Goal: Task Accomplishment & Management: Manage account settings

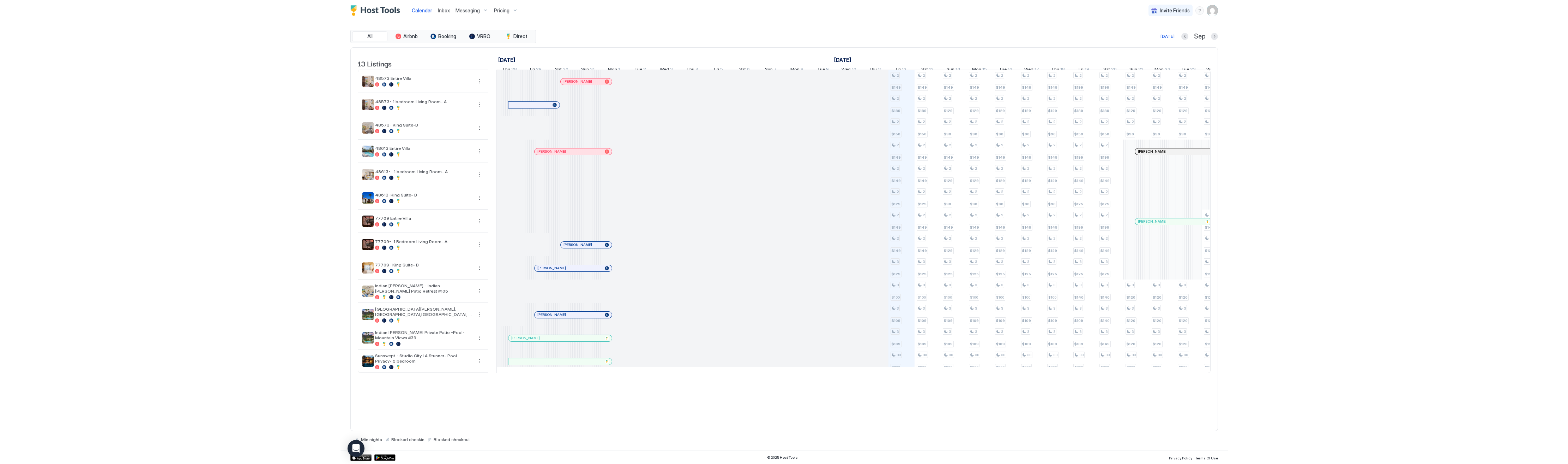
scroll to position [0, 392]
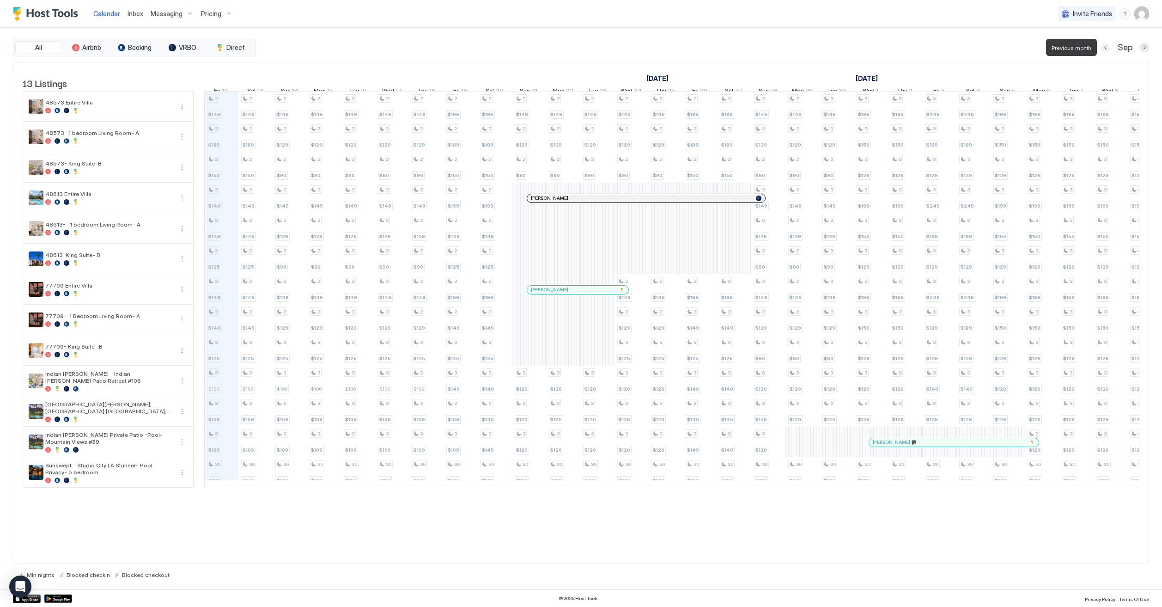
click at [1107, 48] on button "Previous month" at bounding box center [1105, 47] width 9 height 9
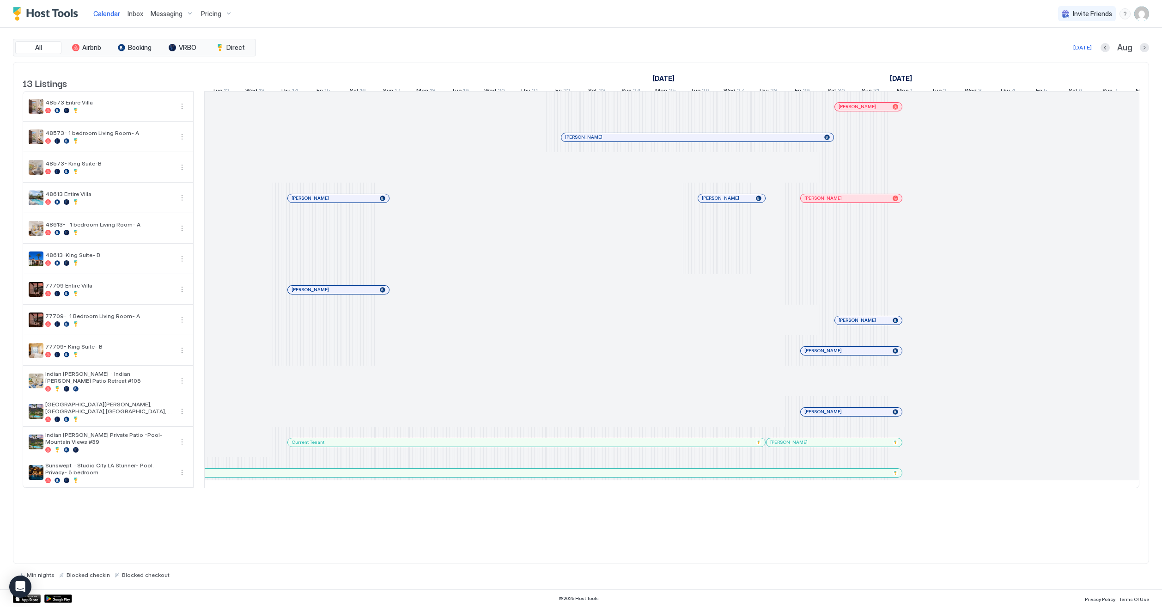
click at [1099, 50] on div "Today Aug" at bounding box center [703, 47] width 891 height 11
click at [1102, 49] on button "Previous month" at bounding box center [1105, 47] width 9 height 9
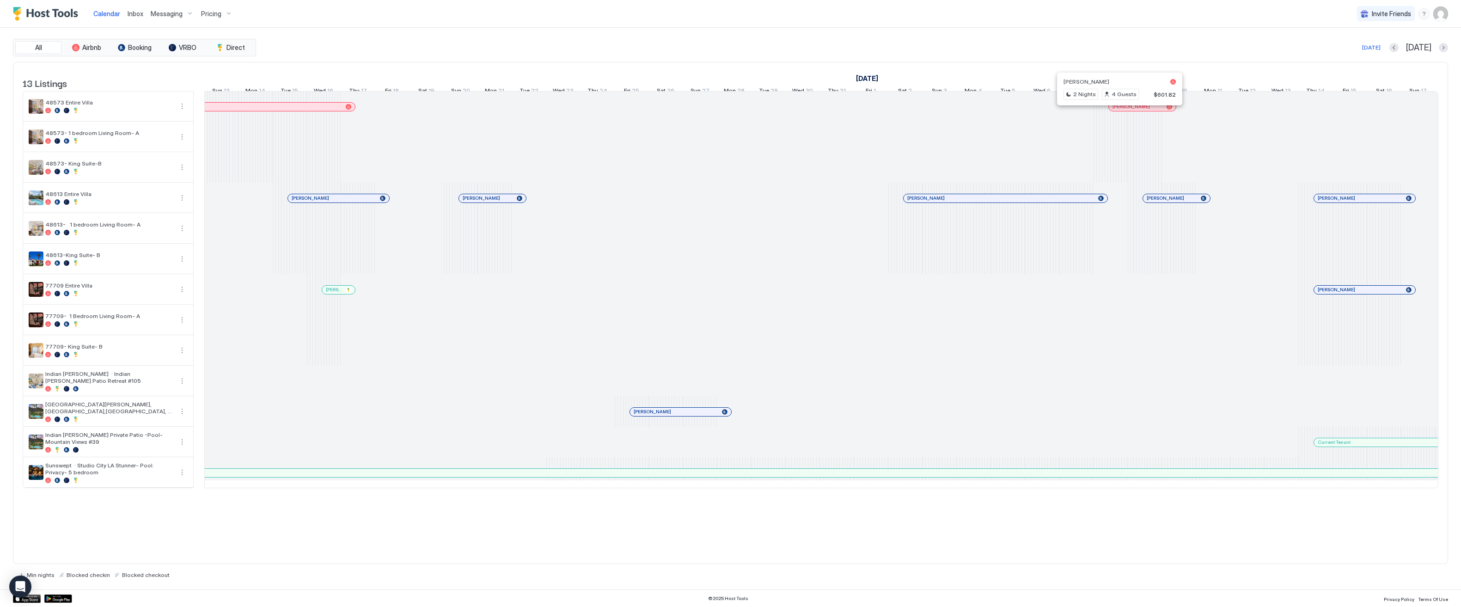
click at [1116, 110] on div at bounding box center [1115, 106] width 7 height 7
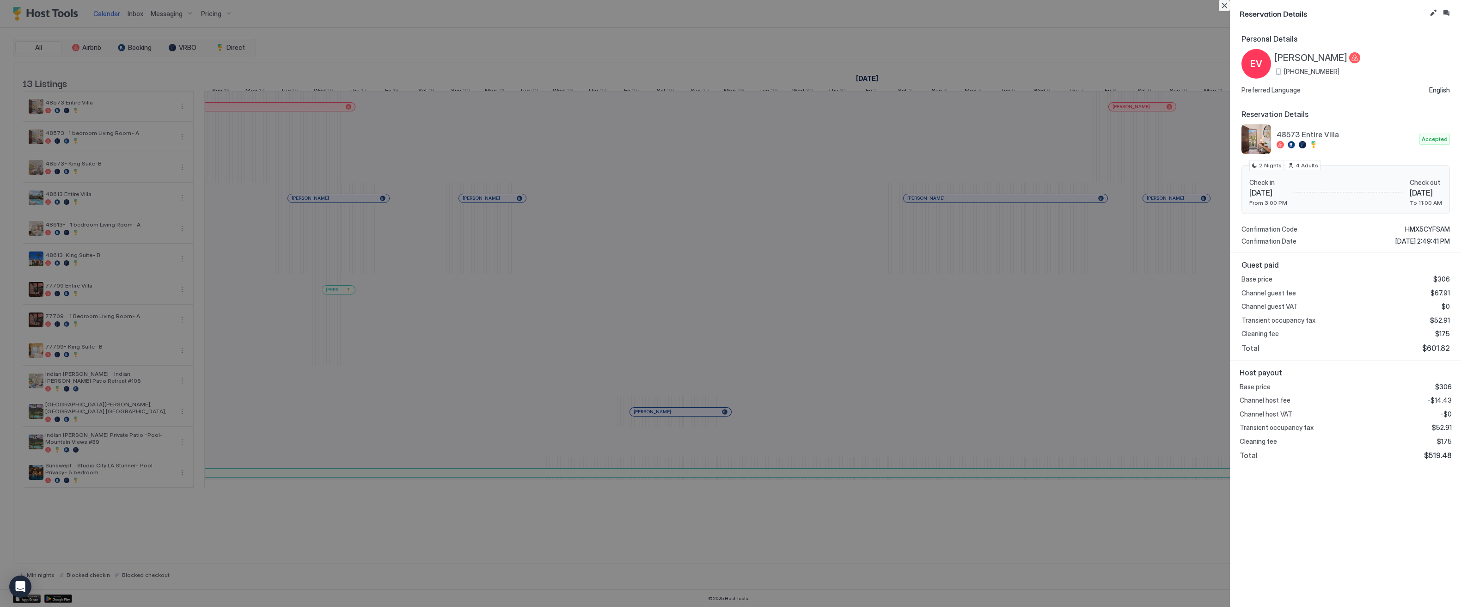
click at [1162, 8] on button "Close" at bounding box center [1223, 5] width 11 height 11
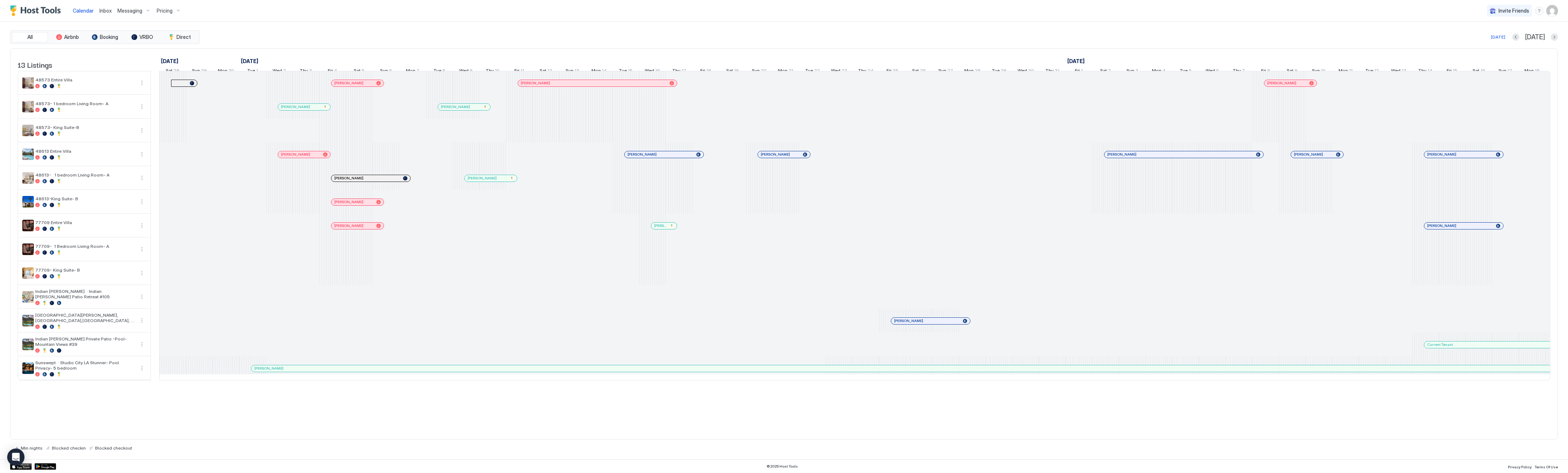
scroll to position [0, 0]
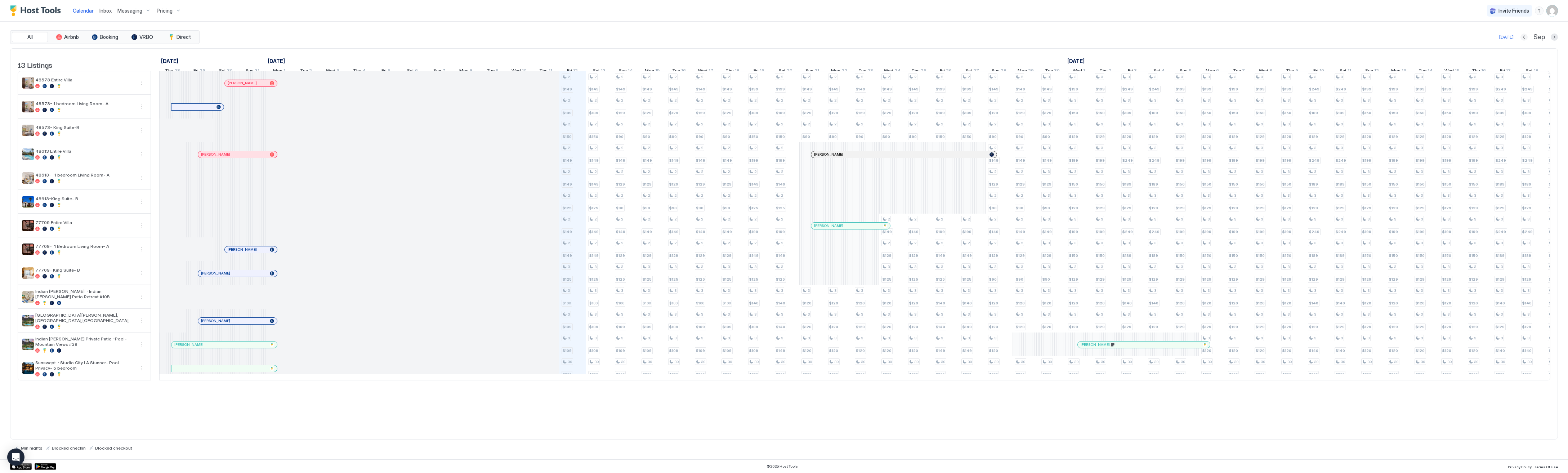
click at [1527, 36] on button "Previous month" at bounding box center [1524, 37] width 7 height 7
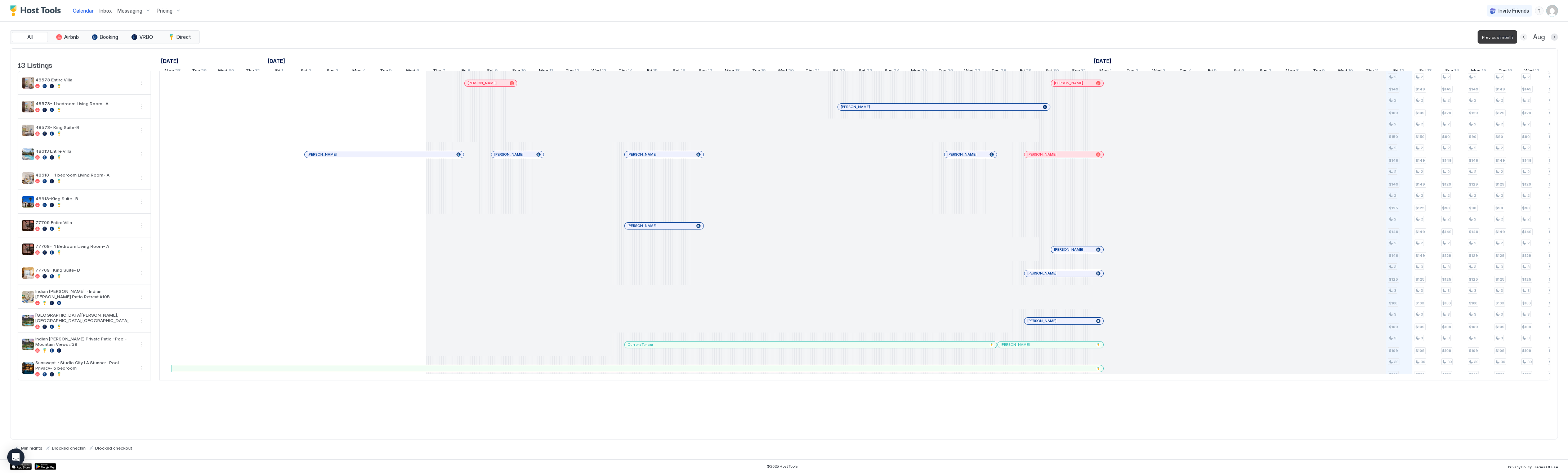
scroll to position [0, 400]
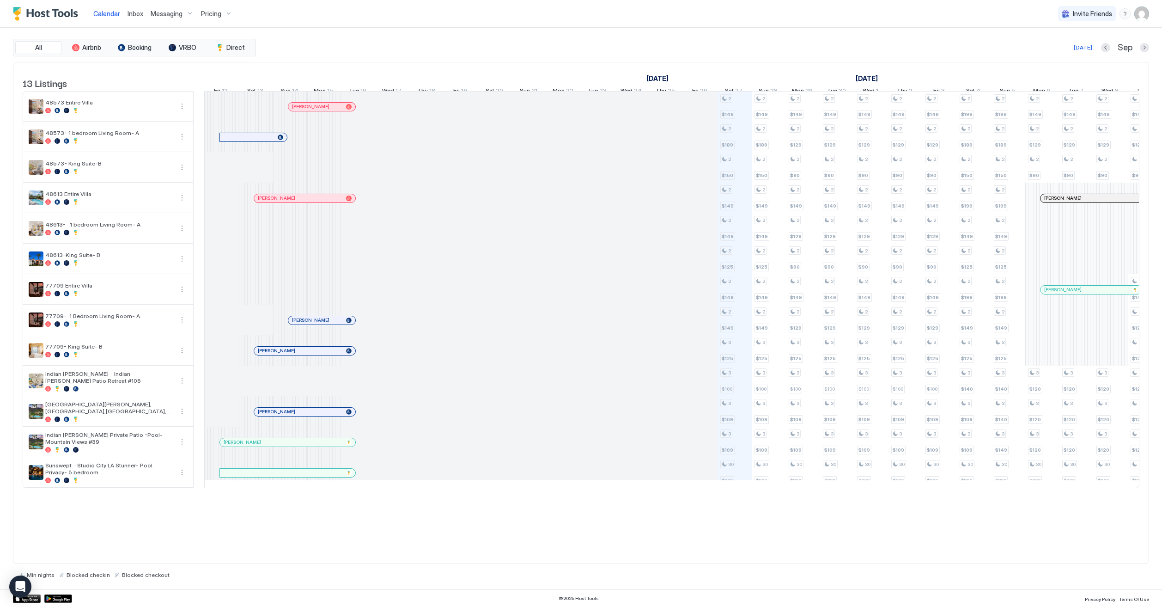
scroll to position [0, 513]
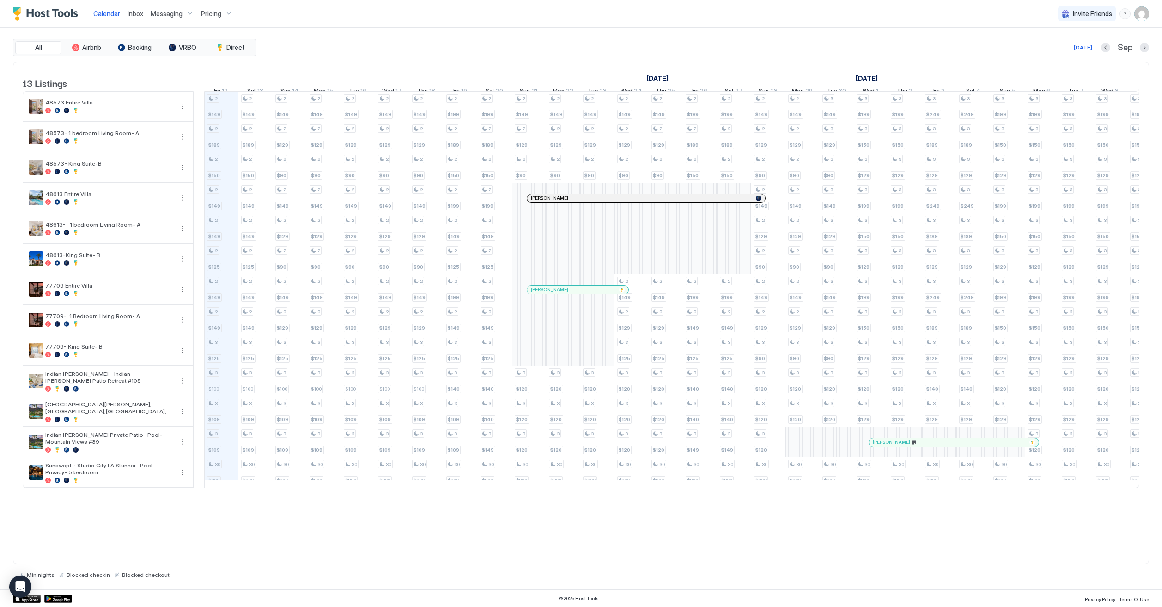
click at [208, 10] on span "Pricing" at bounding box center [211, 14] width 20 height 8
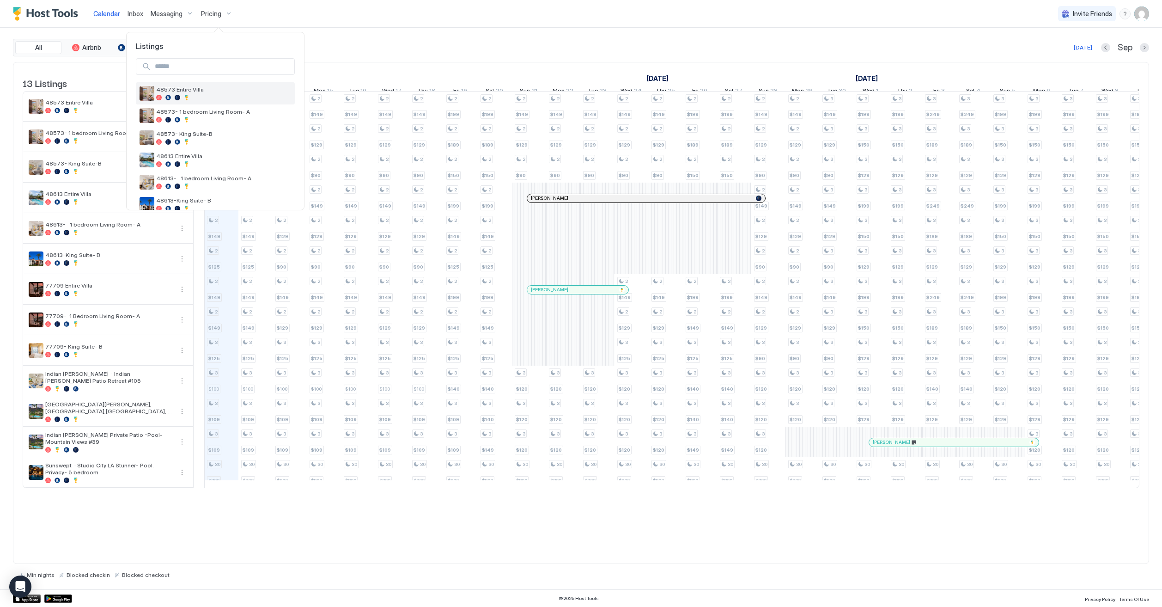
click at [226, 97] on div at bounding box center [223, 98] width 135 height 6
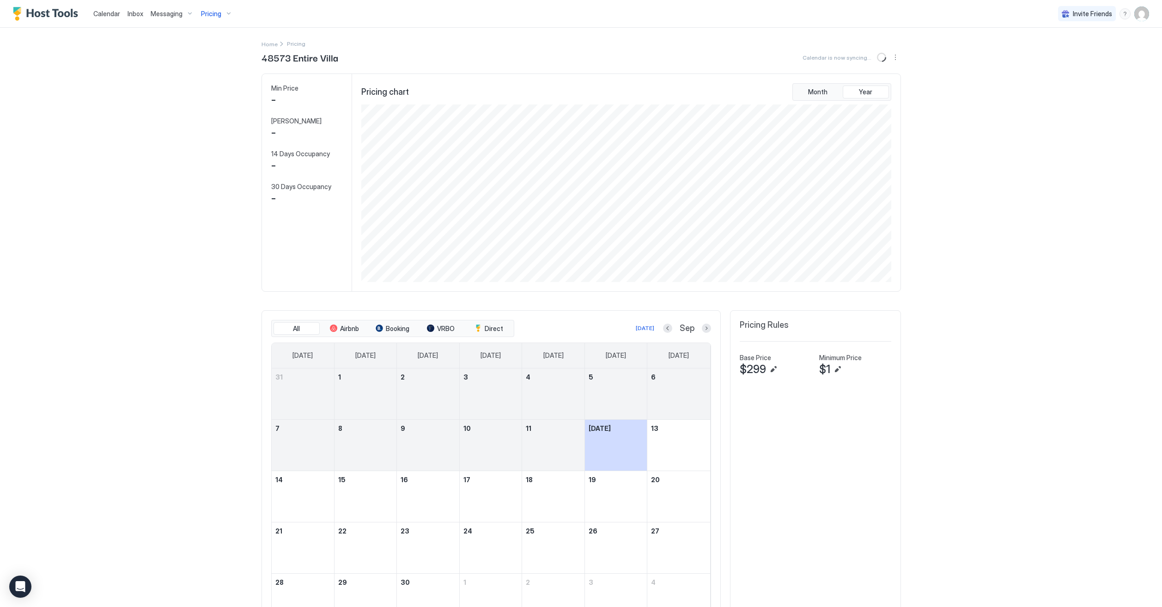
scroll to position [177, 532]
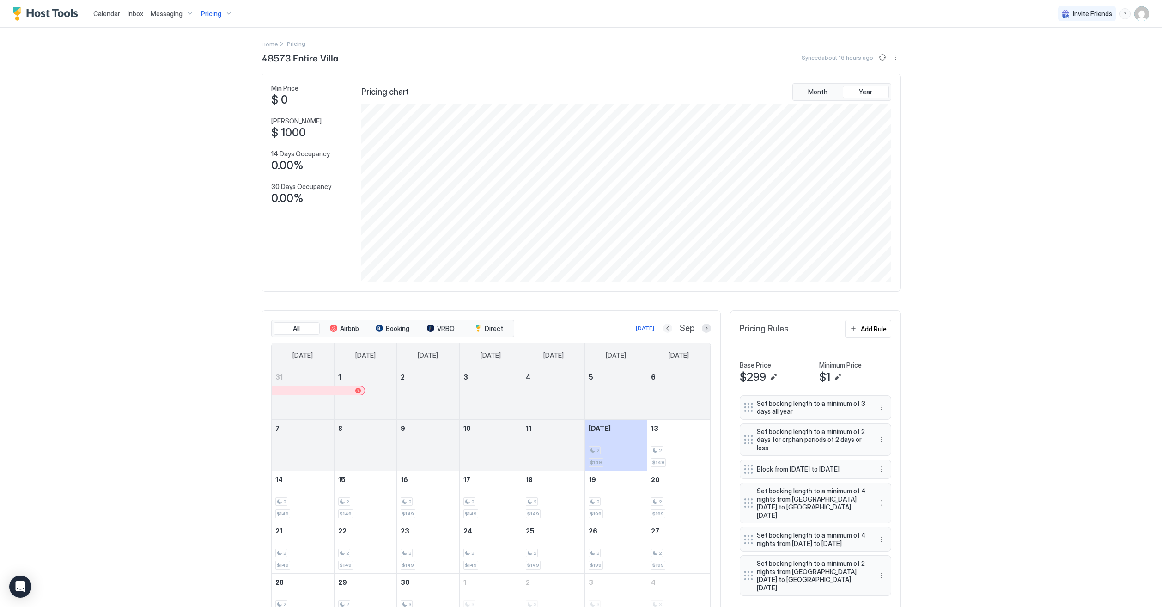
click at [667, 328] on button "Previous month" at bounding box center [667, 327] width 9 height 9
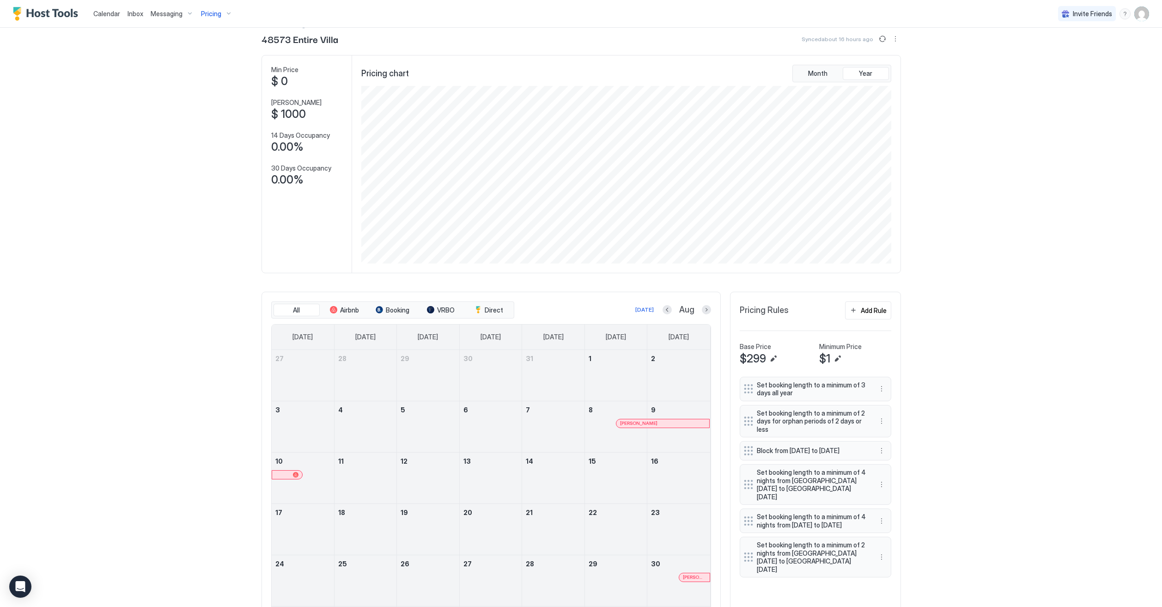
scroll to position [22, 0]
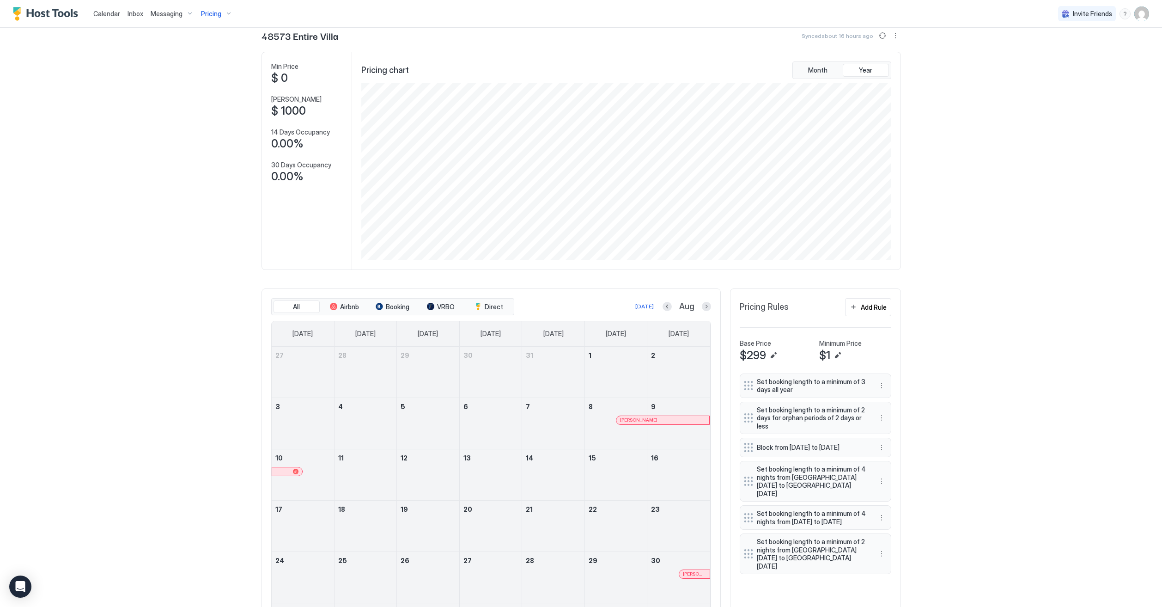
click at [220, 14] on div "Pricing" at bounding box center [216, 14] width 39 height 16
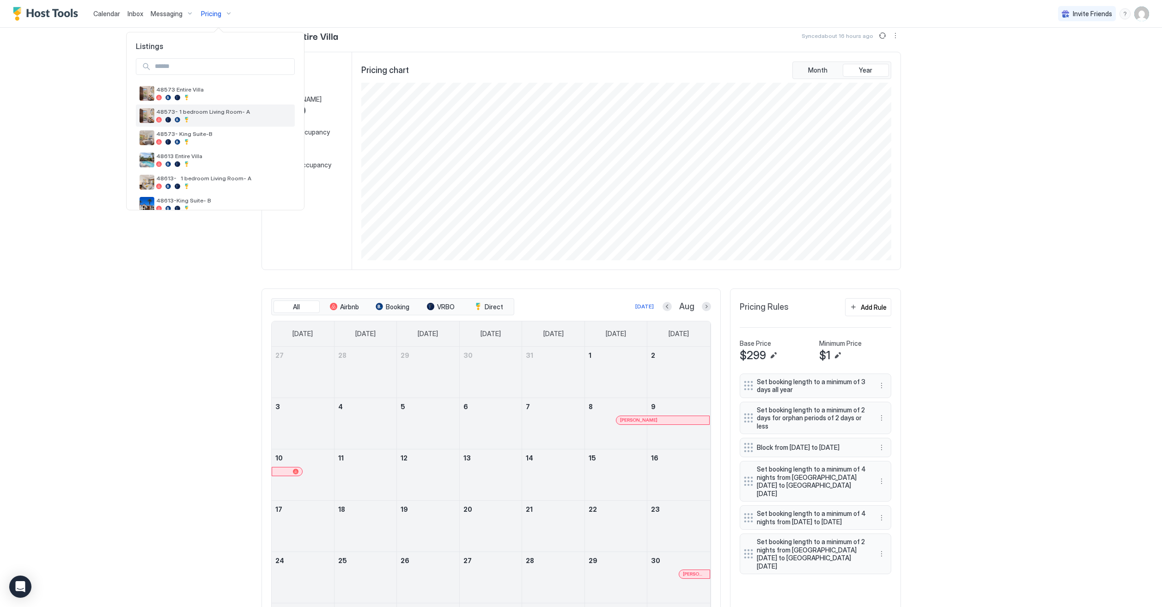
click at [222, 110] on span "48573- 1 bedroom Living Room- A" at bounding box center [223, 111] width 135 height 7
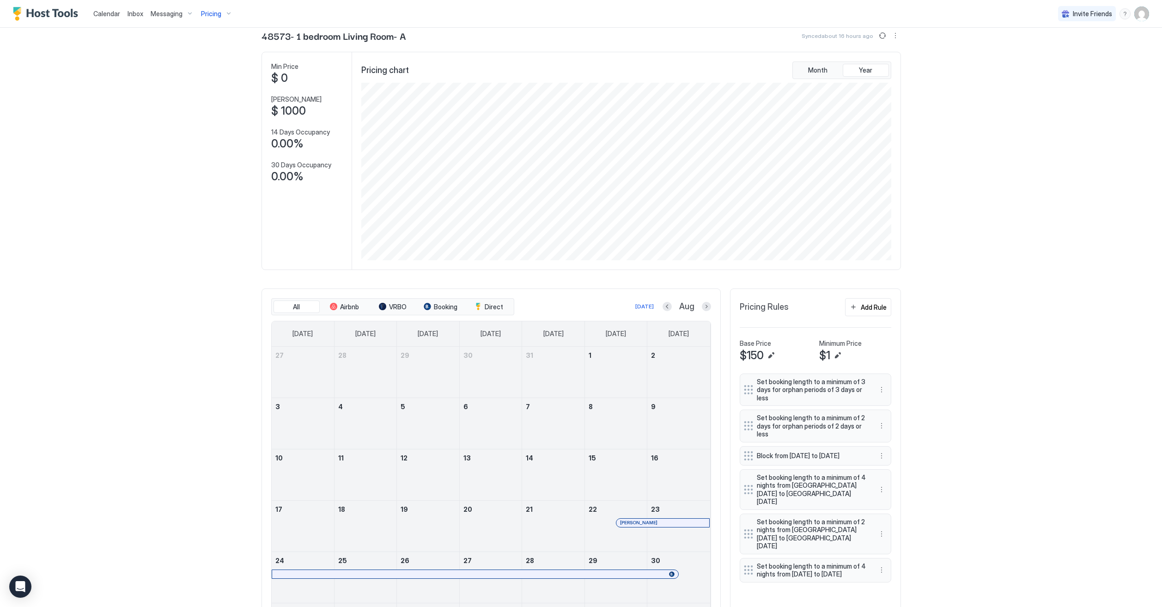
click at [625, 519] on span "[PERSON_NAME]" at bounding box center [638, 522] width 37 height 6
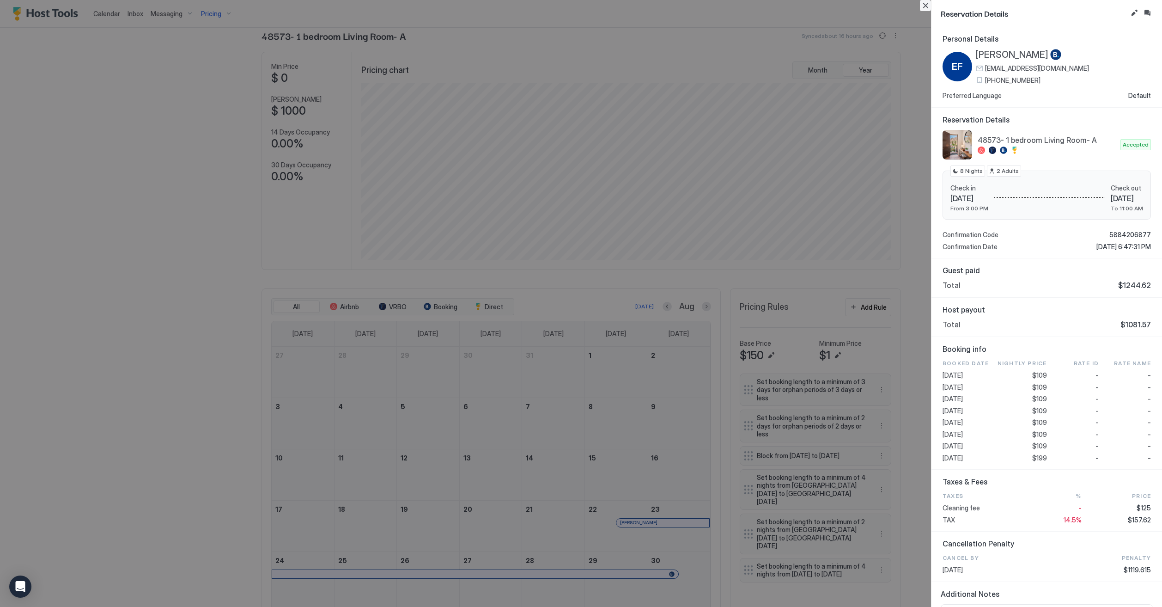
click at [926, 6] on button "Close" at bounding box center [925, 5] width 11 height 11
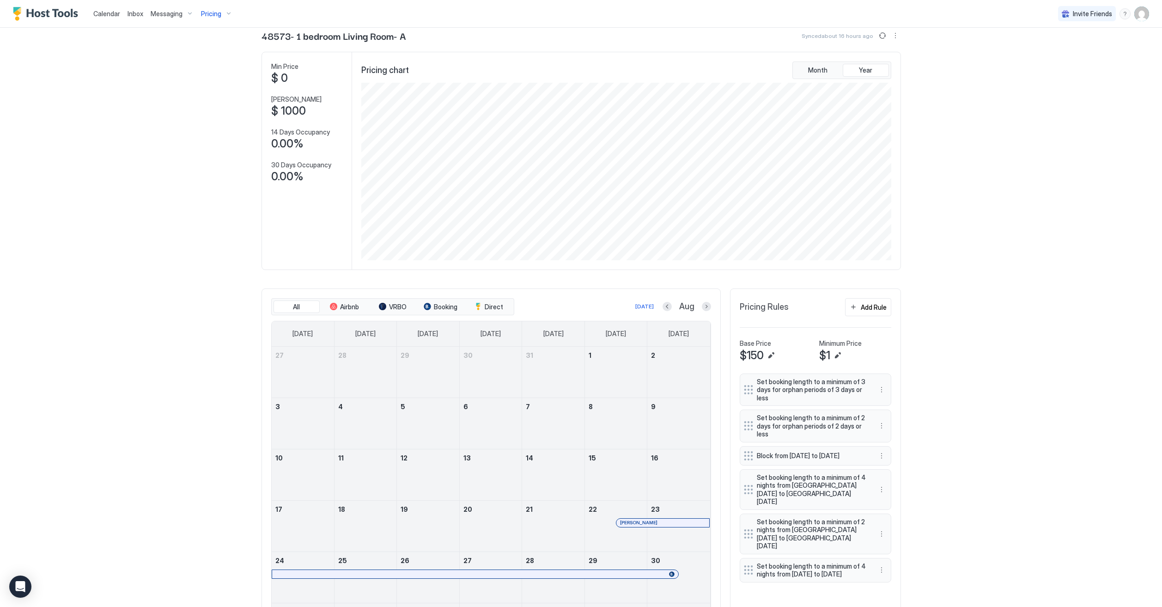
click at [212, 10] on span "Pricing" at bounding box center [211, 14] width 20 height 8
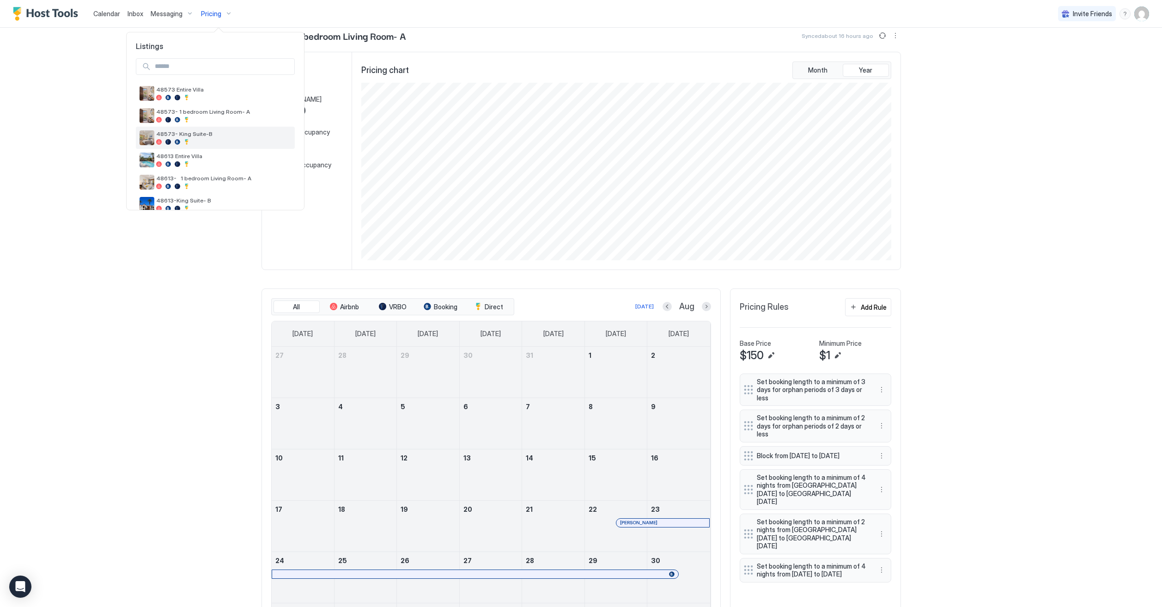
click at [242, 140] on div at bounding box center [223, 142] width 135 height 6
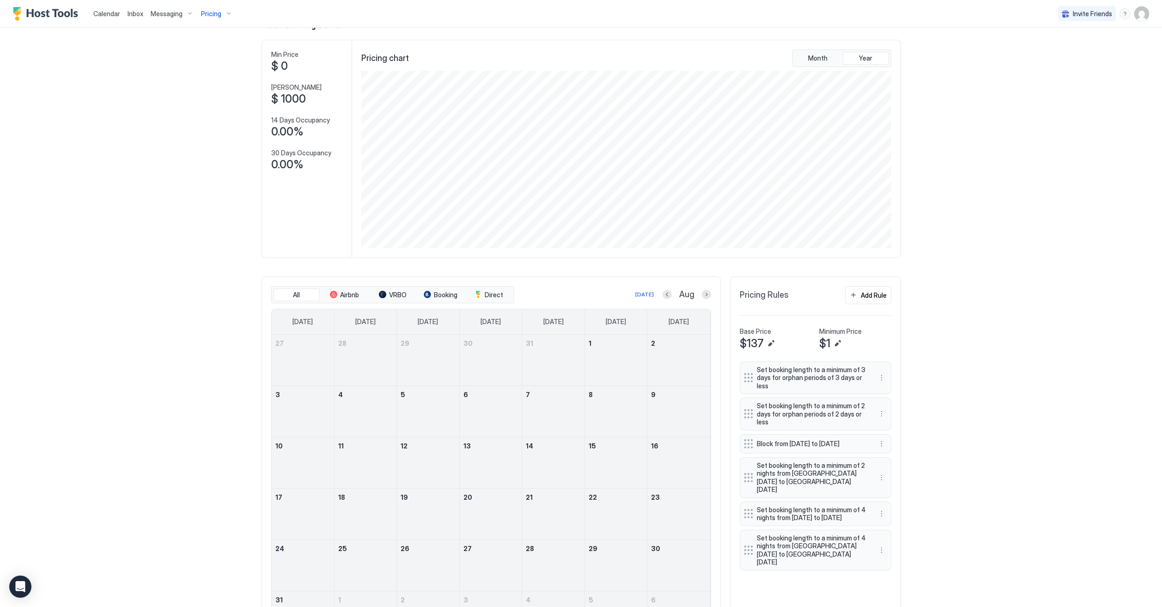
scroll to position [28, 0]
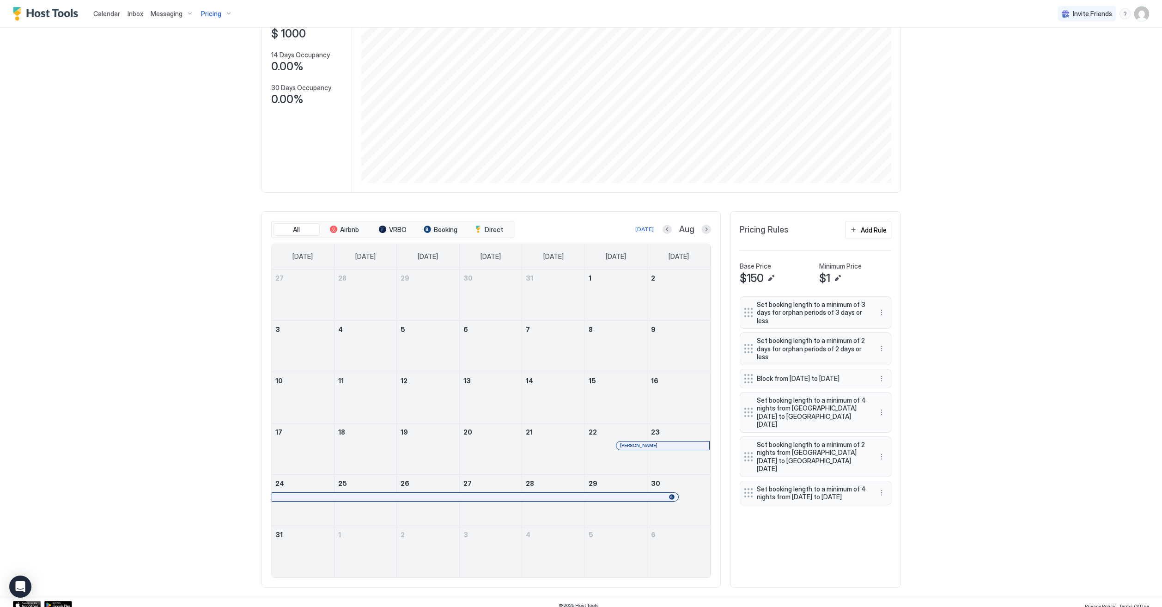
scroll to position [103, 0]
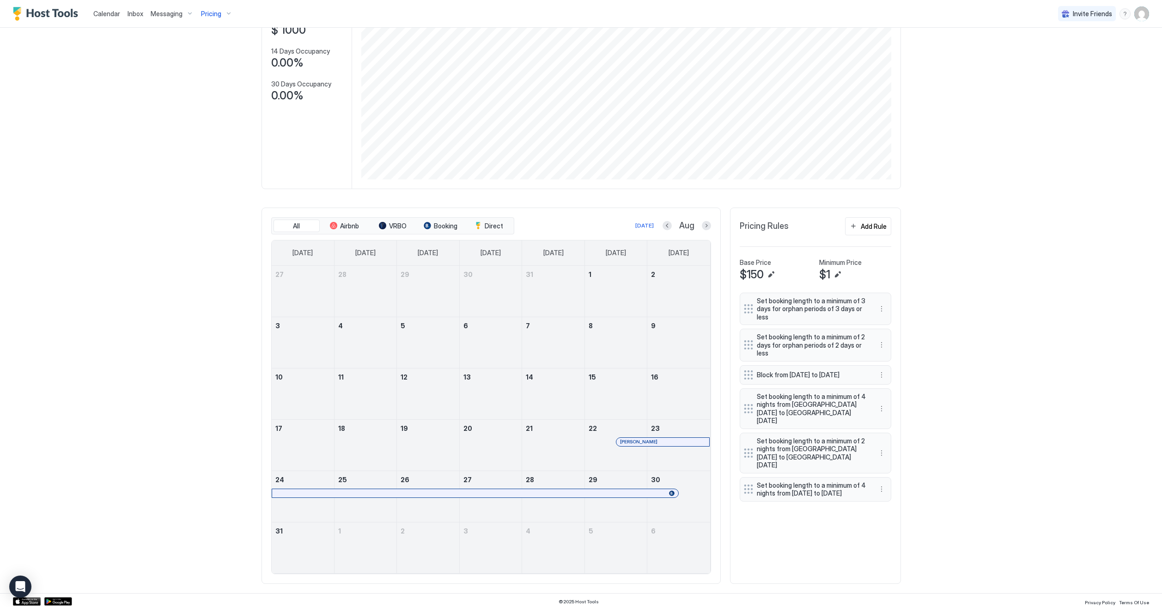
click at [639, 447] on div "[PERSON_NAME]" at bounding box center [616, 450] width 62 height 27
click at [639, 444] on div "[PERSON_NAME]" at bounding box center [662, 442] width 93 height 8
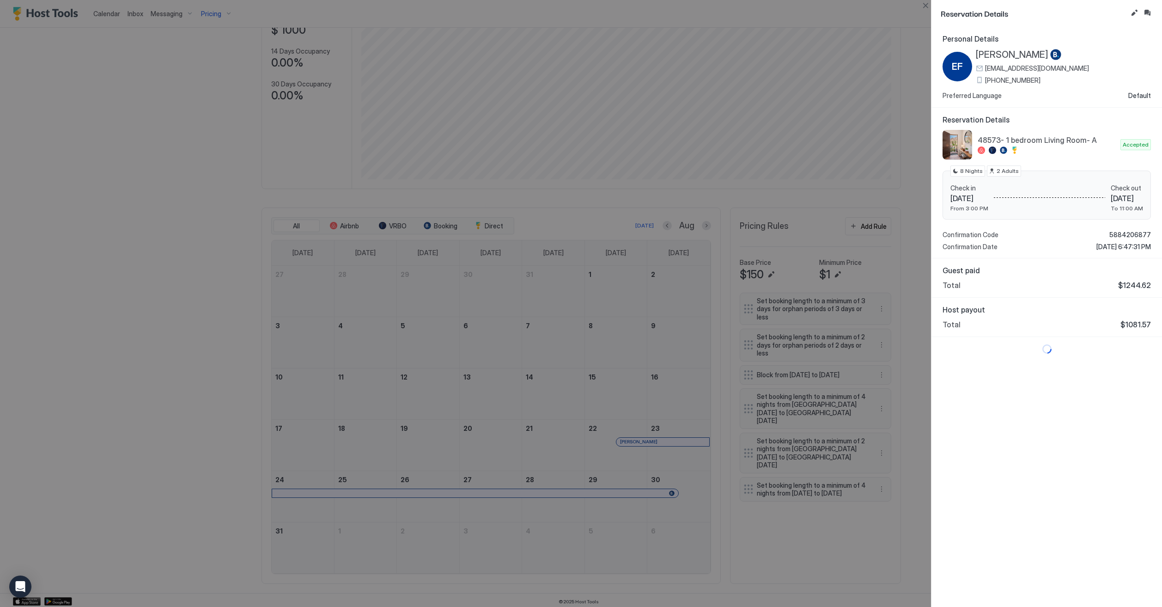
click at [1010, 53] on span "[PERSON_NAME]" at bounding box center [1012, 55] width 73 height 12
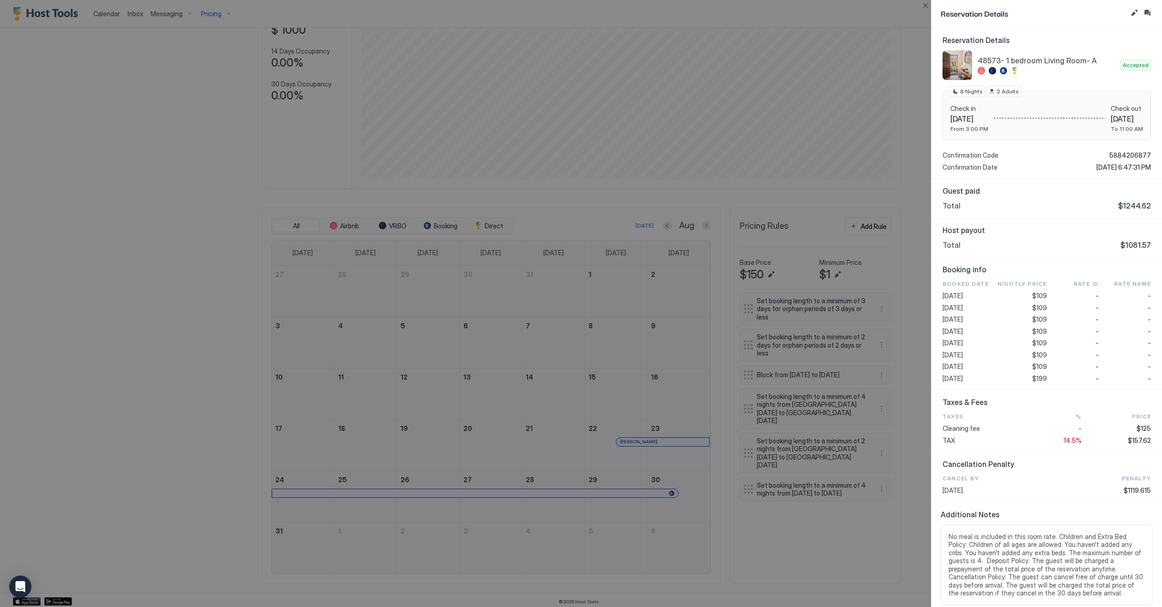
scroll to position [79, 0]
click at [876, 554] on div at bounding box center [581, 303] width 1162 height 607
click at [928, 6] on button "Close" at bounding box center [925, 5] width 11 height 11
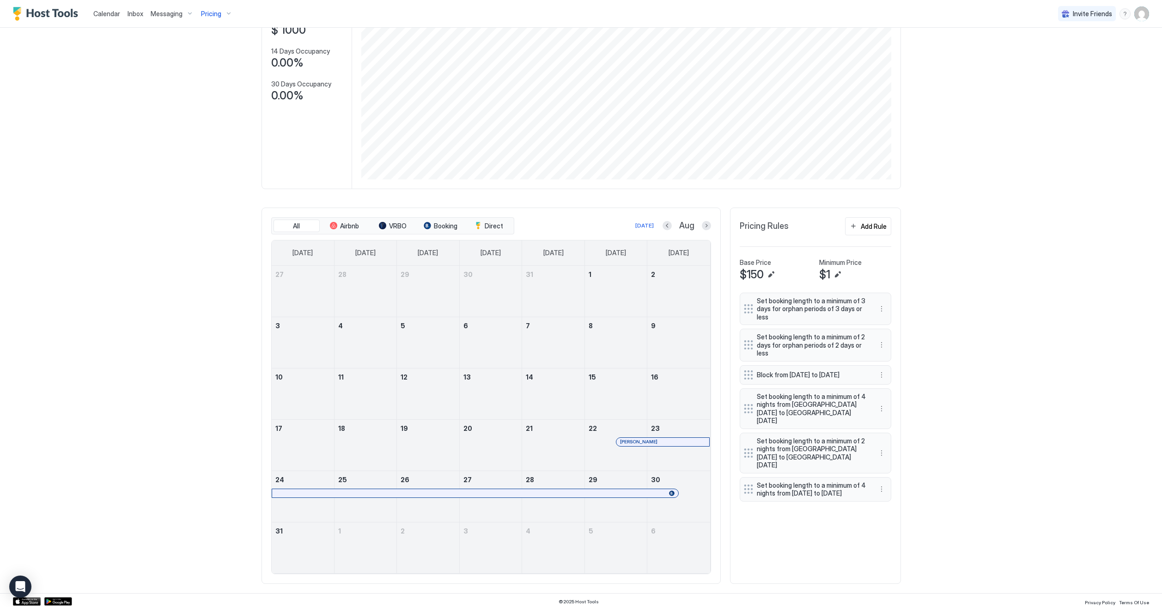
click at [207, 12] on span "Pricing" at bounding box center [211, 14] width 20 height 8
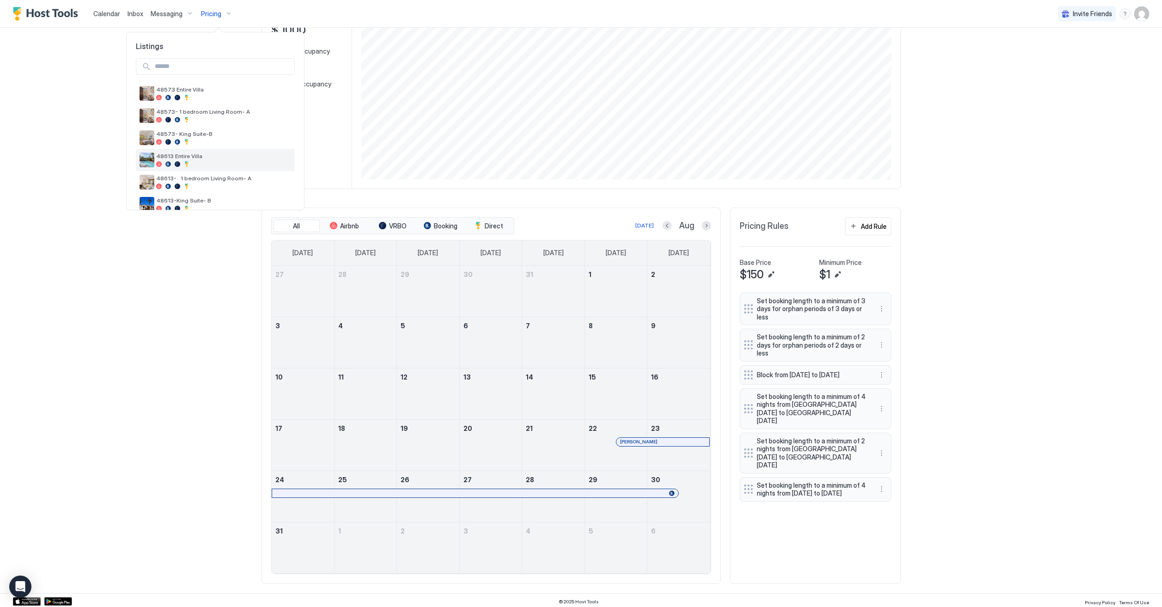
click at [239, 161] on div at bounding box center [223, 164] width 135 height 6
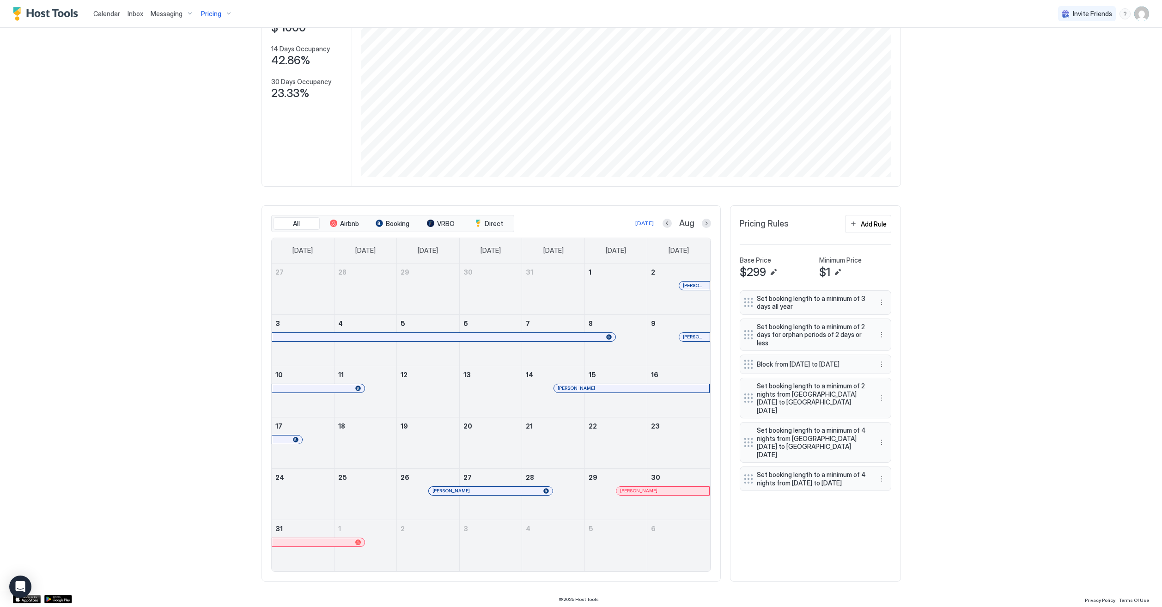
scroll to position [104, 0]
click at [212, 15] on span "Pricing" at bounding box center [211, 14] width 20 height 8
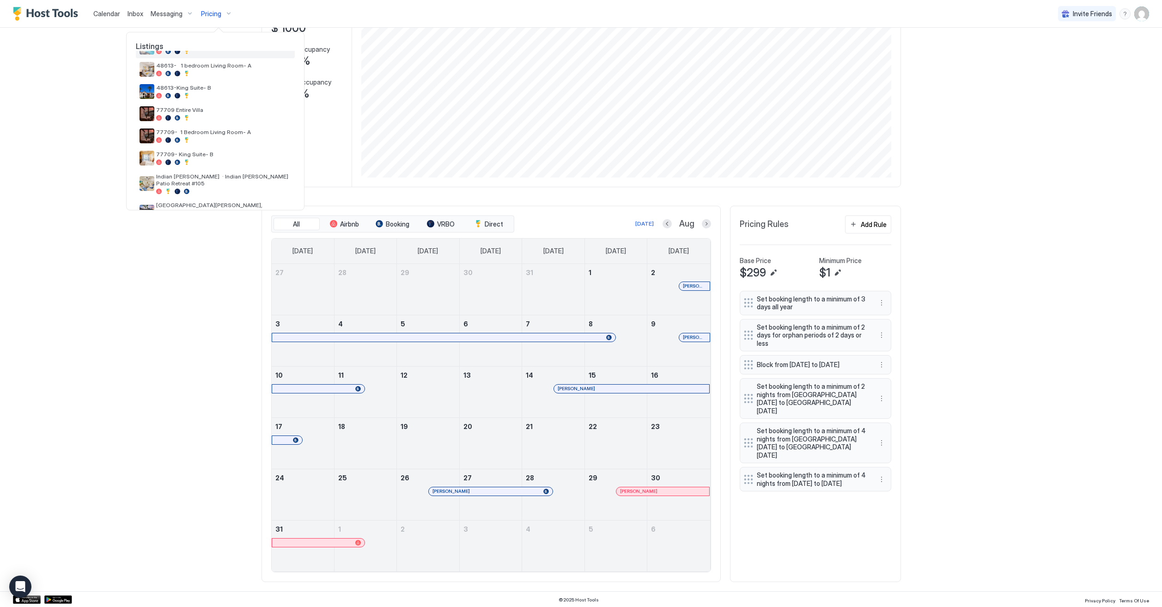
scroll to position [116, 0]
click at [222, 114] on div at bounding box center [223, 115] width 135 height 6
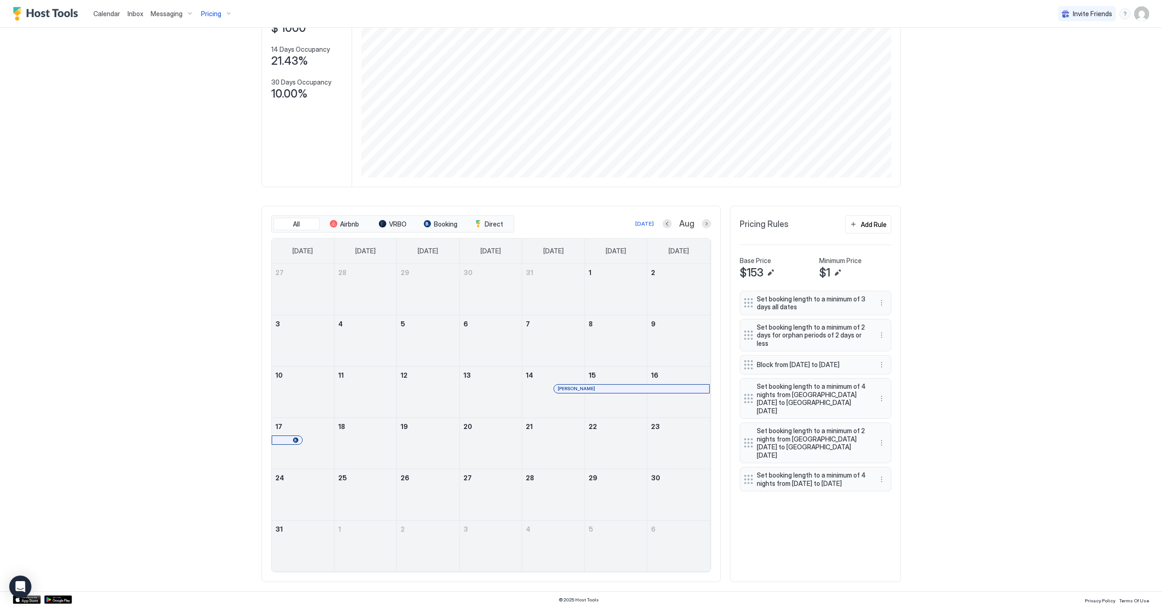
click at [204, 6] on div "Pricing" at bounding box center [216, 14] width 39 height 16
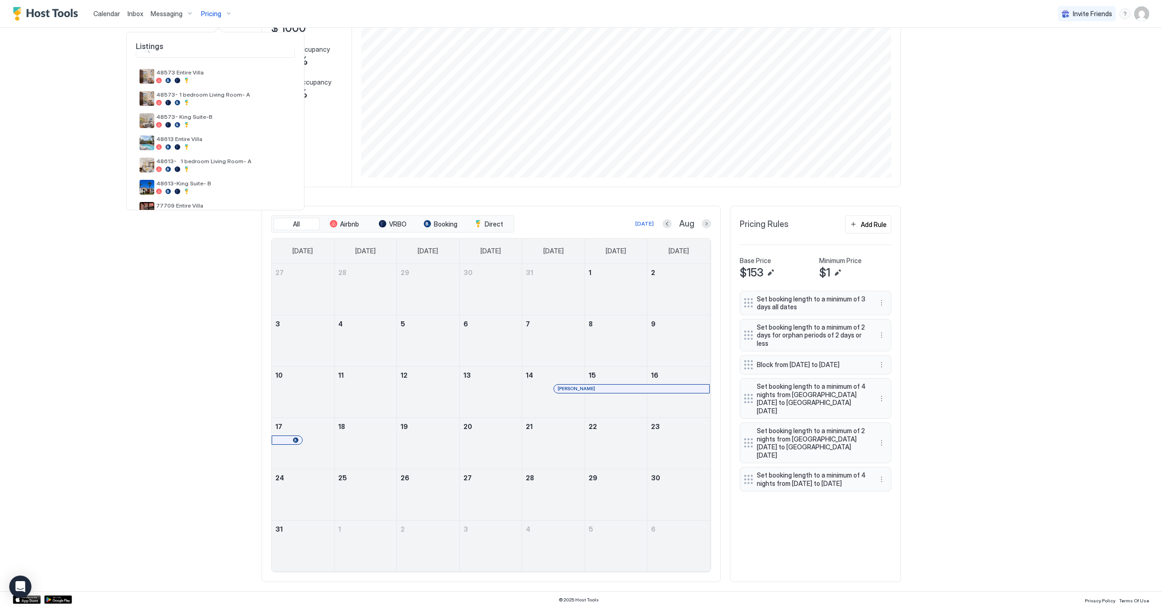
scroll to position [16, 0]
click at [219, 148] on div at bounding box center [223, 148] width 135 height 6
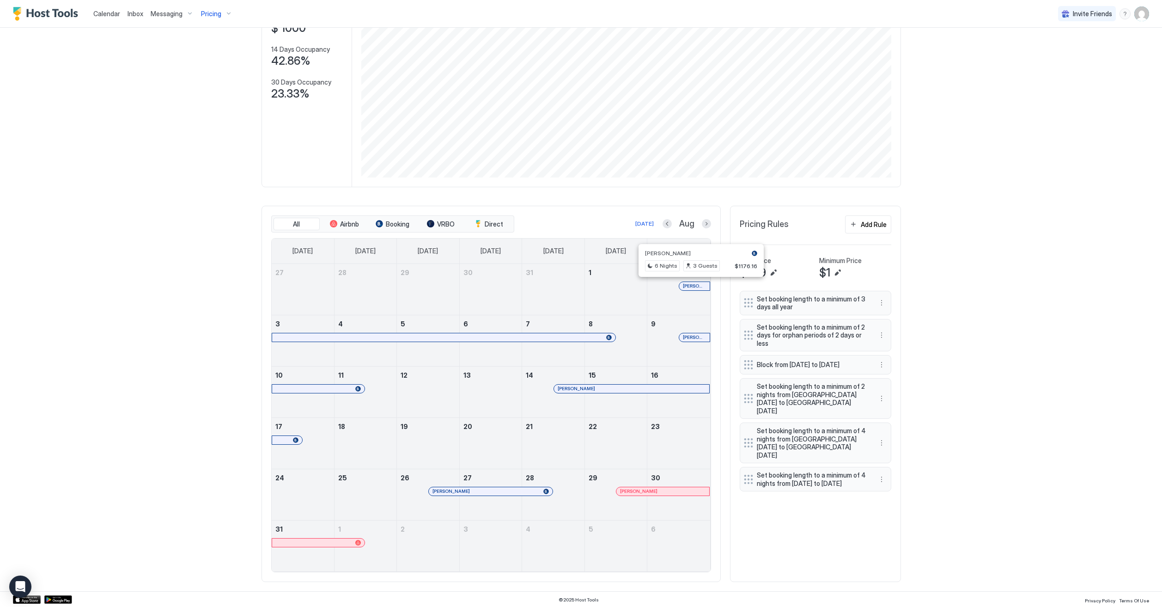
click at [697, 286] on div at bounding box center [697, 285] width 7 height 7
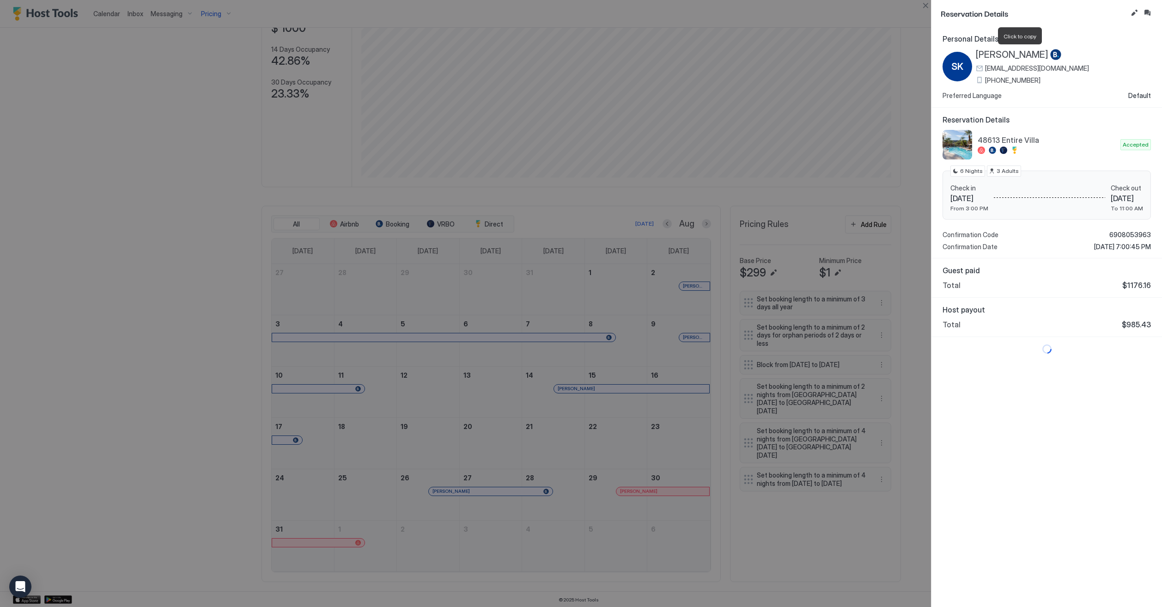
click at [1006, 50] on span "[PERSON_NAME]" at bounding box center [1012, 55] width 73 height 12
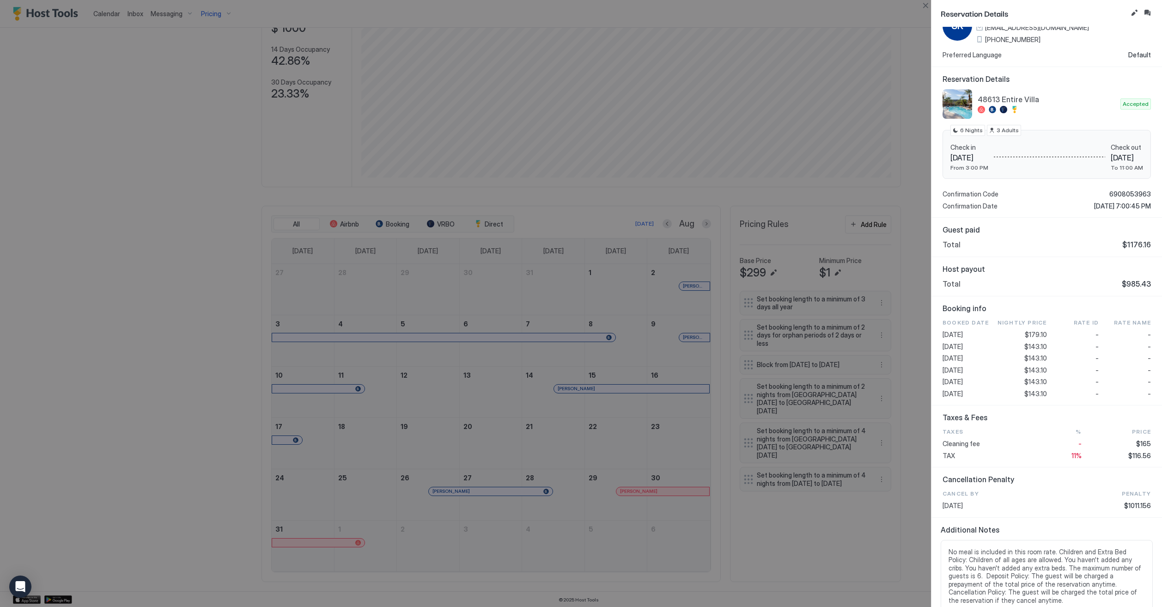
scroll to position [40, 0]
click at [931, 7] on div "Reservation Details Personal Details SK Svetlana Kucherenko skuche.939838@guest…" at bounding box center [1046, 303] width 231 height 607
click at [928, 7] on button "Close" at bounding box center [925, 5] width 11 height 11
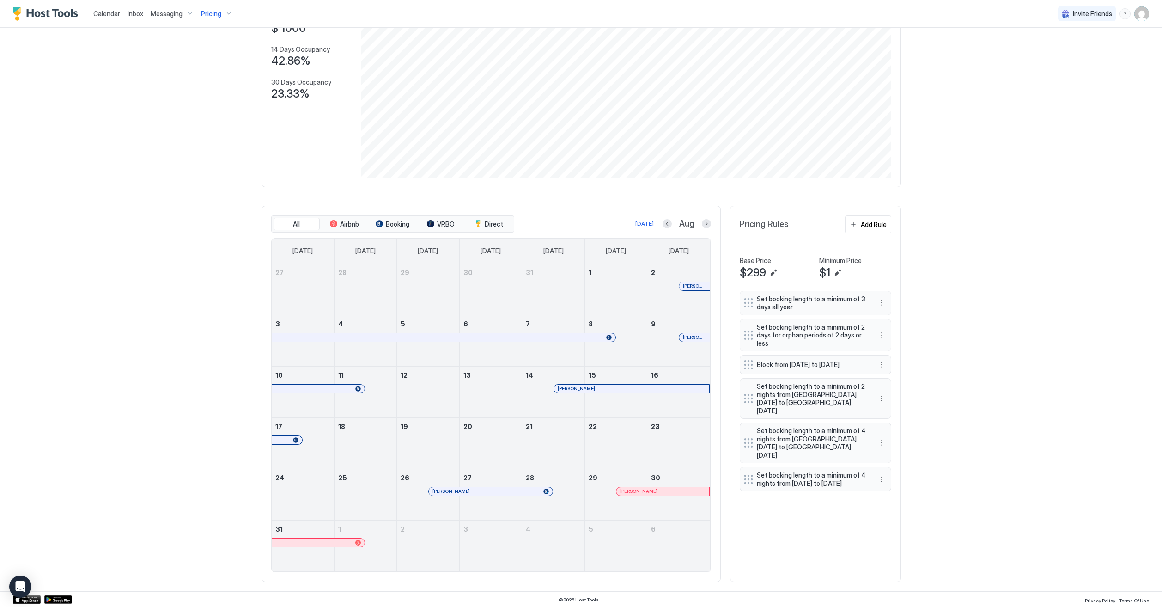
click at [694, 339] on div "[PERSON_NAME]" at bounding box center [694, 337] width 30 height 8
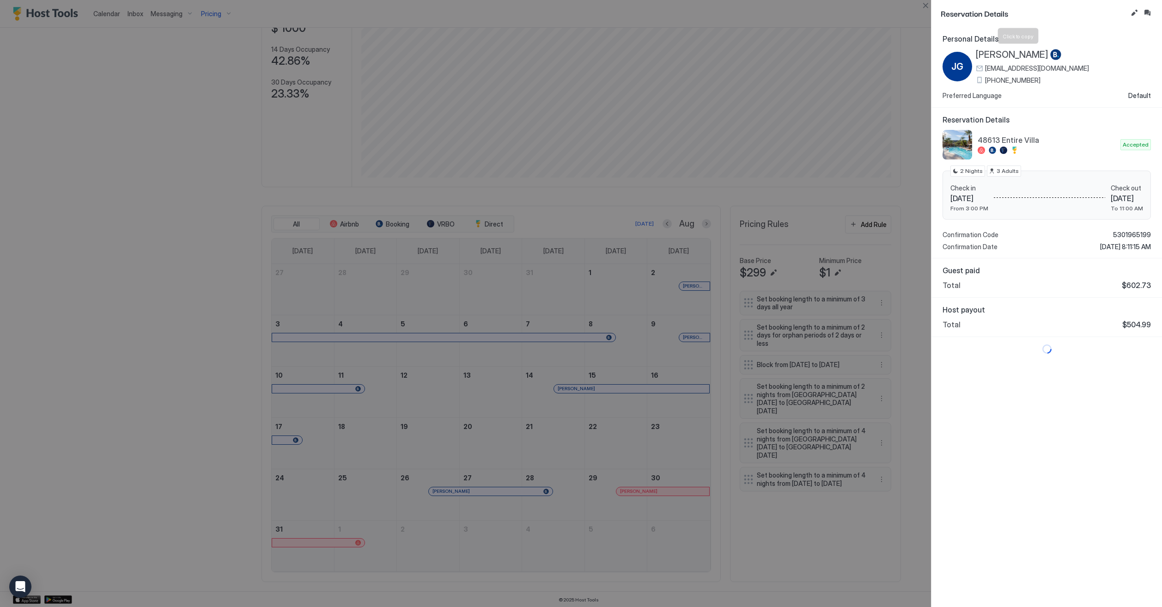
click at [1002, 55] on span "[PERSON_NAME]" at bounding box center [1012, 55] width 73 height 12
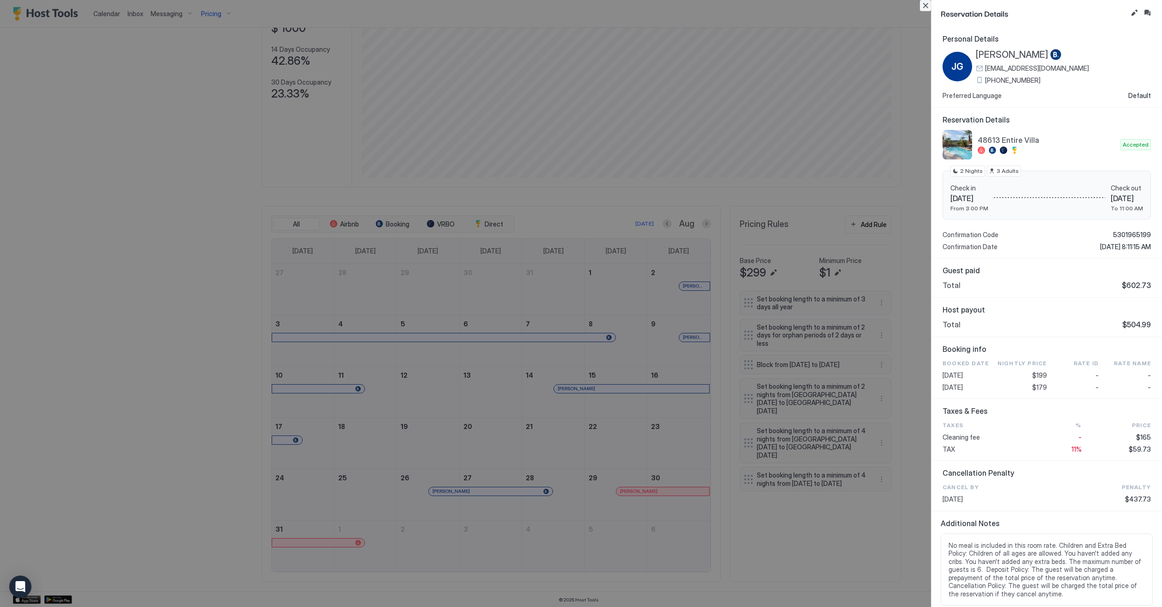
click at [922, 7] on button "Close" at bounding box center [925, 5] width 11 height 11
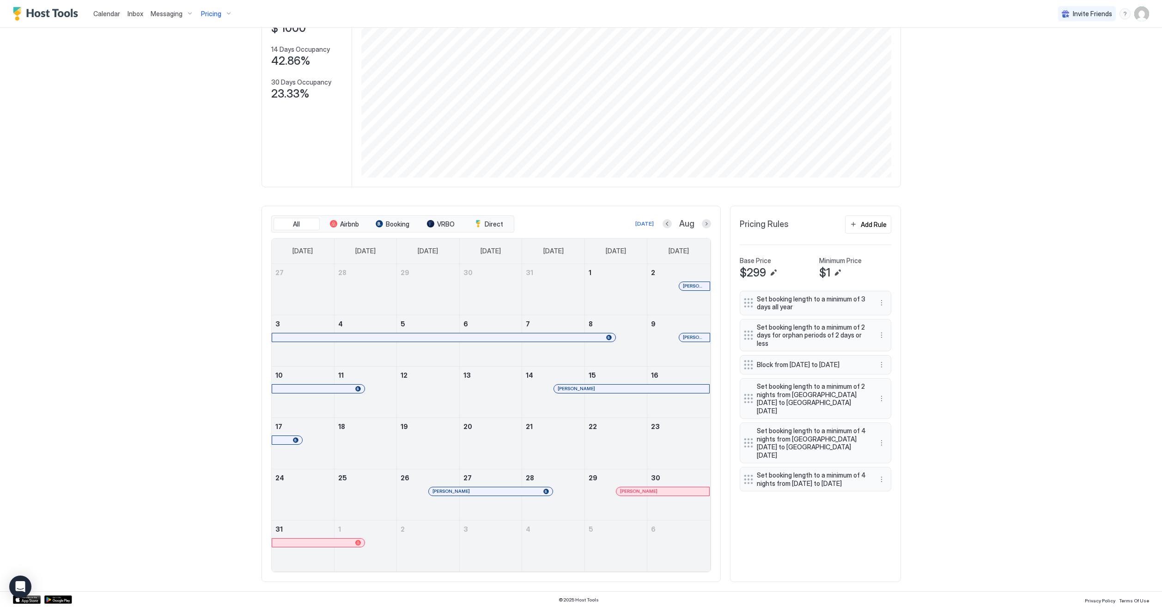
click at [556, 389] on div "[PERSON_NAME]" at bounding box center [632, 388] width 156 height 6
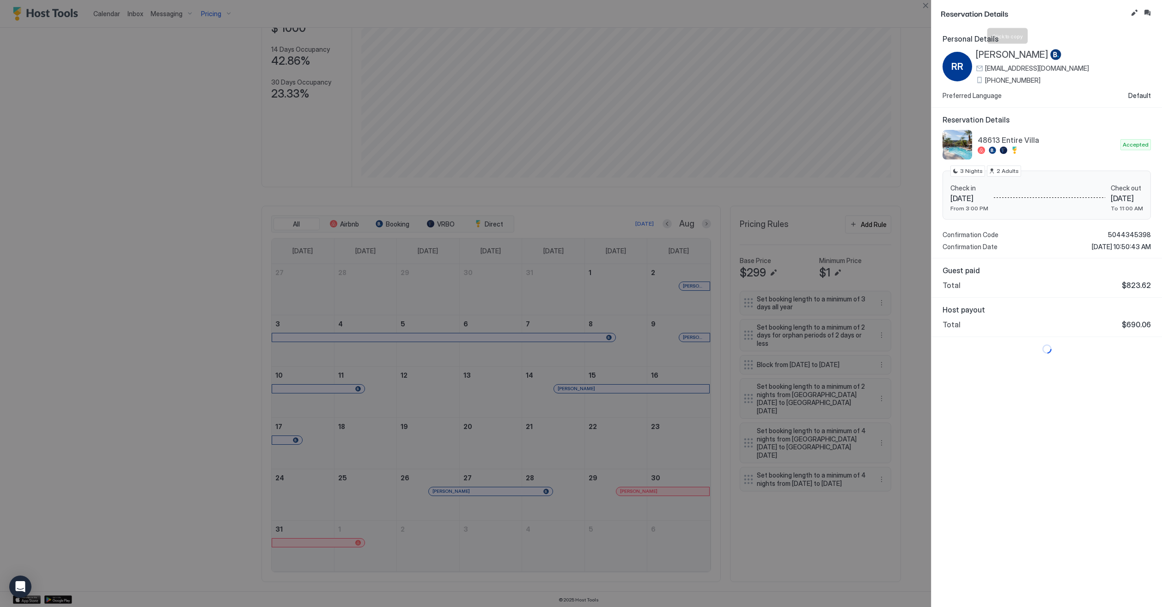
click at [1004, 54] on span "[PERSON_NAME]" at bounding box center [1012, 55] width 73 height 12
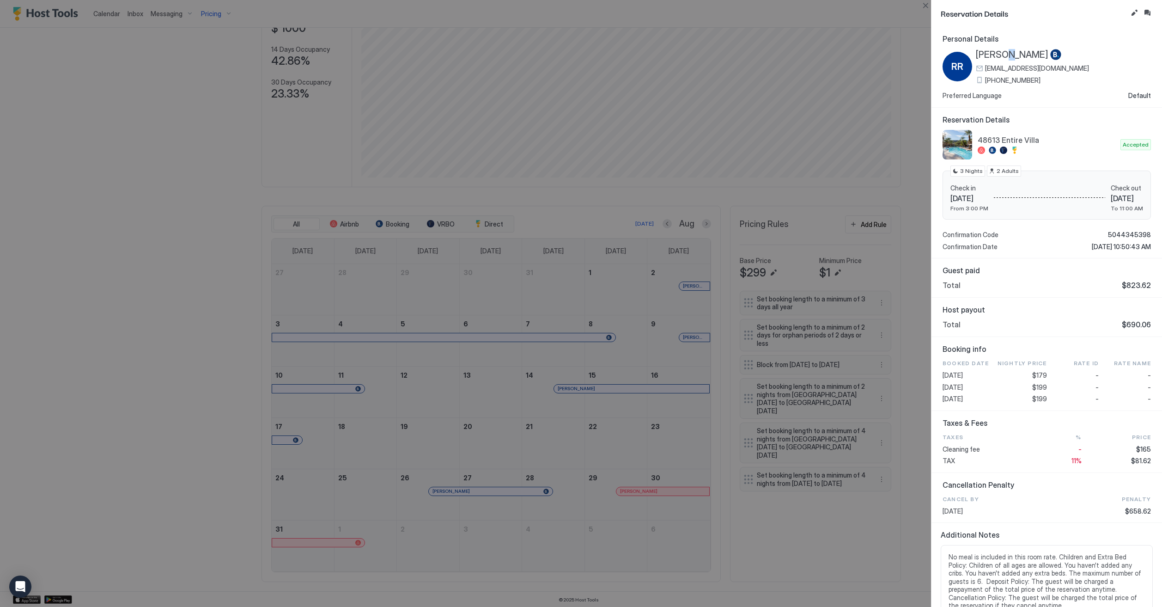
copy span
click at [1010, 55] on span "[PERSON_NAME]" at bounding box center [1012, 55] width 73 height 12
click at [984, 55] on span "[PERSON_NAME]" at bounding box center [1012, 55] width 73 height 12
click at [1004, 36] on span "Personal Details" at bounding box center [1047, 38] width 208 height 9
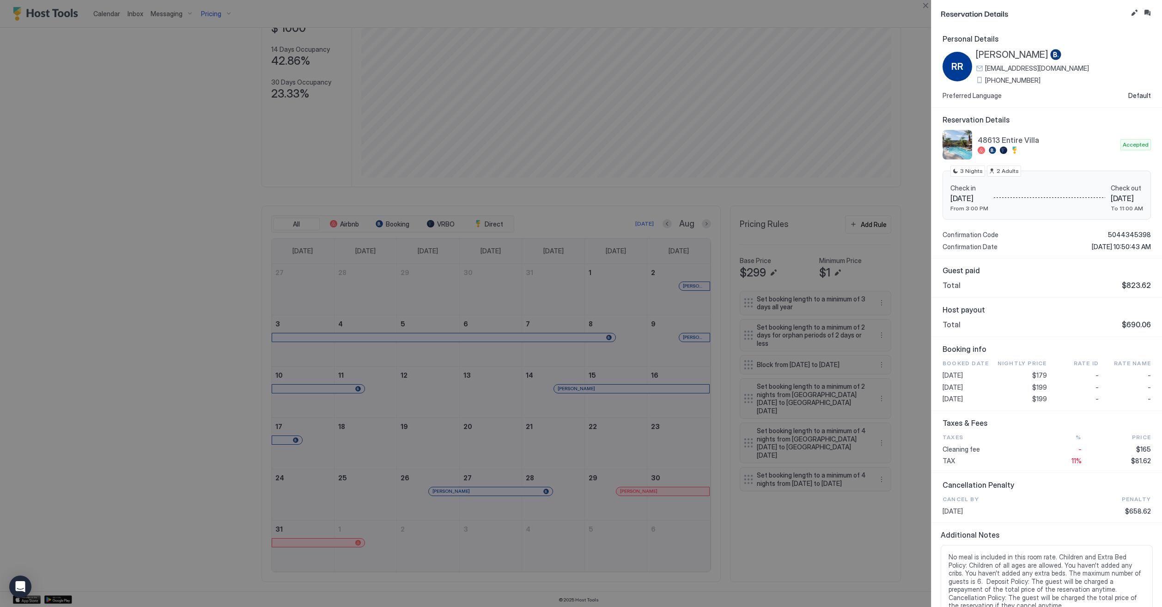
click at [986, 51] on span "[PERSON_NAME]" at bounding box center [1012, 55] width 73 height 12
click at [1021, 50] on span "[PERSON_NAME]" at bounding box center [1012, 55] width 73 height 12
click at [1022, 53] on span "[PERSON_NAME]" at bounding box center [1012, 55] width 73 height 12
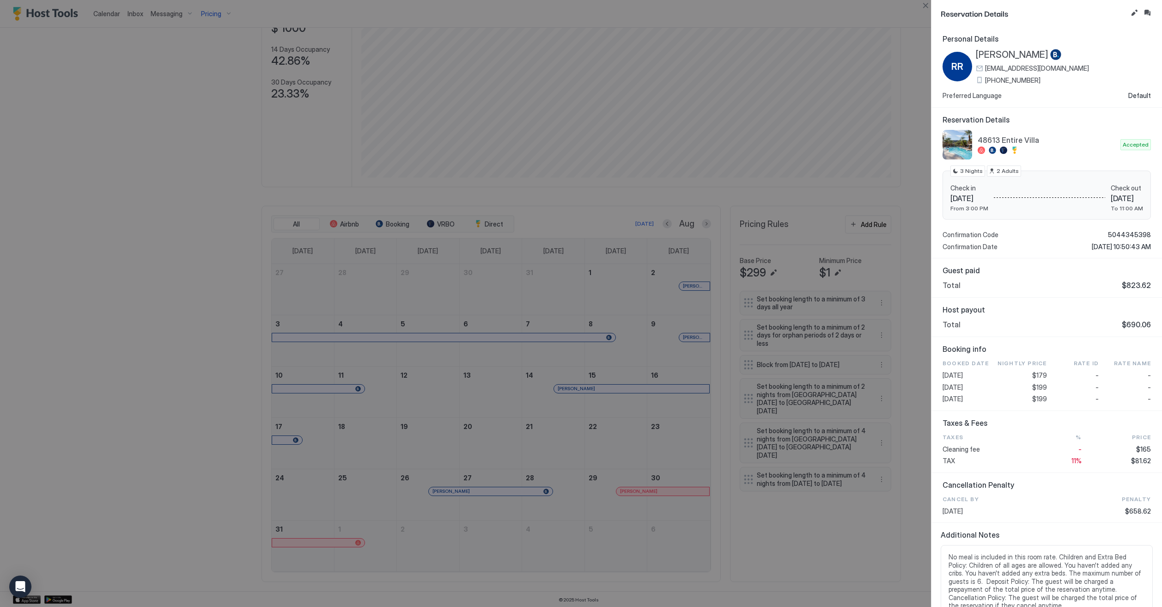
click at [518, 416] on div at bounding box center [581, 303] width 1162 height 607
click at [920, 9] on button "Close" at bounding box center [925, 5] width 11 height 11
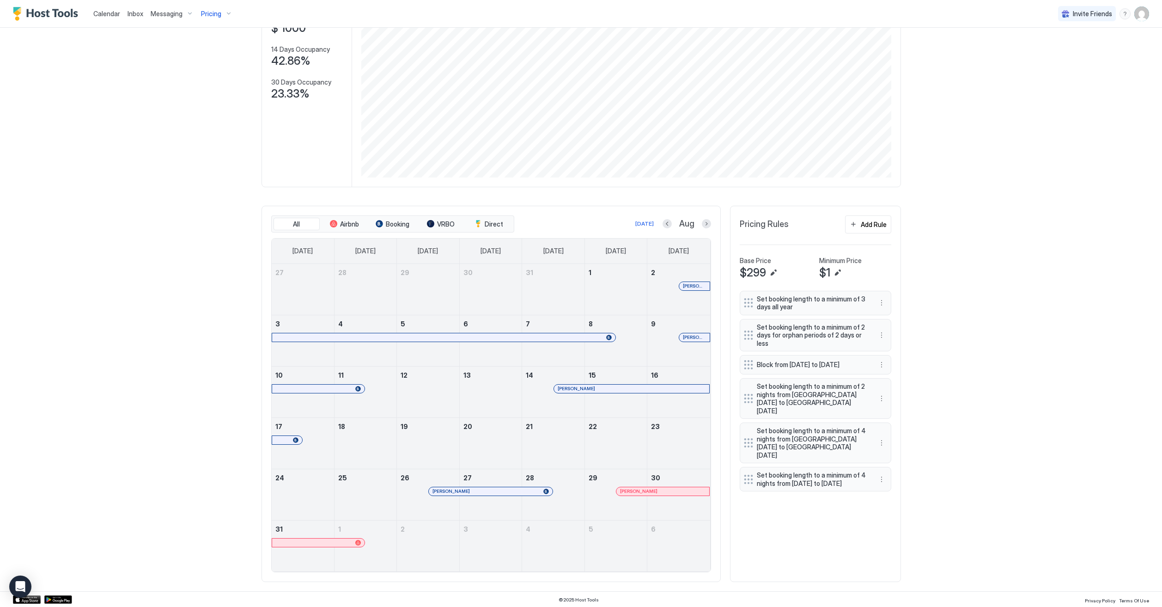
click at [448, 487] on div "[PERSON_NAME]" at bounding box center [491, 491] width 124 height 8
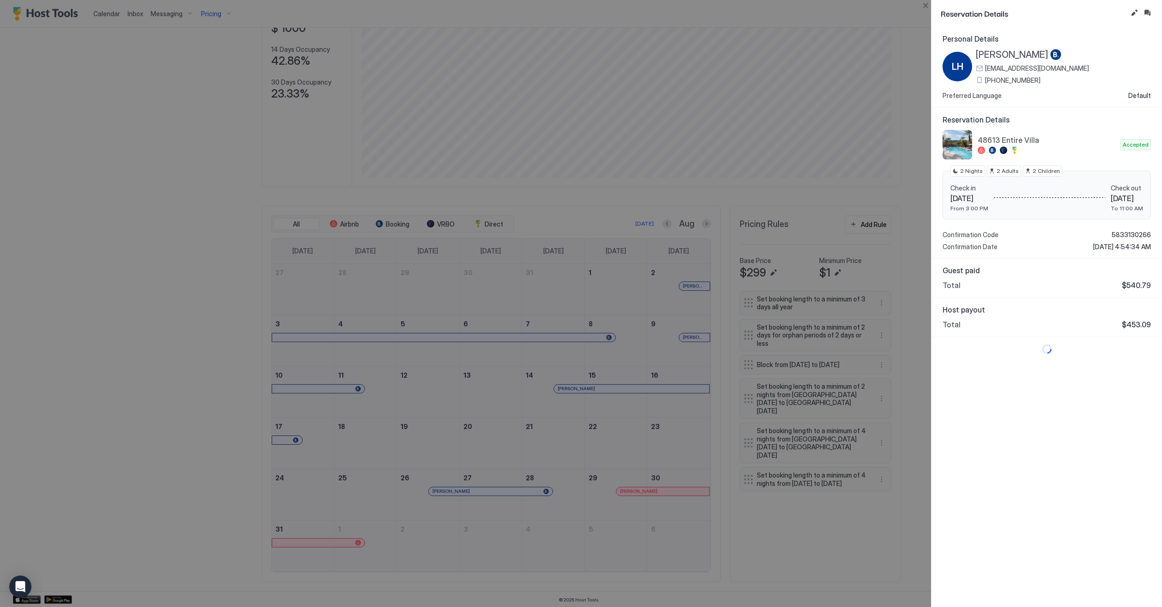
click at [1008, 52] on span "[PERSON_NAME]" at bounding box center [1012, 55] width 73 height 12
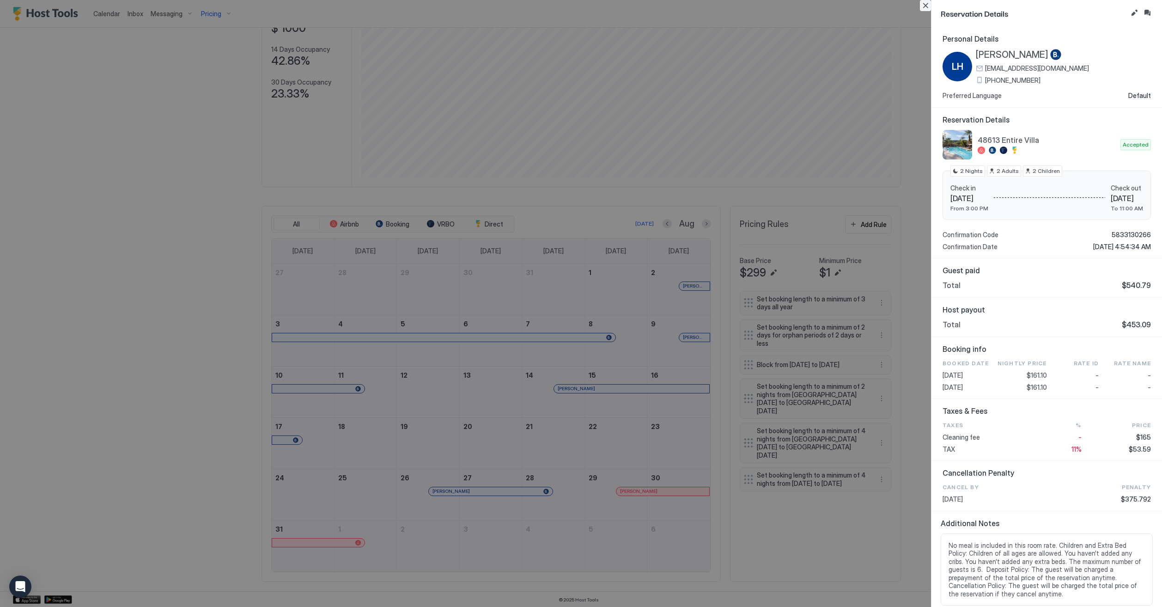
drag, startPoint x: 928, startPoint y: 6, endPoint x: 928, endPoint y: 12, distance: 6.0
click at [928, 6] on button "Close" at bounding box center [925, 5] width 11 height 11
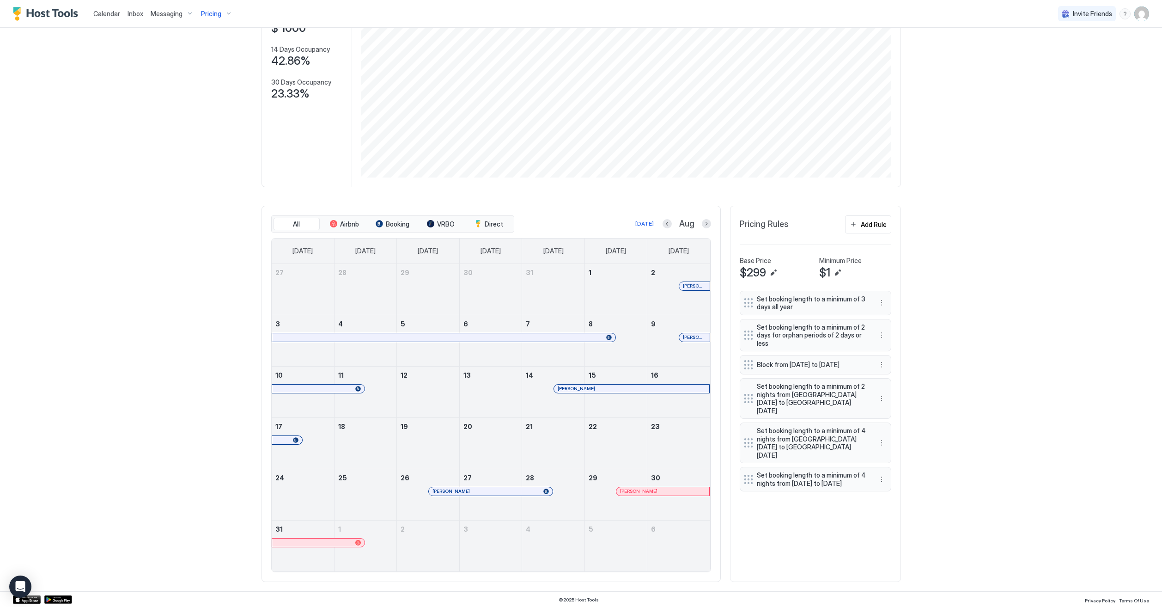
click at [639, 488] on span "[PERSON_NAME]" at bounding box center [638, 491] width 37 height 6
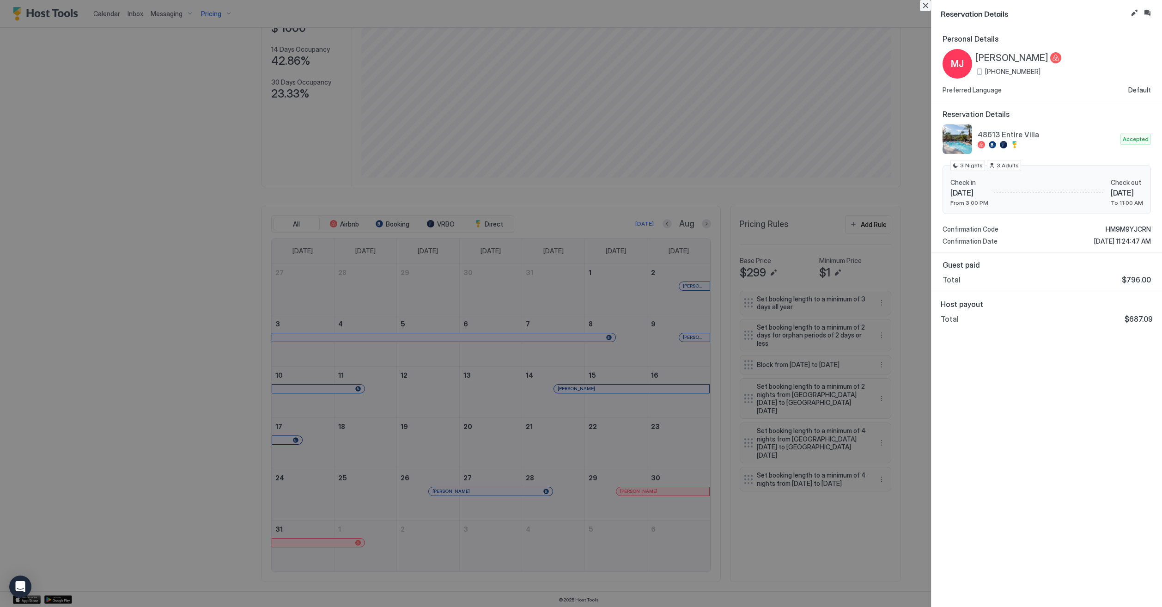
click at [930, 6] on button "Close" at bounding box center [925, 5] width 11 height 11
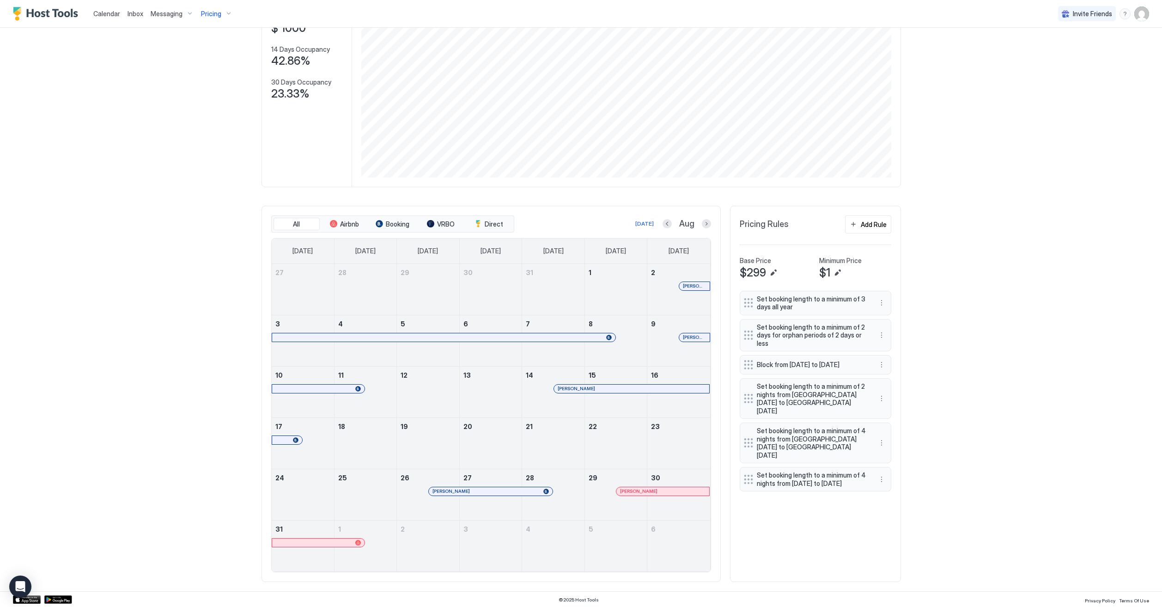
click at [206, 13] on span "Pricing" at bounding box center [211, 14] width 20 height 8
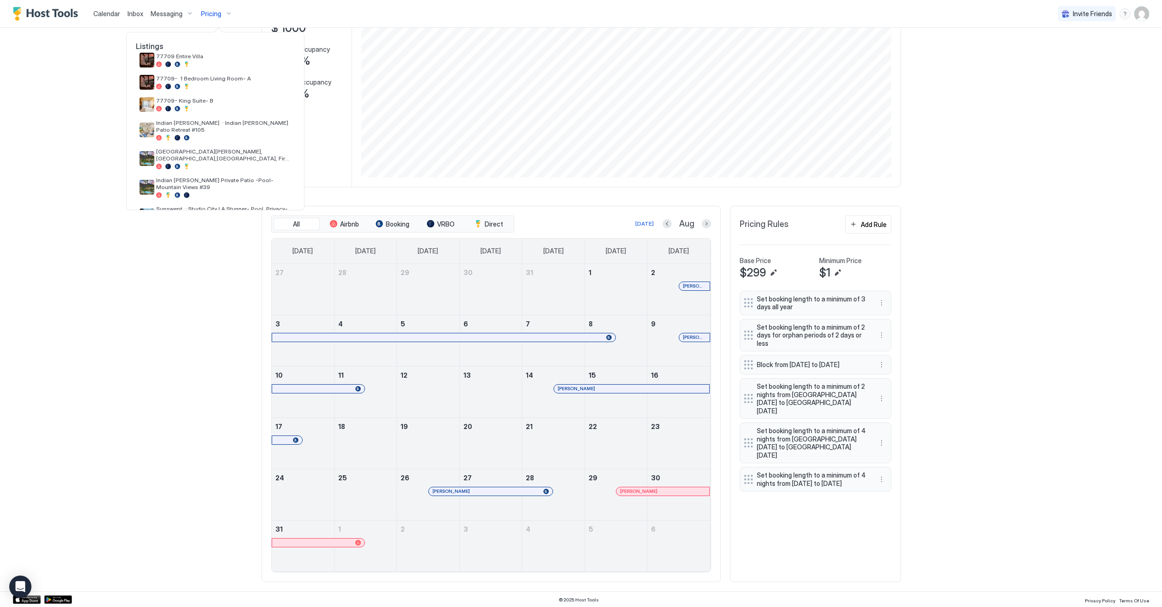
scroll to position [167, 0]
click at [250, 62] on div at bounding box center [223, 64] width 135 height 6
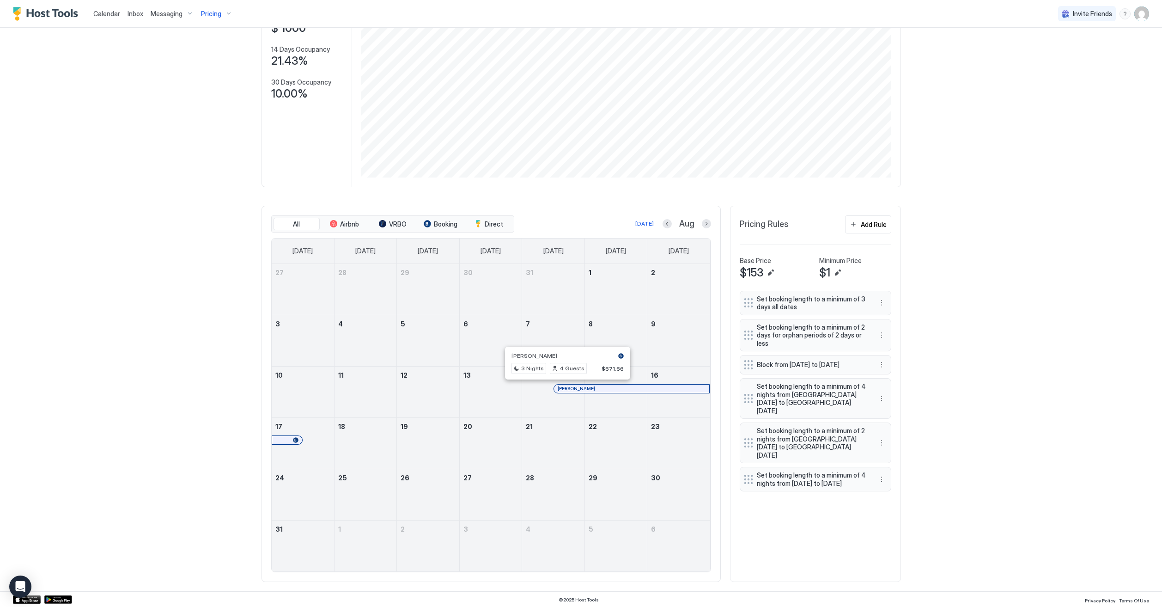
click at [564, 386] on div at bounding box center [563, 388] width 7 height 7
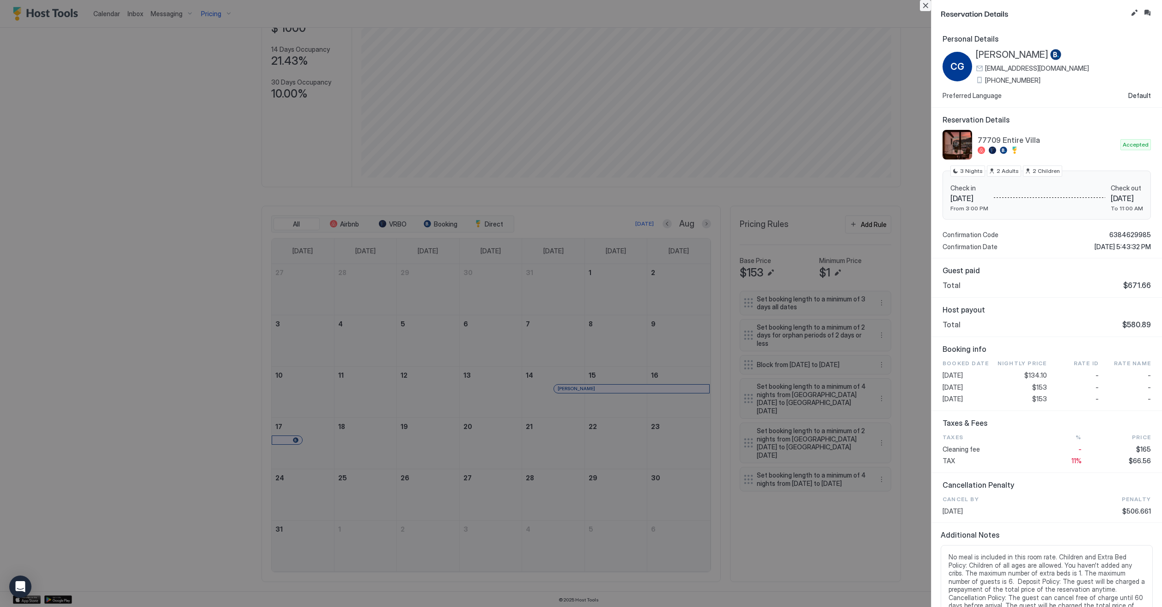
click at [926, 7] on button "Close" at bounding box center [925, 5] width 11 height 11
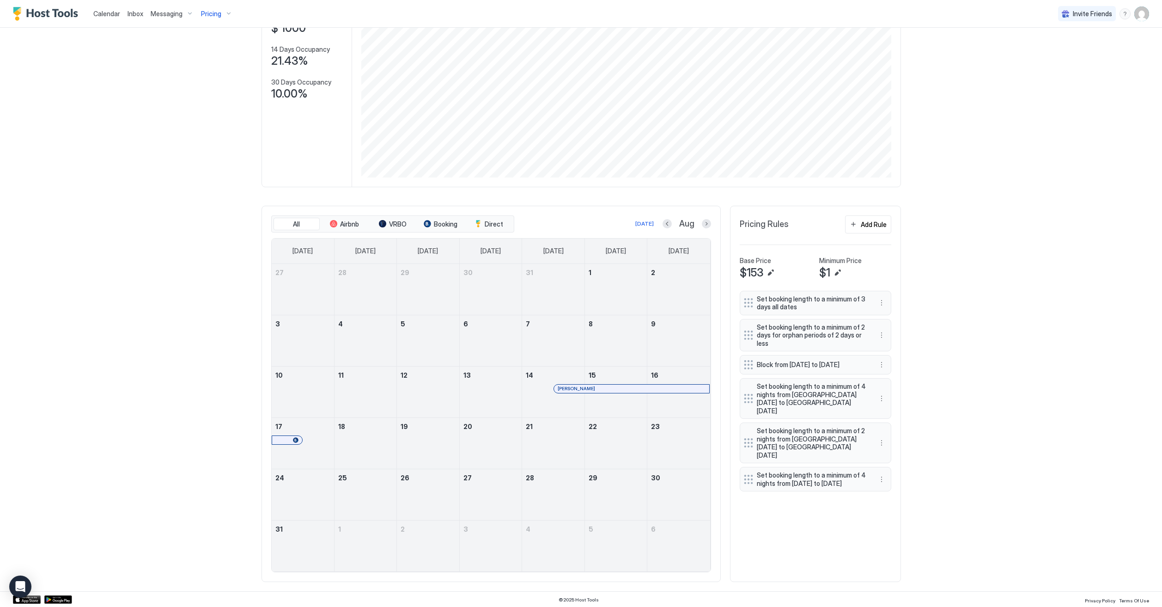
click at [214, 18] on div "Pricing" at bounding box center [216, 14] width 39 height 16
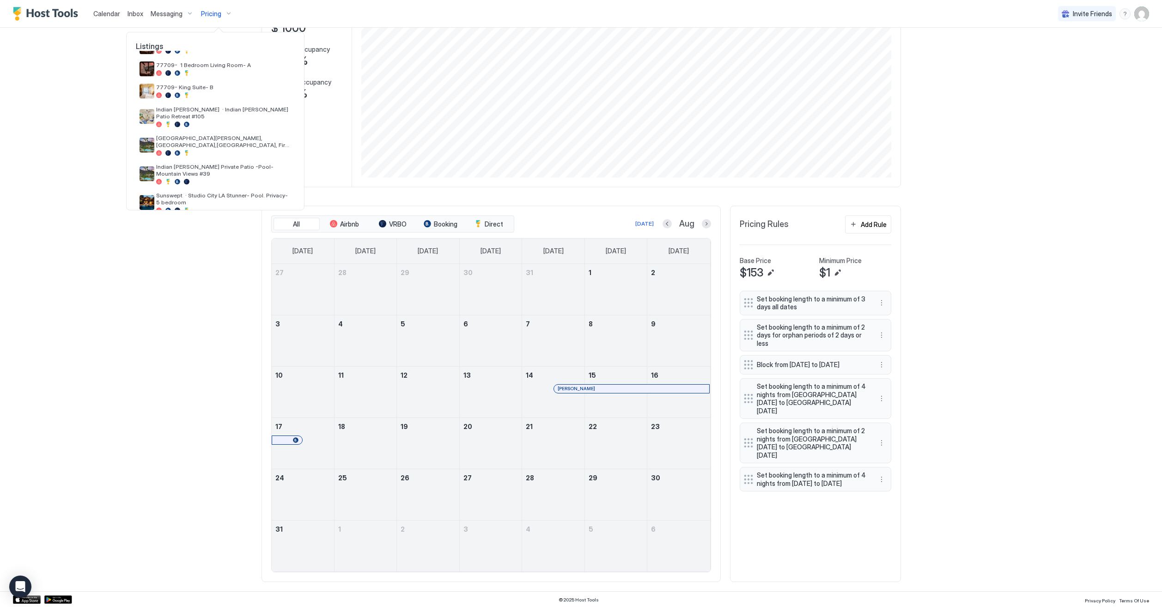
scroll to position [176, 0]
click at [223, 95] on div "77709- King Suite- B" at bounding box center [223, 94] width 135 height 14
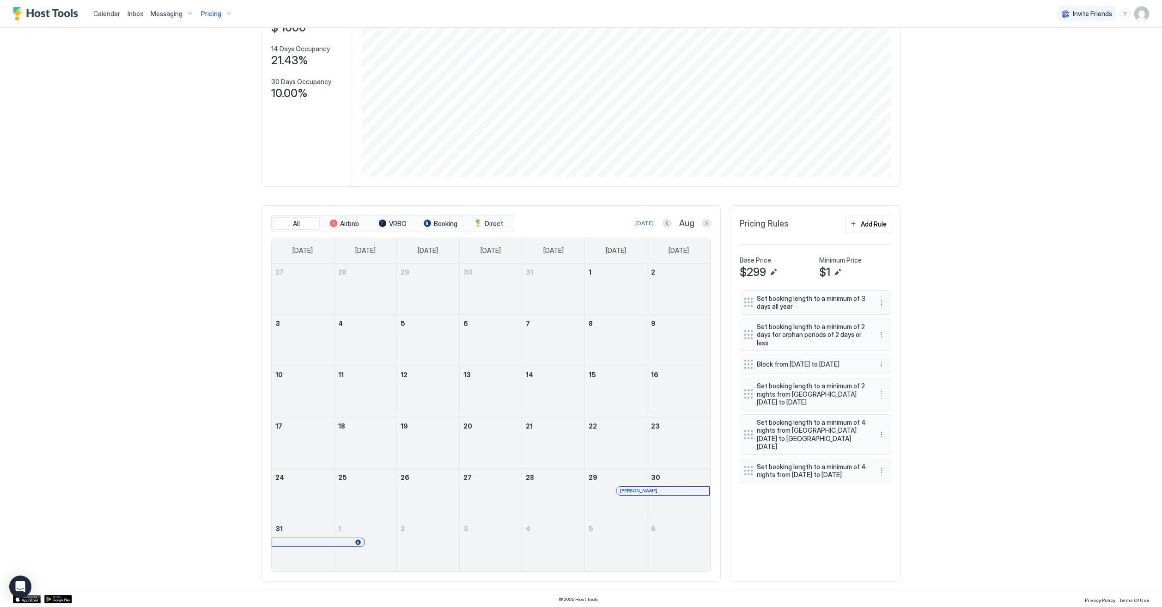
scroll to position [104, 0]
click at [649, 491] on div at bounding box center [648, 490] width 7 height 7
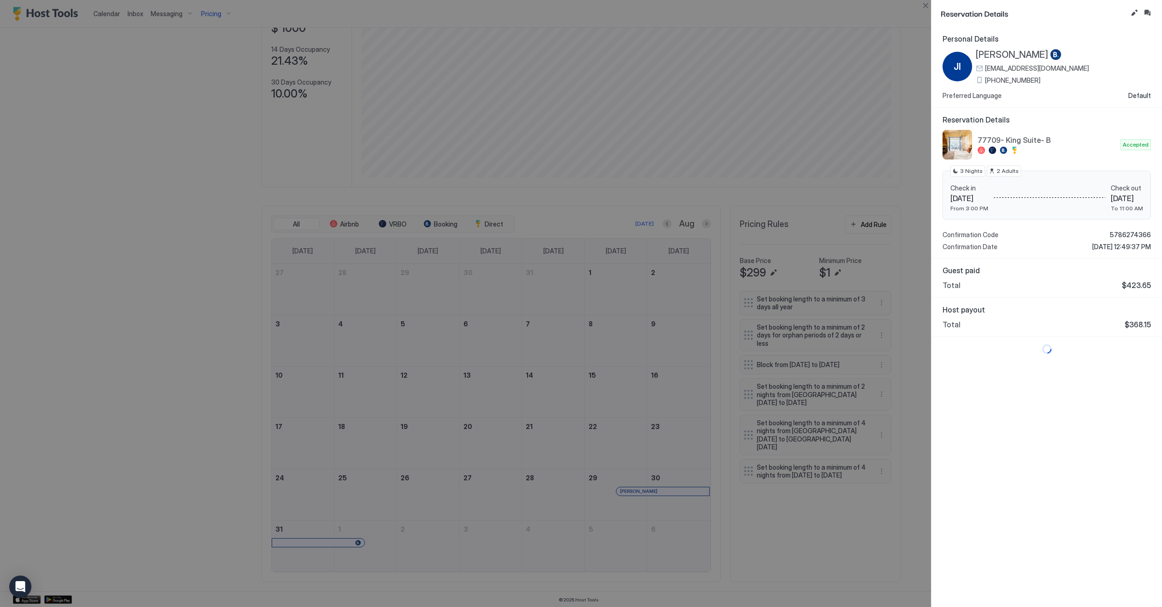
click at [1004, 52] on span "[PERSON_NAME]" at bounding box center [1012, 55] width 73 height 12
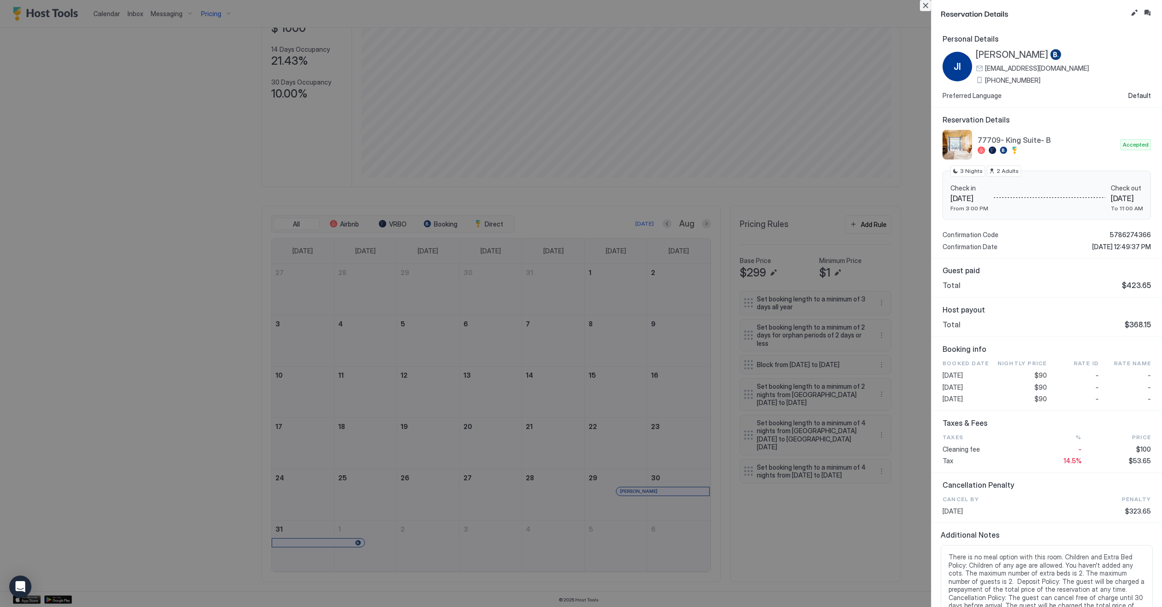
click at [923, 6] on button "Close" at bounding box center [925, 5] width 11 height 11
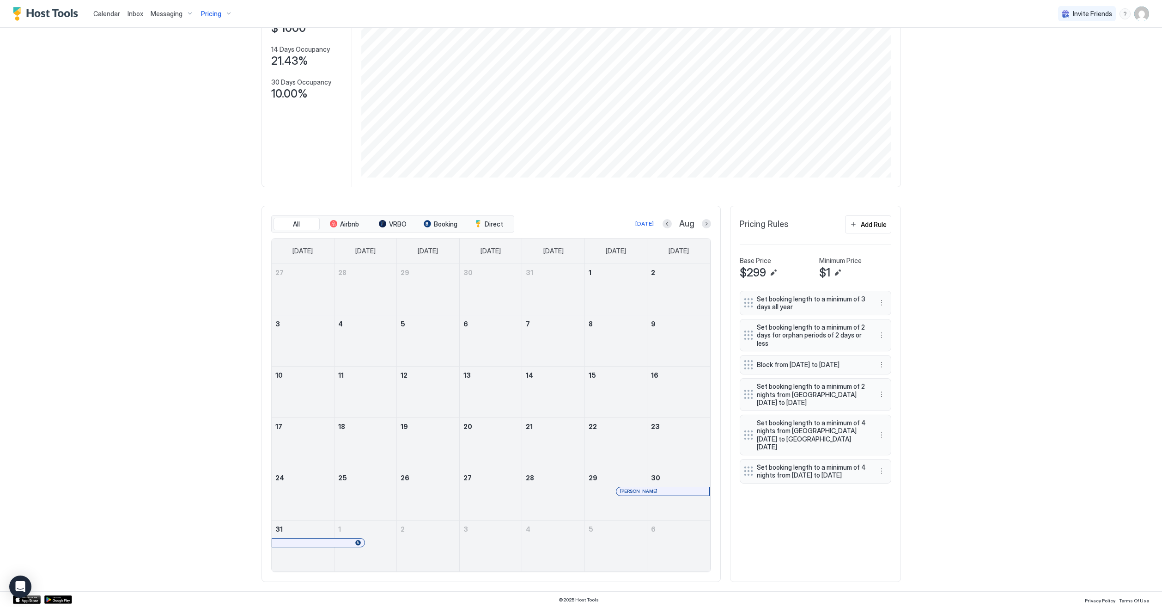
click at [650, 494] on div "[PERSON_NAME]" at bounding box center [662, 491] width 93 height 8
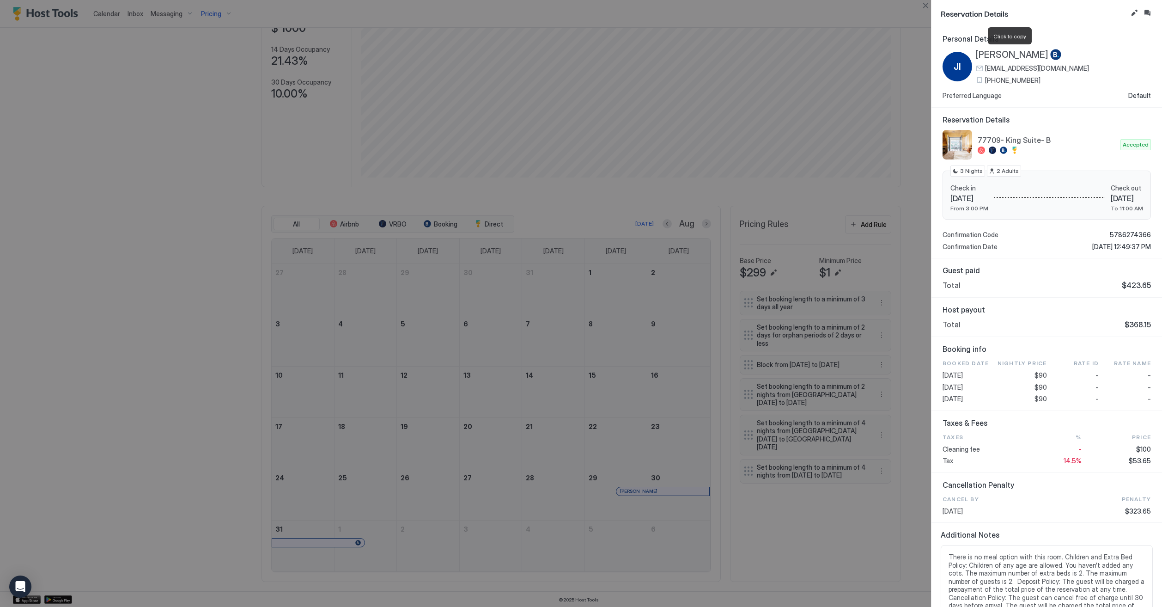
click at [1023, 51] on span "[PERSON_NAME]" at bounding box center [1012, 55] width 73 height 12
click at [929, 6] on button "Close" at bounding box center [925, 5] width 11 height 11
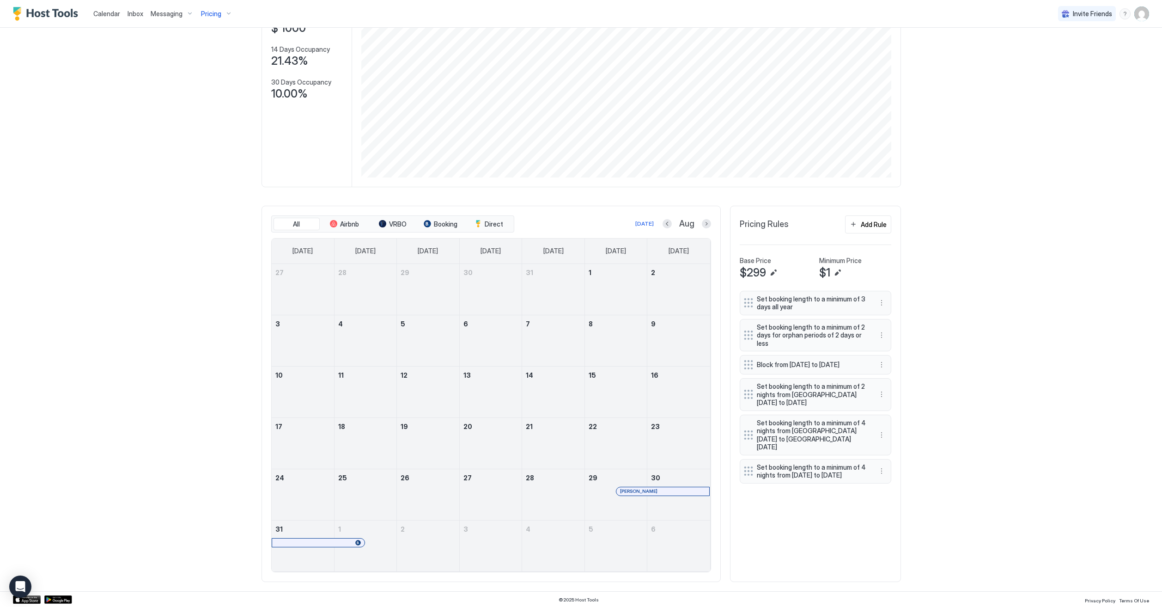
click at [100, 15] on span "Calendar" at bounding box center [106, 14] width 27 height 8
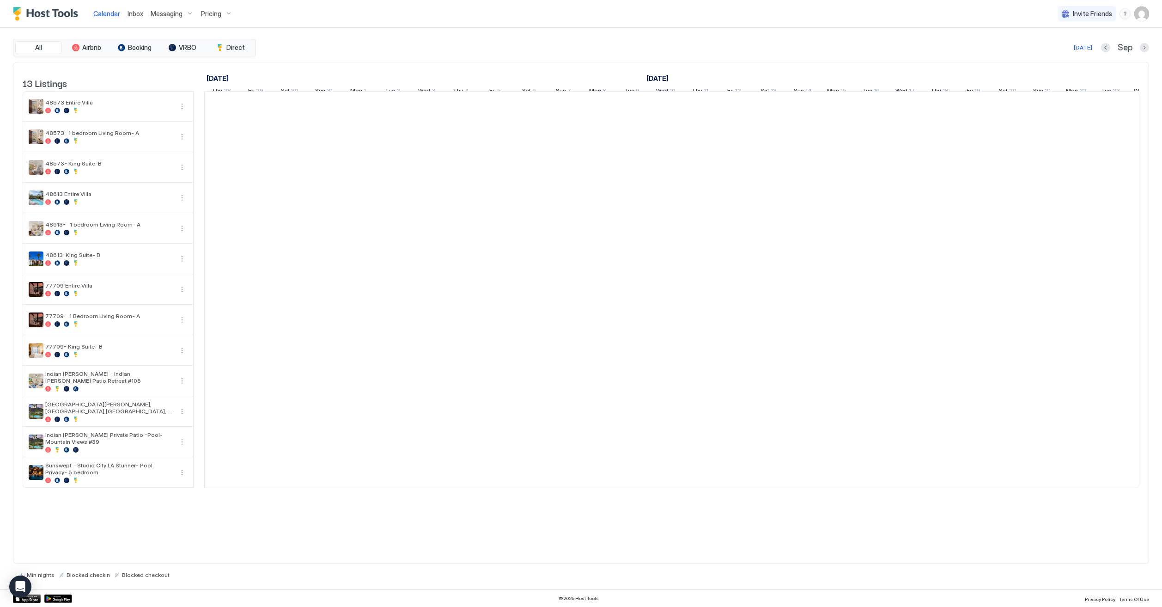
scroll to position [0, 513]
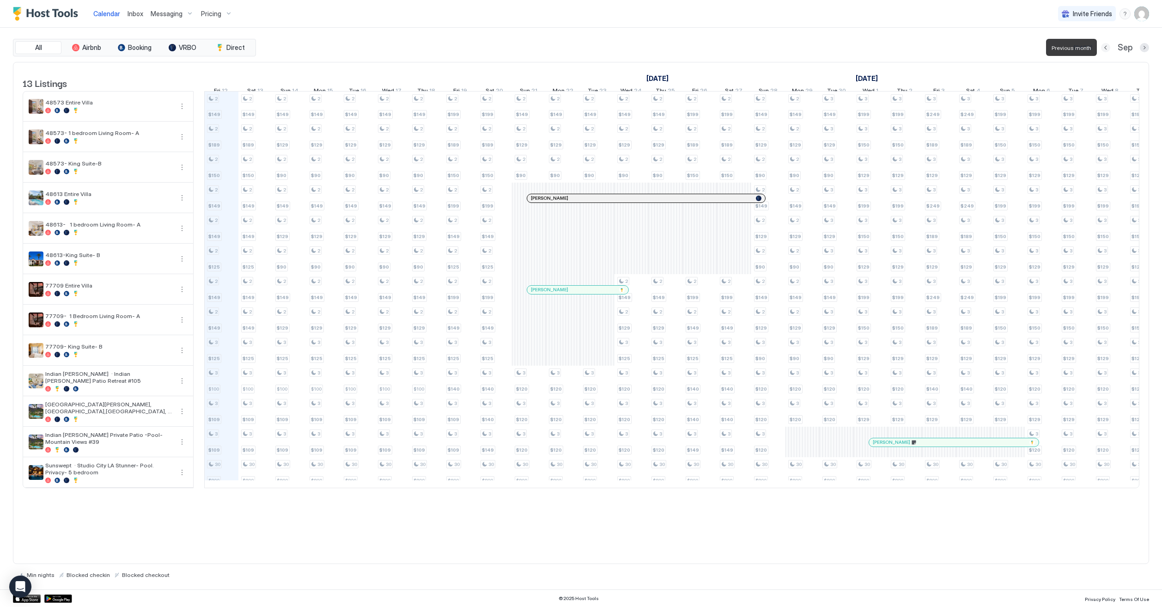
click at [1106, 44] on button "Previous month" at bounding box center [1105, 47] width 9 height 9
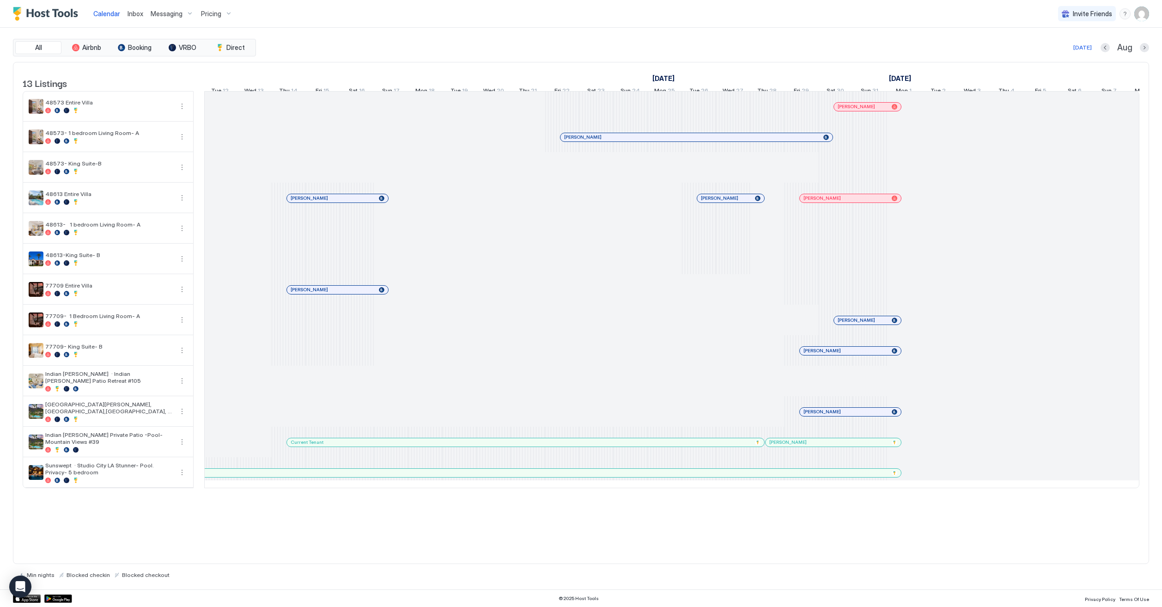
scroll to position [0, 513]
click at [1103, 49] on button "Previous month" at bounding box center [1105, 47] width 9 height 9
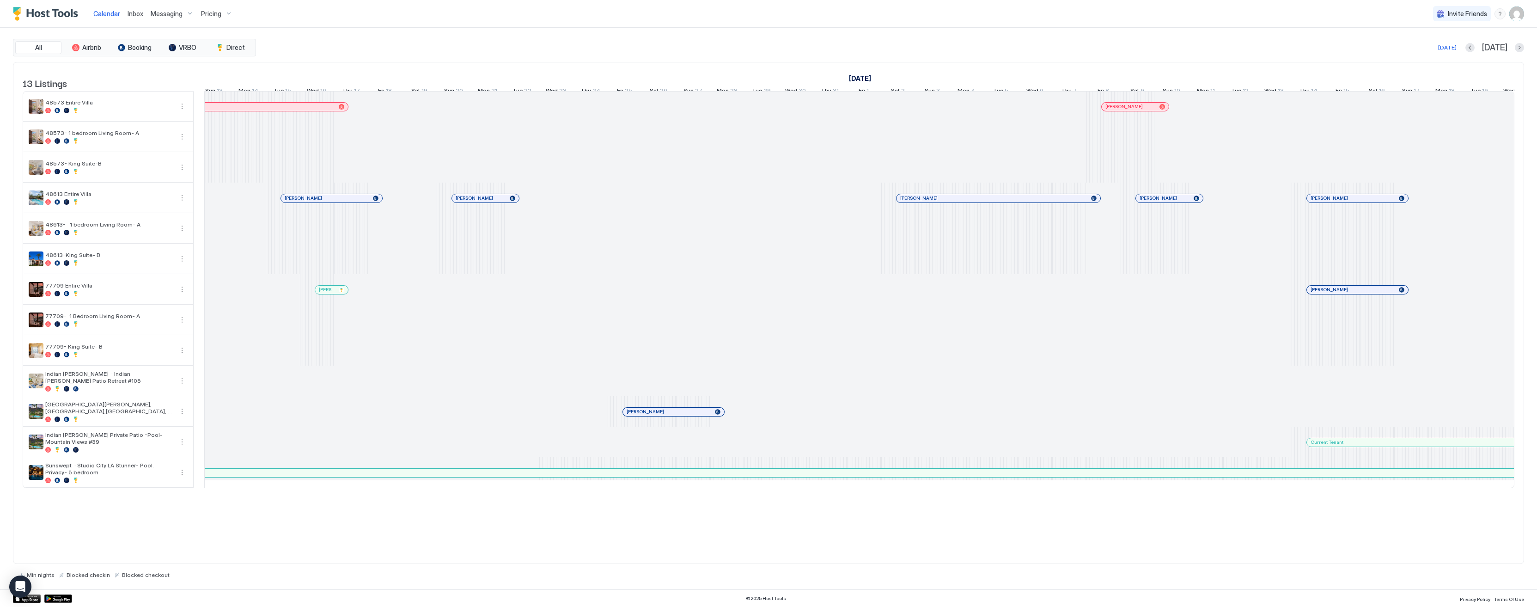
scroll to position [0, 521]
click at [218, 13] on span "Pricing" at bounding box center [211, 14] width 20 height 8
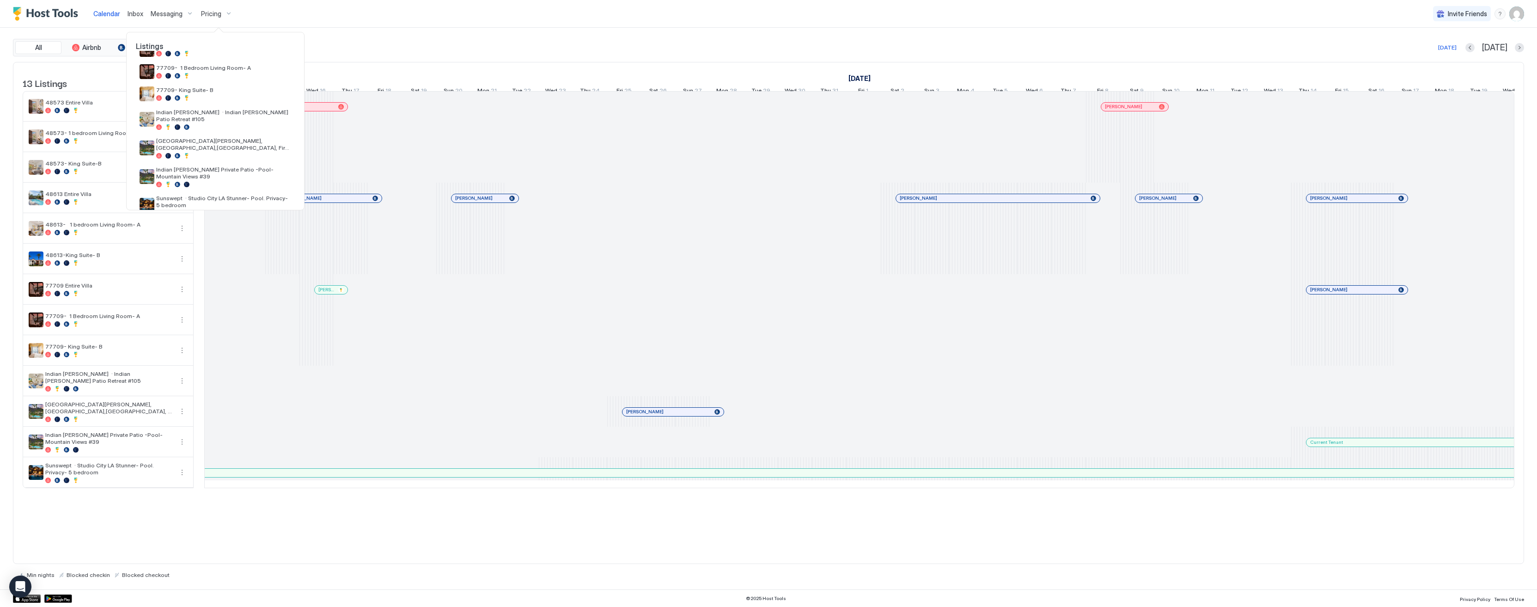
scroll to position [176, 0]
click at [225, 102] on div "77709- King Suite- B" at bounding box center [215, 94] width 159 height 22
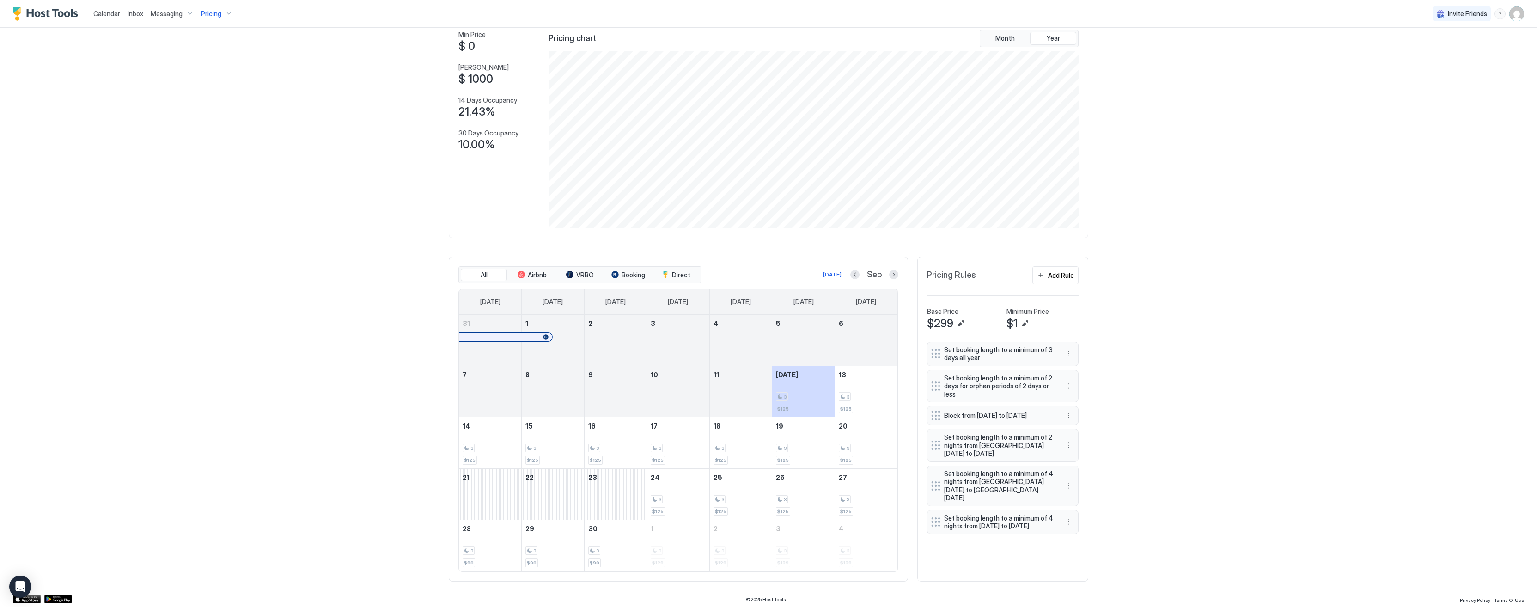
scroll to position [53, 0]
click at [854, 275] on button "Previous month" at bounding box center [854, 274] width 9 height 9
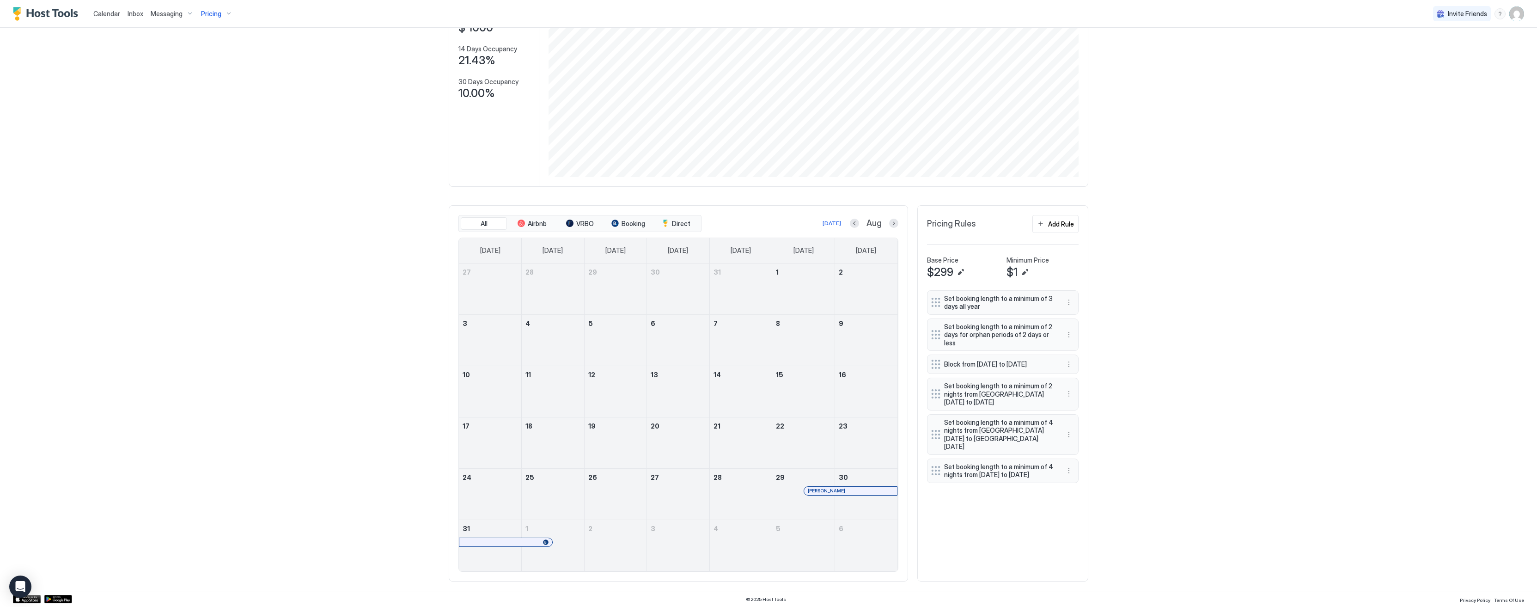
scroll to position [104, 0]
click at [198, 12] on div "Pricing" at bounding box center [216, 14] width 39 height 16
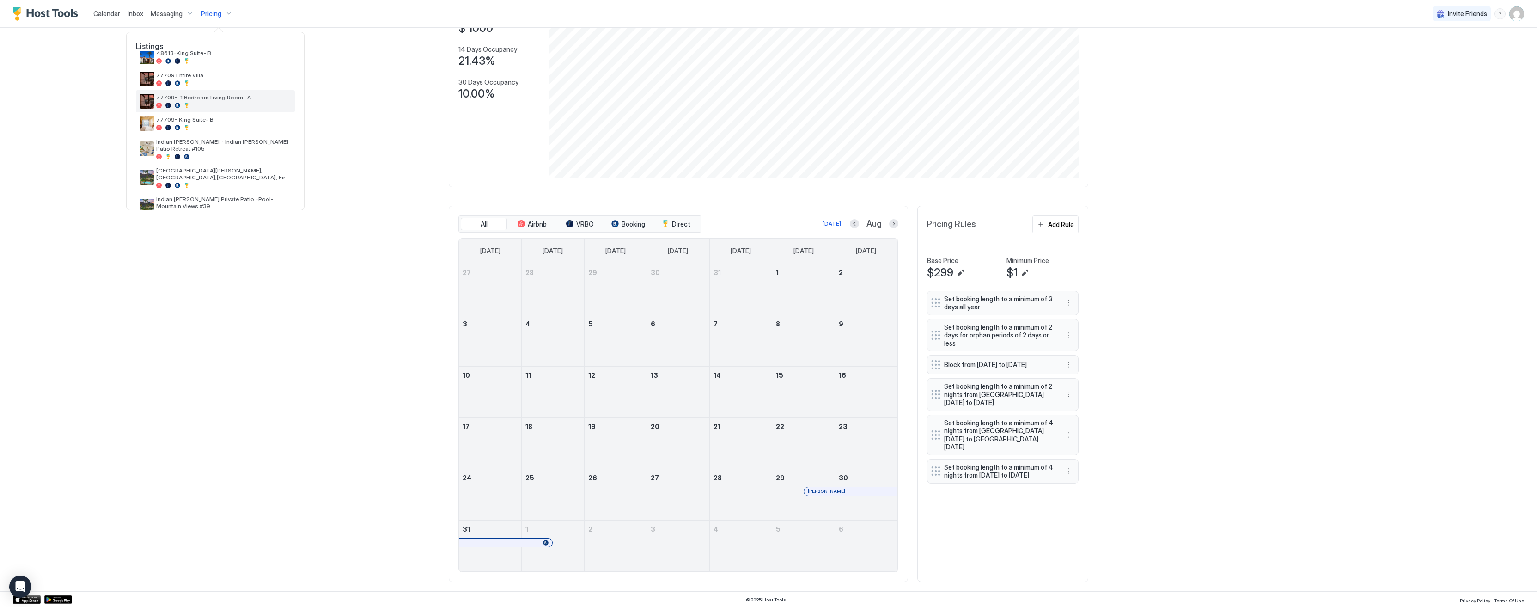
scroll to position [147, 0]
click at [209, 72] on div "77709 Entire Villa" at bounding box center [215, 79] width 159 height 22
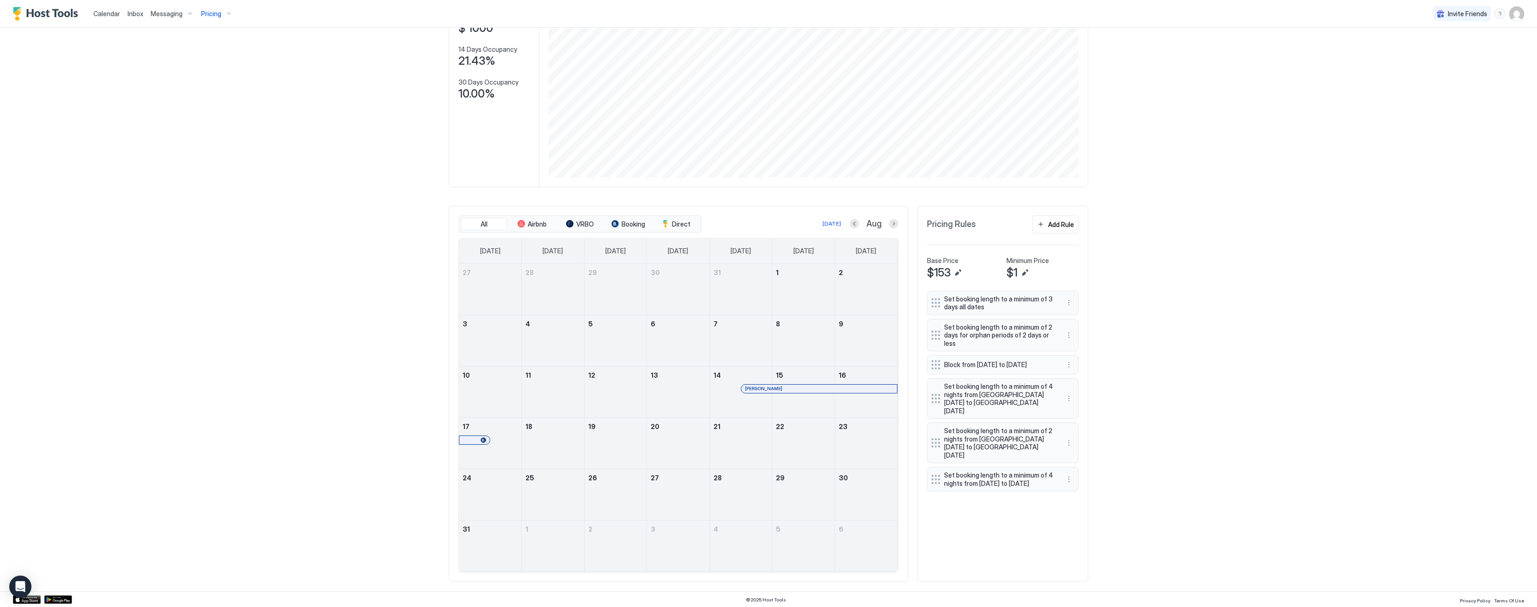
click at [220, 12] on div "Pricing" at bounding box center [216, 14] width 39 height 16
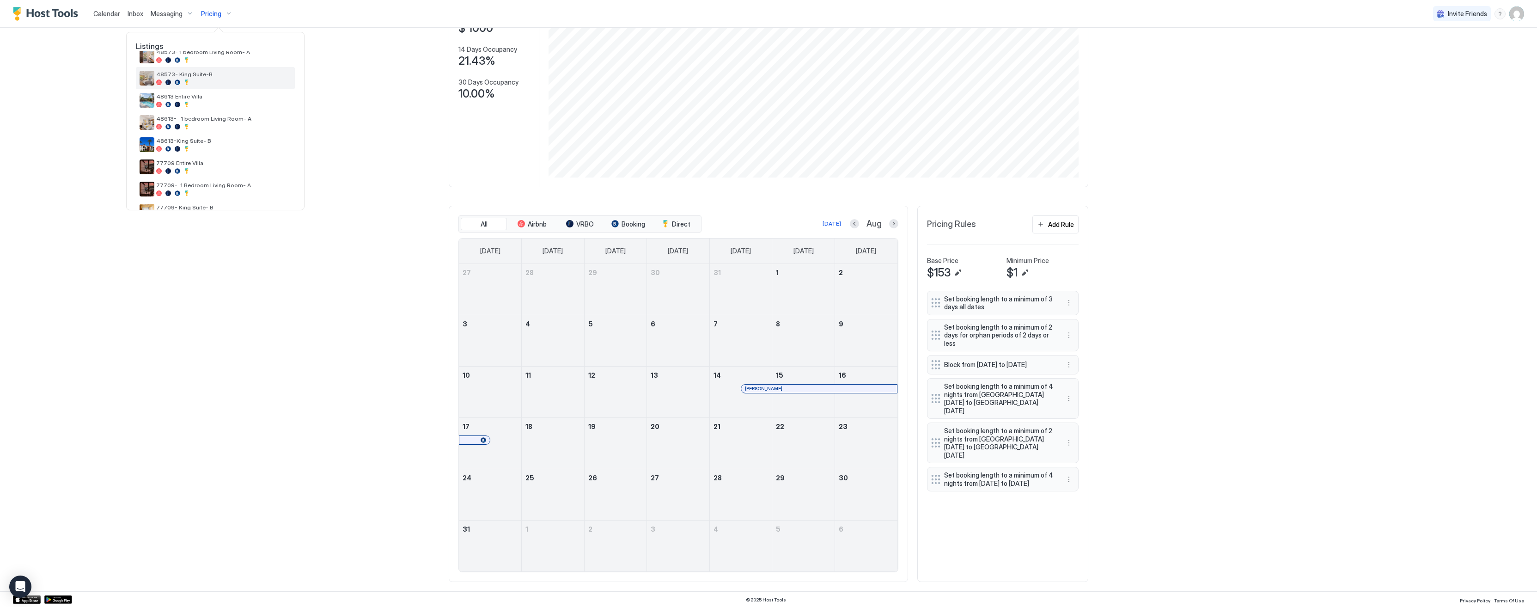
scroll to position [102, 0]
click at [198, 165] on span "77709- King Suite- B" at bounding box center [223, 165] width 135 height 7
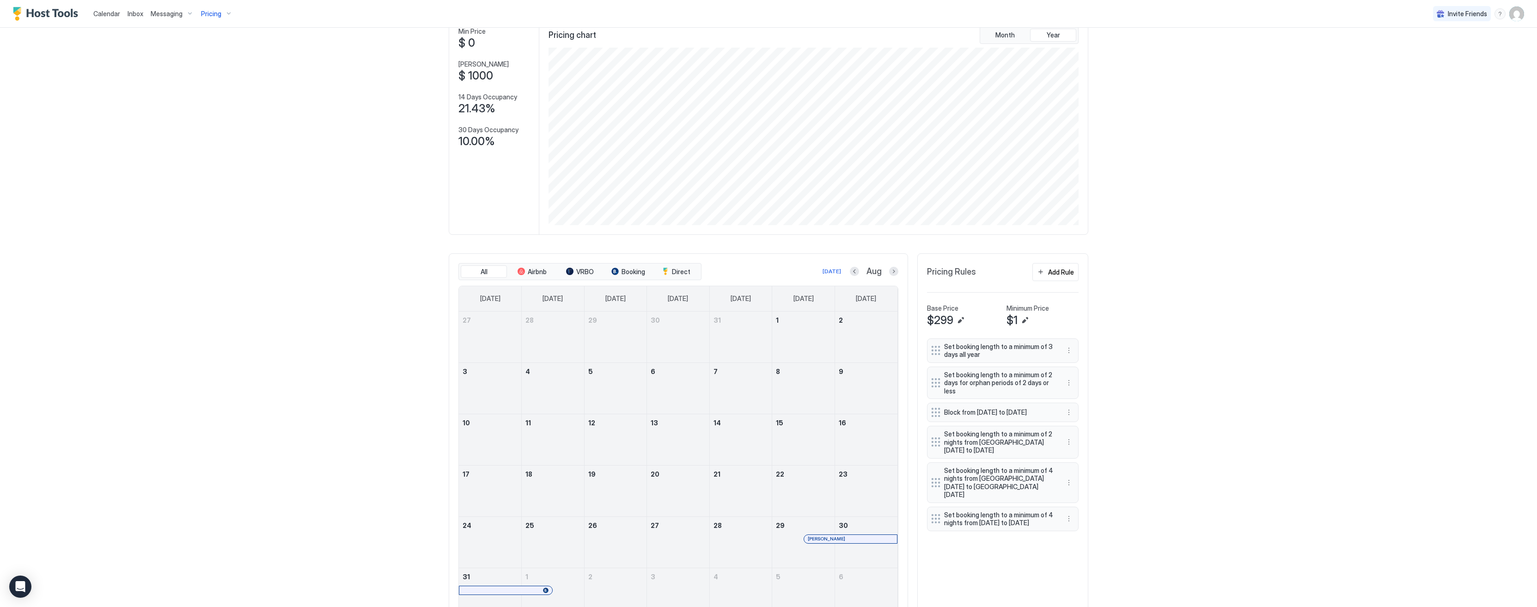
scroll to position [77, 0]
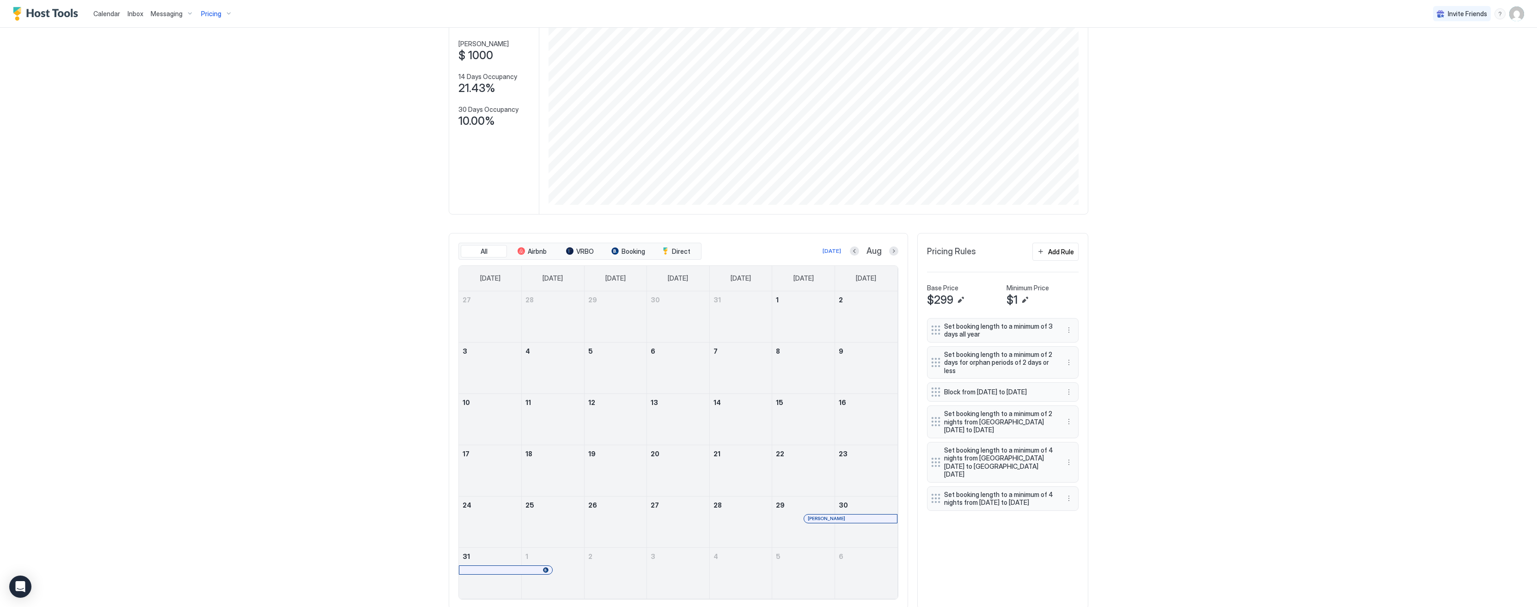
click at [219, 17] on span "Pricing" at bounding box center [211, 14] width 20 height 8
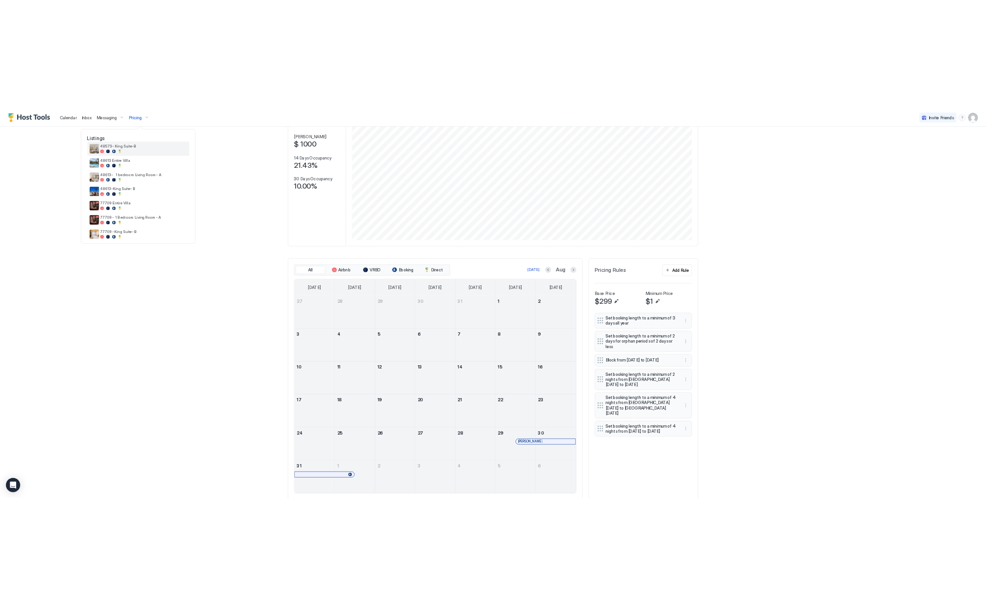
scroll to position [77, 0]
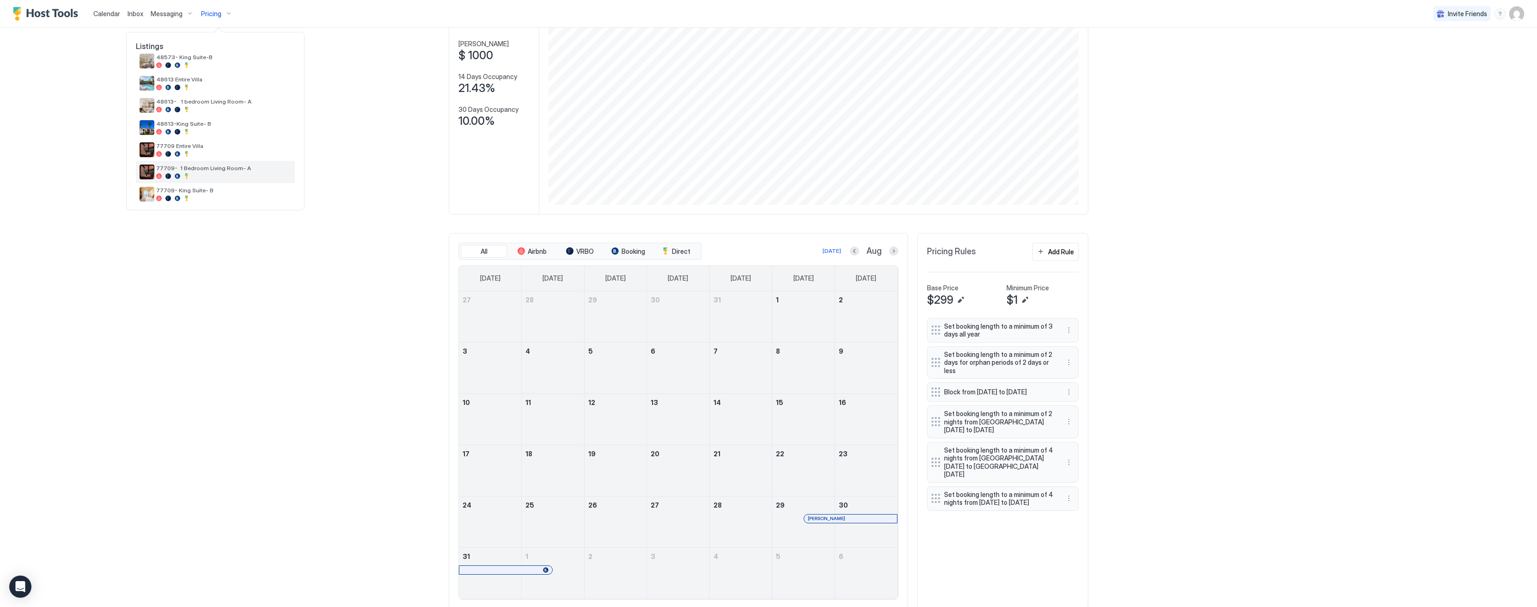
click at [213, 167] on span "77709- 1 Bedroom Living Room- A" at bounding box center [223, 167] width 135 height 7
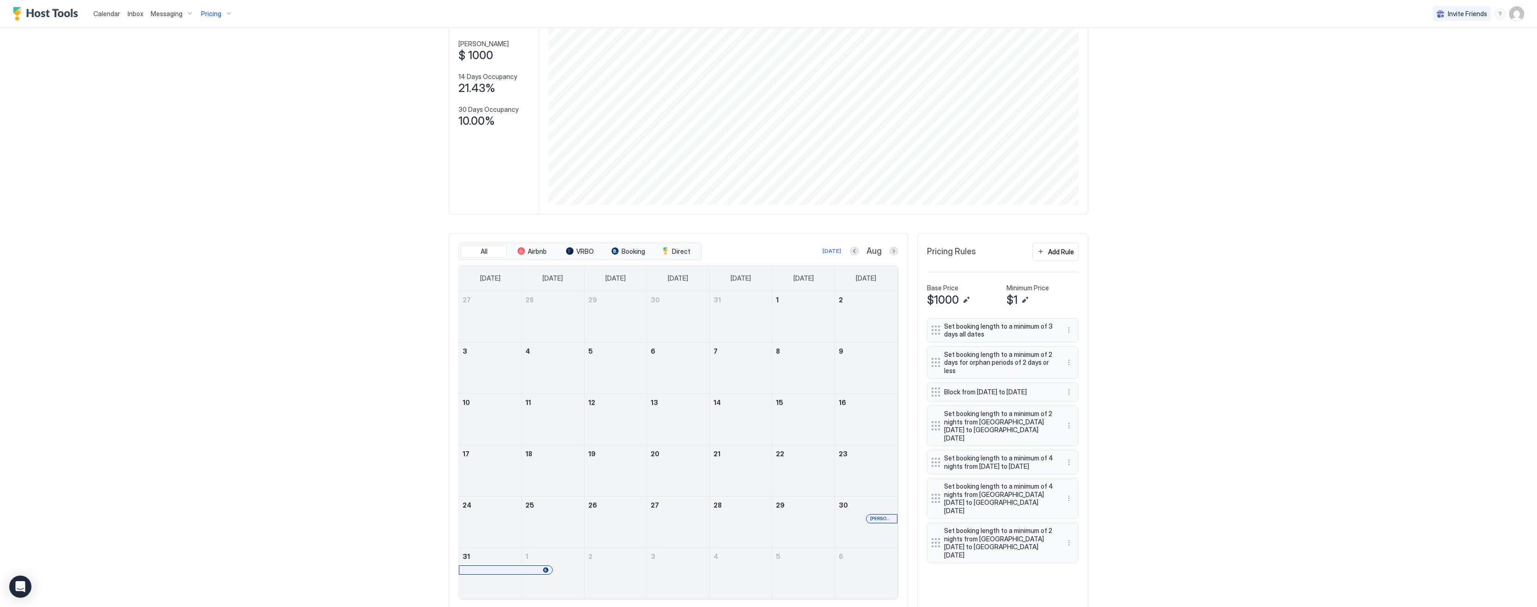
click at [885, 519] on div at bounding box center [885, 518] width 7 height 7
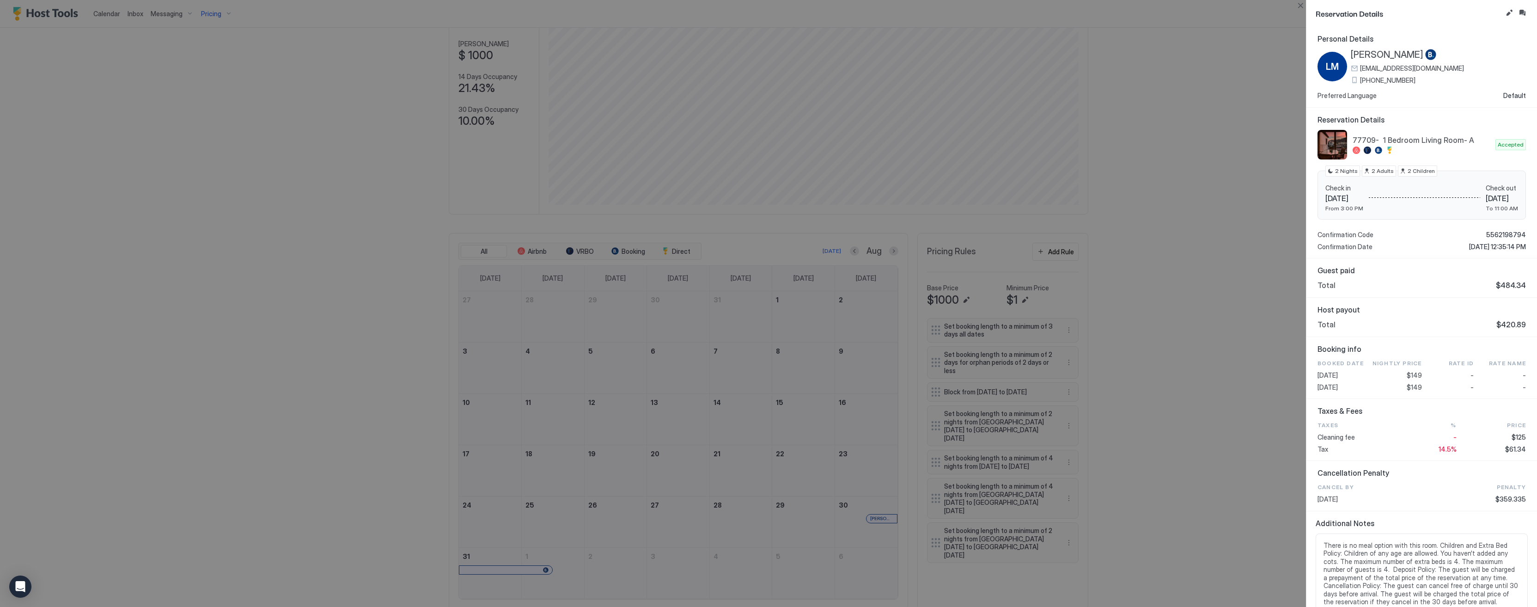
click at [105, 14] on div at bounding box center [768, 303] width 1537 height 607
click at [106, 17] on div at bounding box center [768, 303] width 1537 height 607
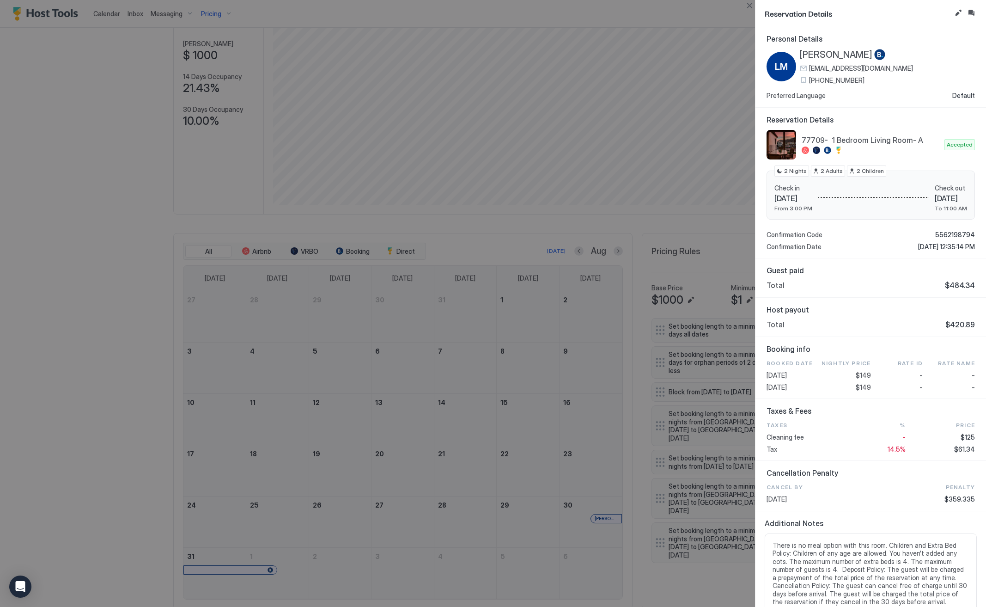
click at [838, 54] on span "[PERSON_NAME]" at bounding box center [836, 55] width 73 height 12
copy span "Morales"
click at [840, 41] on span "Personal Details" at bounding box center [871, 38] width 208 height 9
click at [746, 6] on button "Close" at bounding box center [749, 5] width 11 height 11
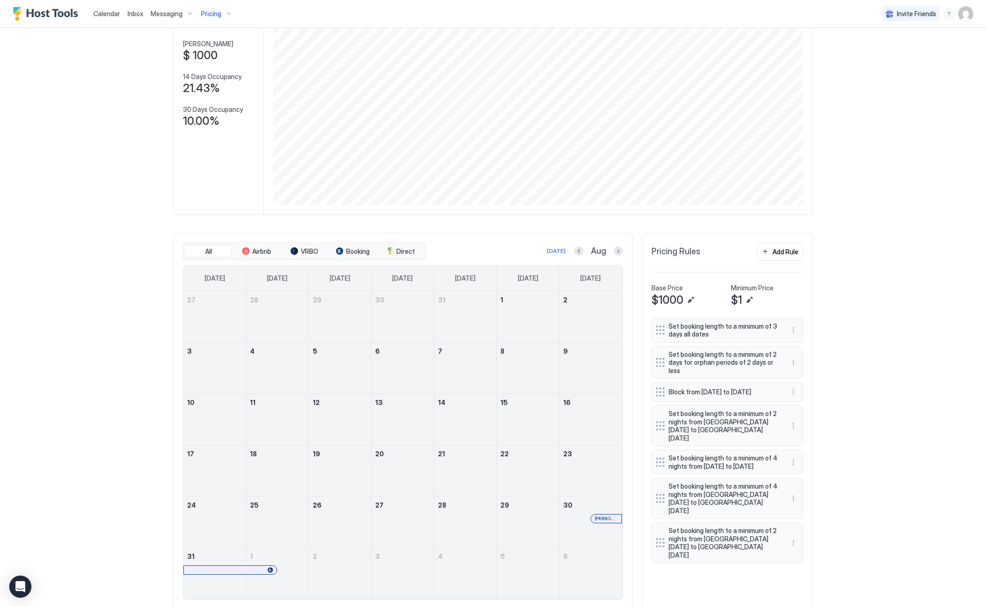
click at [206, 18] on div "Pricing" at bounding box center [216, 14] width 39 height 16
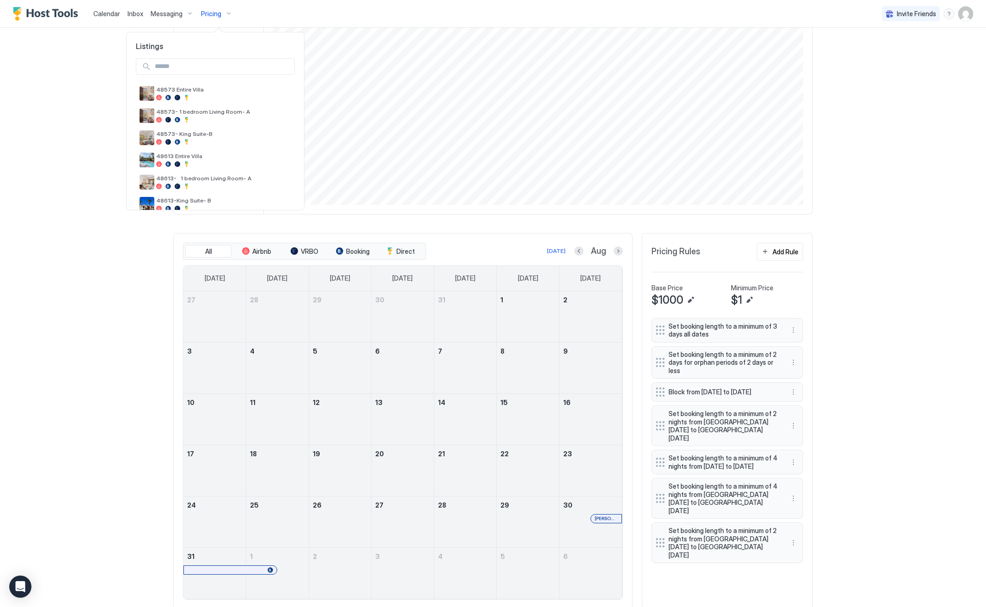
click at [204, 14] on div at bounding box center [493, 303] width 986 height 607
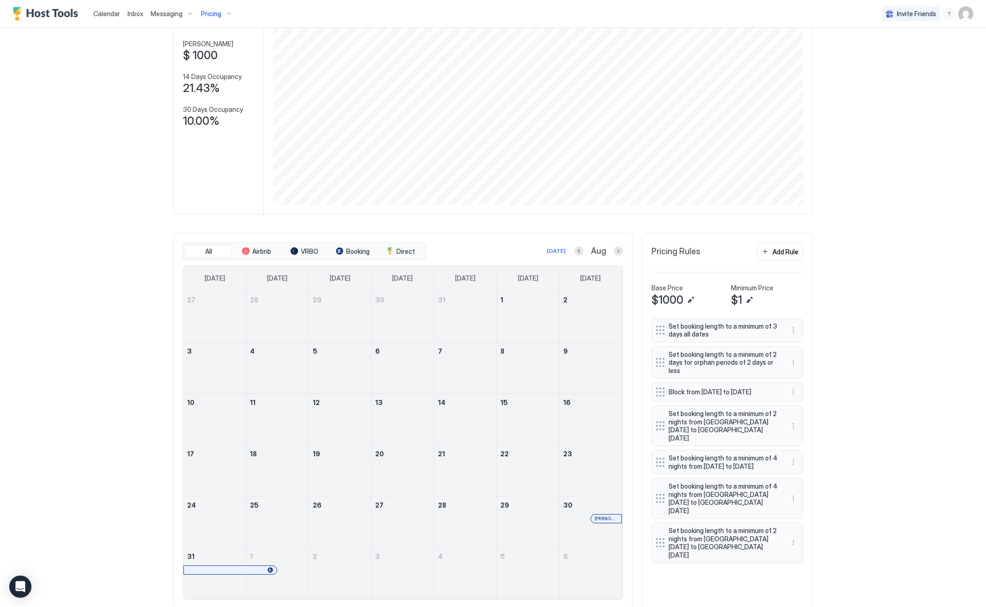
click at [213, 17] on span "Pricing" at bounding box center [211, 14] width 20 height 8
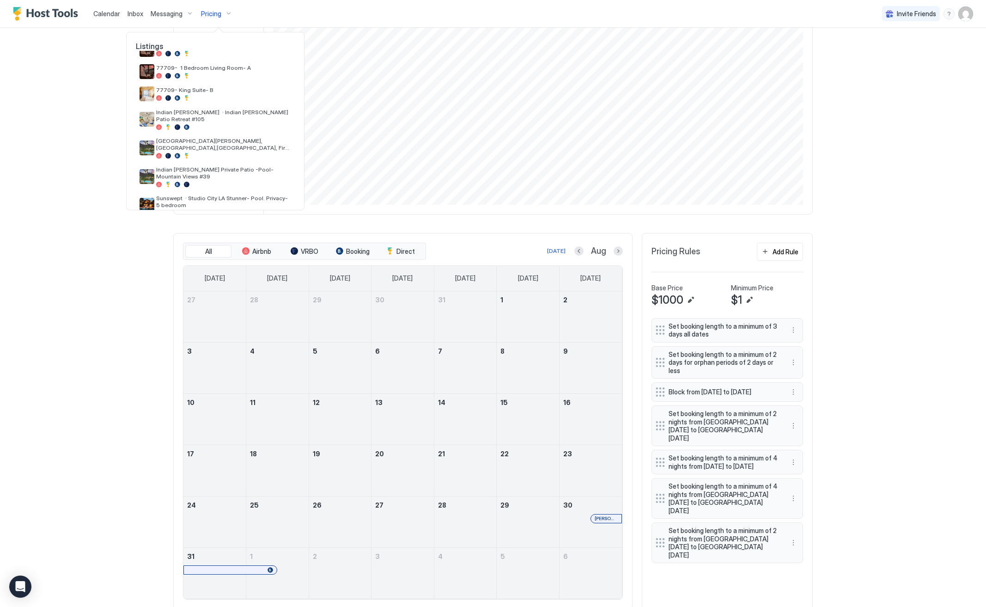
scroll to position [176, 0]
click at [243, 98] on div at bounding box center [223, 99] width 135 height 6
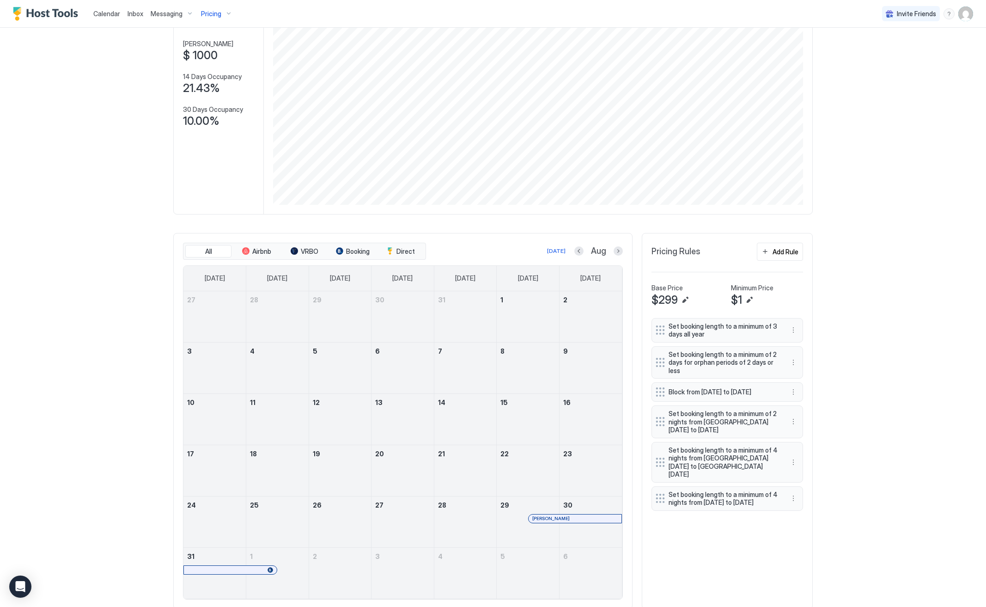
click at [579, 519] on div at bounding box center [579, 518] width 7 height 7
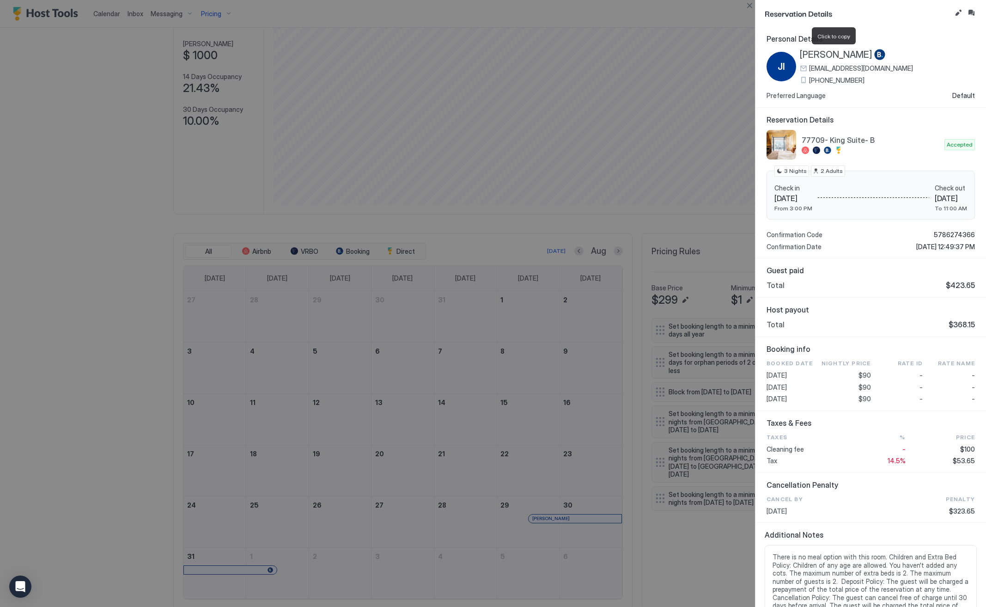
click at [828, 55] on span "[PERSON_NAME]" at bounding box center [836, 55] width 73 height 12
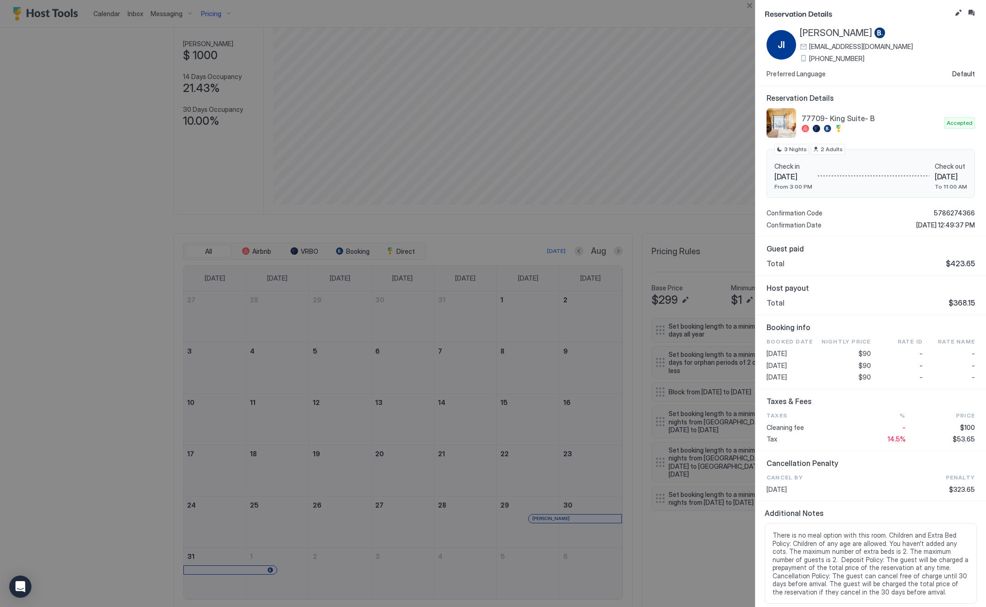
scroll to position [21, 0]
click at [806, 31] on span "[PERSON_NAME]" at bounding box center [836, 34] width 73 height 12
click at [814, 31] on span "[PERSON_NAME]" at bounding box center [836, 34] width 73 height 12
click at [837, 30] on span "[PERSON_NAME]" at bounding box center [836, 34] width 73 height 12
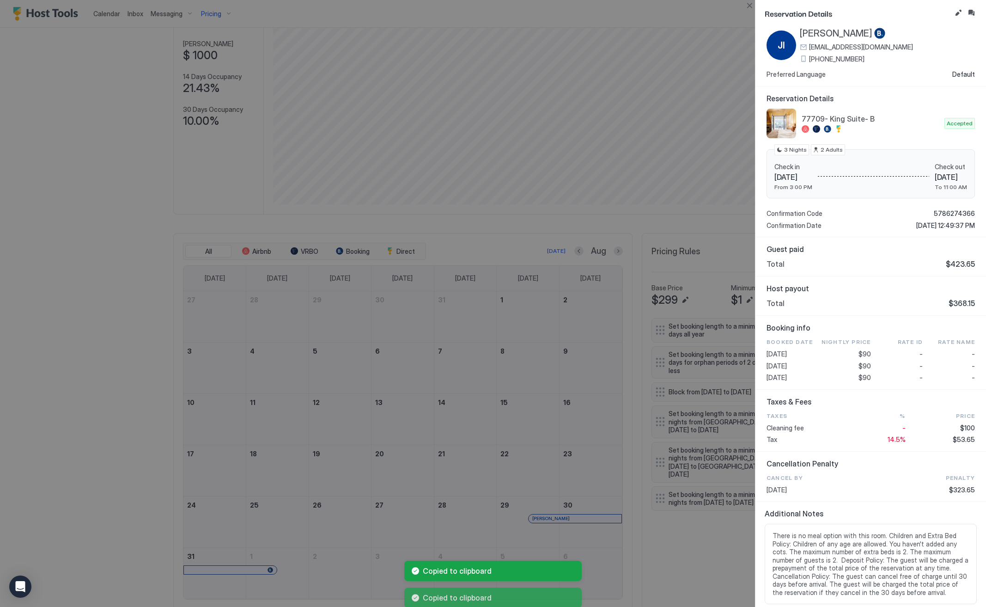
click at [837, 30] on span "[PERSON_NAME]" at bounding box center [836, 34] width 73 height 12
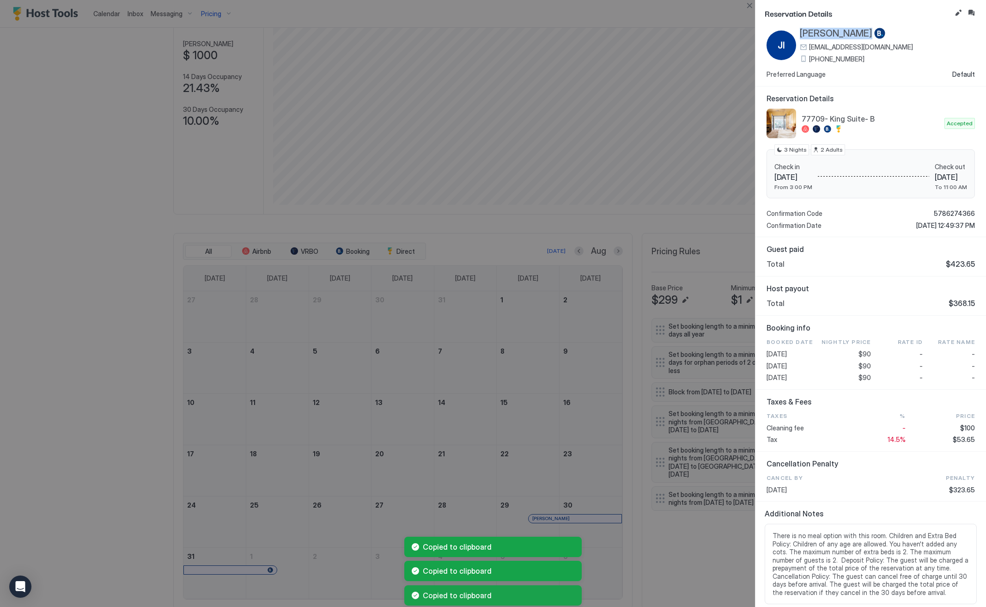
click at [837, 30] on span "[PERSON_NAME]" at bounding box center [836, 34] width 73 height 12
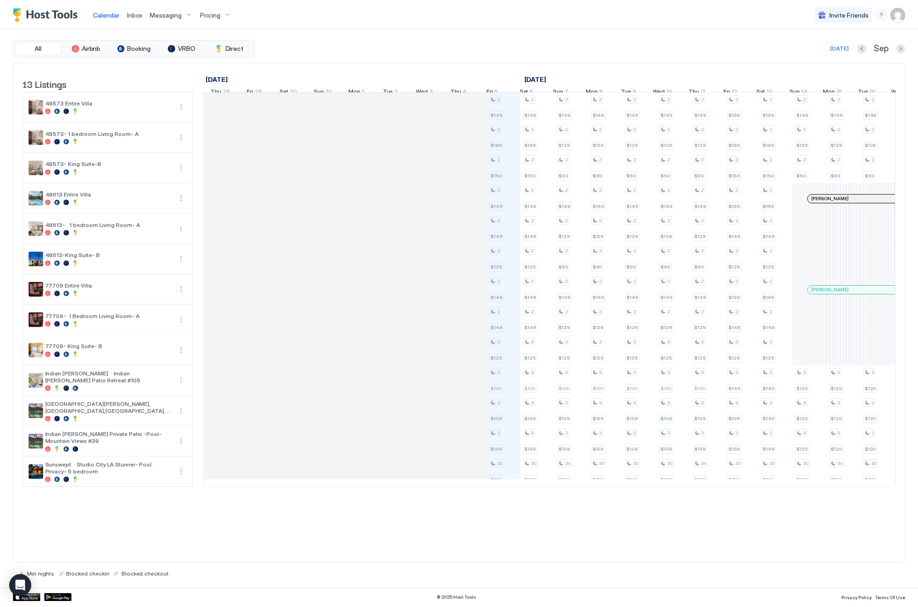
scroll to position [0, 229]
click at [860, 49] on button "Previous month" at bounding box center [861, 47] width 9 height 9
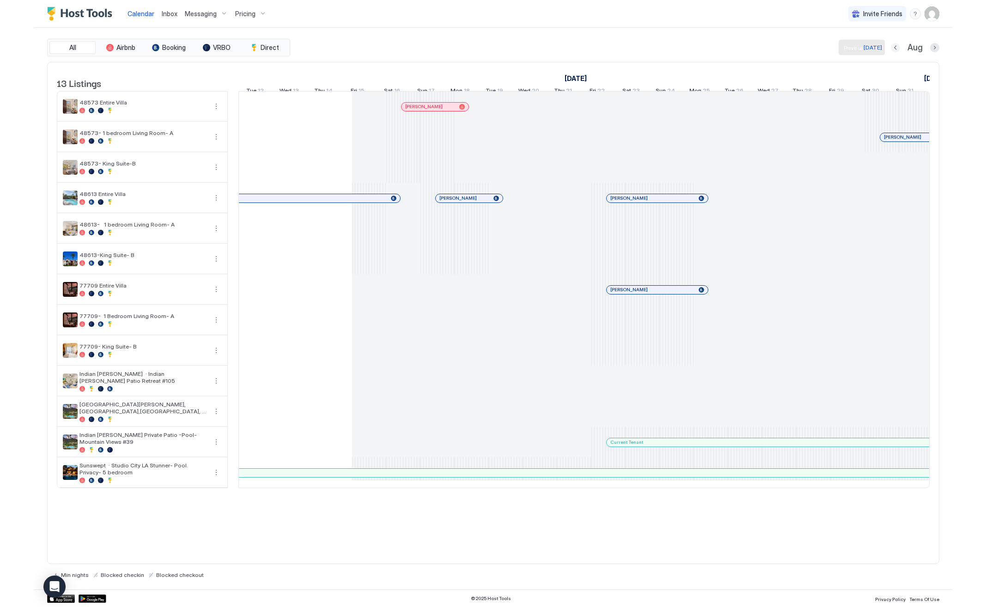
scroll to position [0, 513]
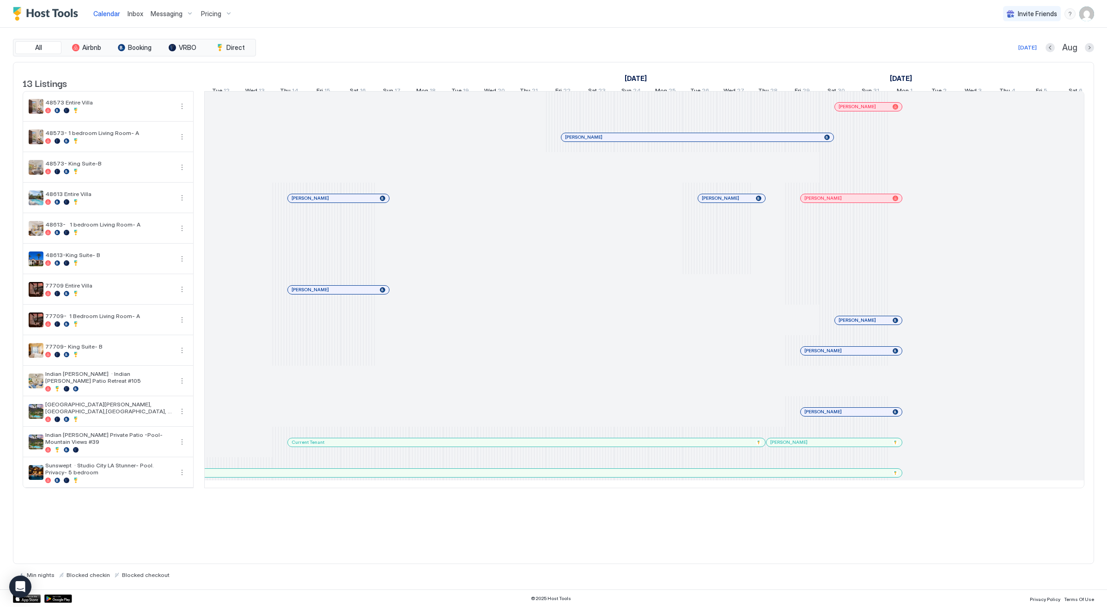
click at [1105, 150] on div "All Airbnb Booking VRBO Direct Today Aug 13 Listings July 2025 August 2025 Sept…" at bounding box center [553, 308] width 1107 height 561
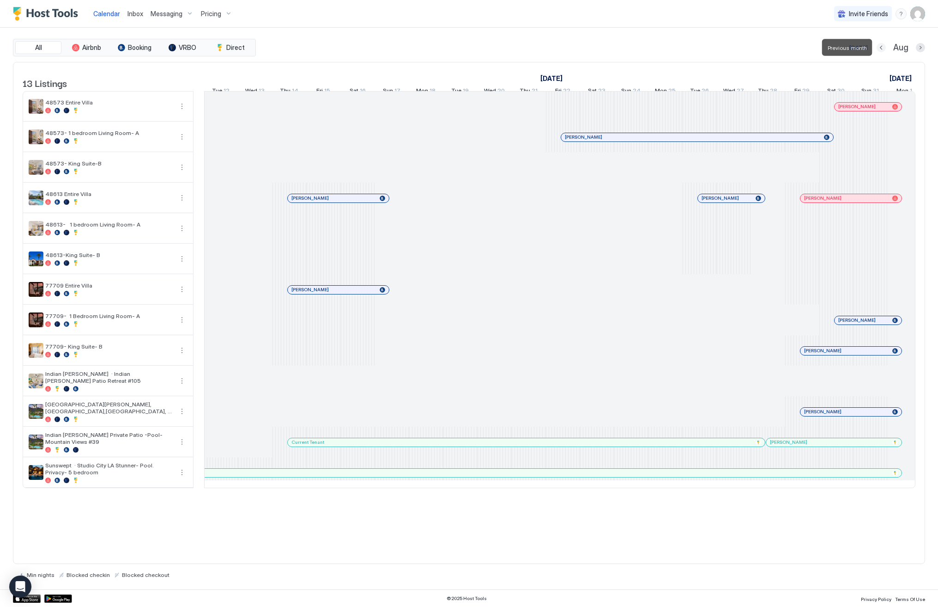
click at [883, 43] on button "Previous month" at bounding box center [881, 47] width 9 height 9
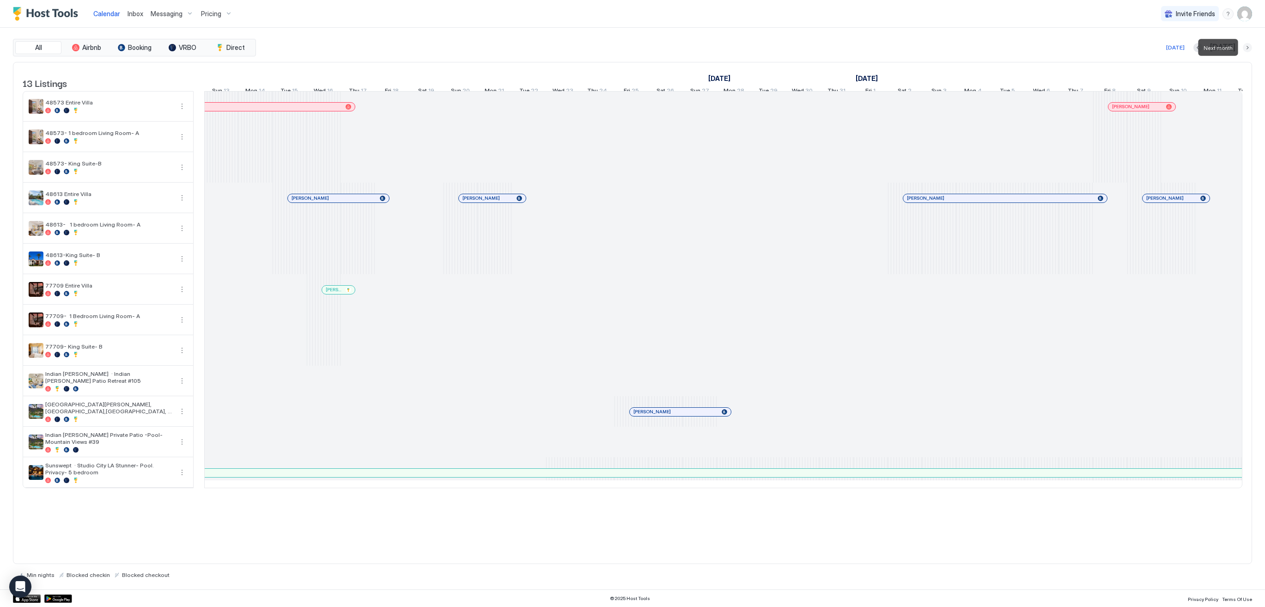
click at [1249, 48] on button "Next month" at bounding box center [1247, 47] width 9 height 9
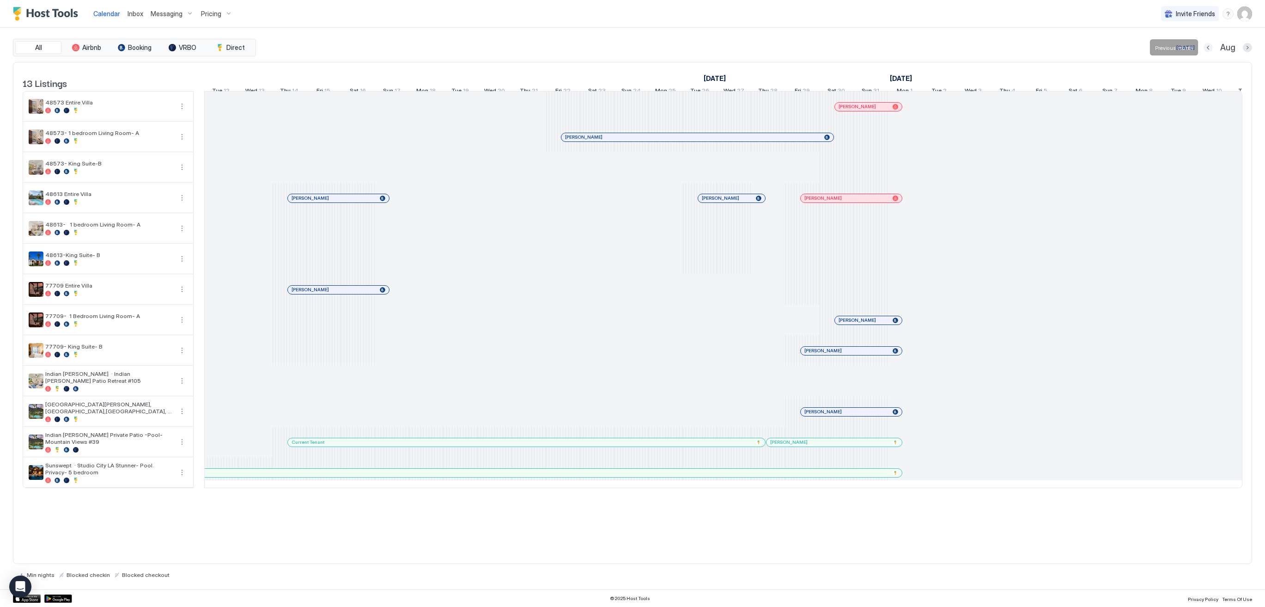
click at [1211, 50] on button "Previous month" at bounding box center [1208, 47] width 9 height 9
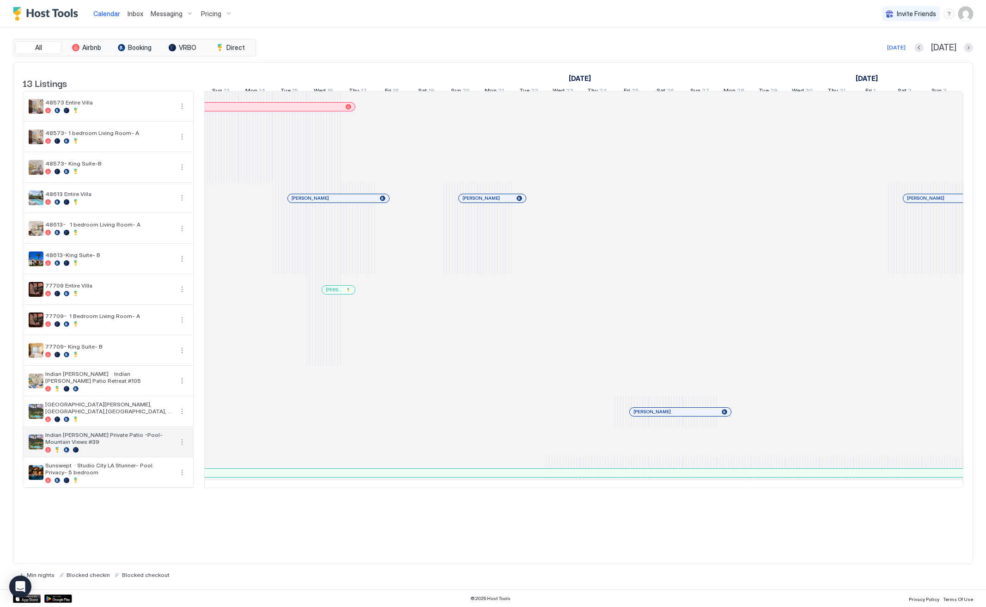
click at [159, 445] on span "Indian [PERSON_NAME] Private Patio -Pool- Mountain Views #39" at bounding box center [109, 438] width 128 height 14
click at [205, 15] on span "Pricing" at bounding box center [211, 14] width 20 height 8
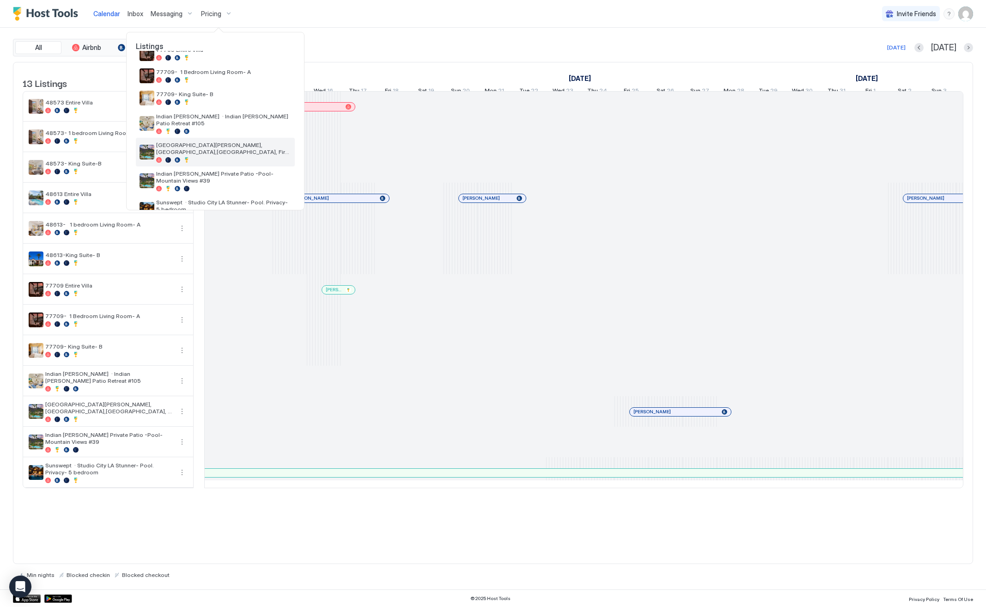
scroll to position [176, 0]
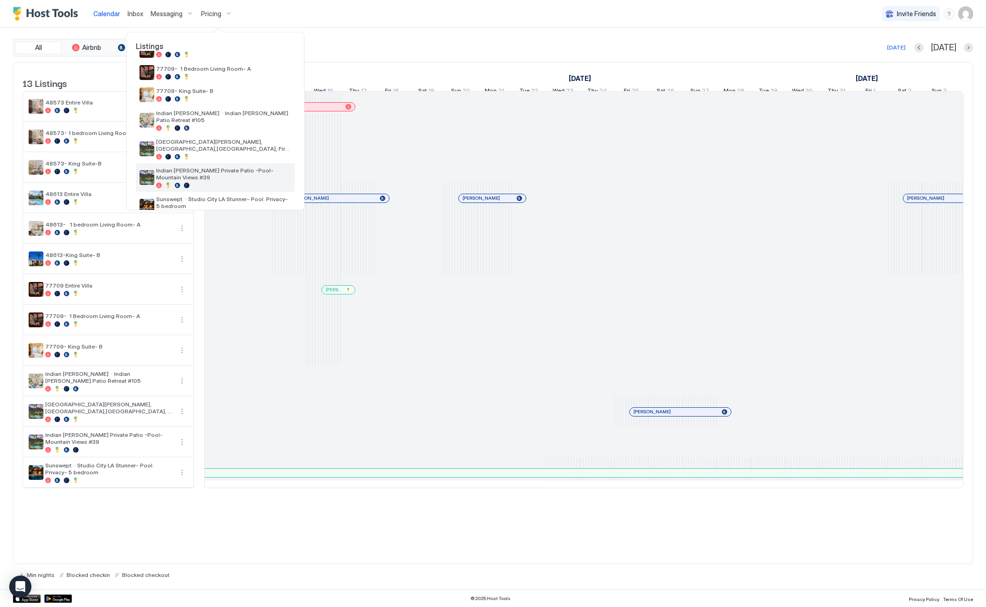
click at [242, 167] on div "Indian [PERSON_NAME] Private Patio -Pool- Mountain Views #39" at bounding box center [223, 177] width 135 height 21
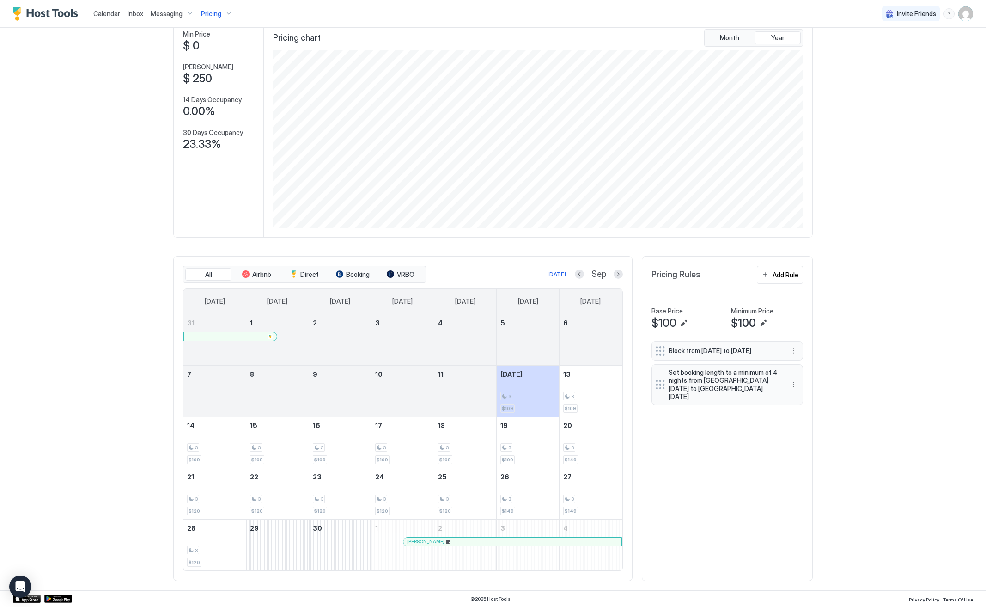
scroll to position [53, 0]
click at [428, 543] on div at bounding box center [428, 542] width 7 height 7
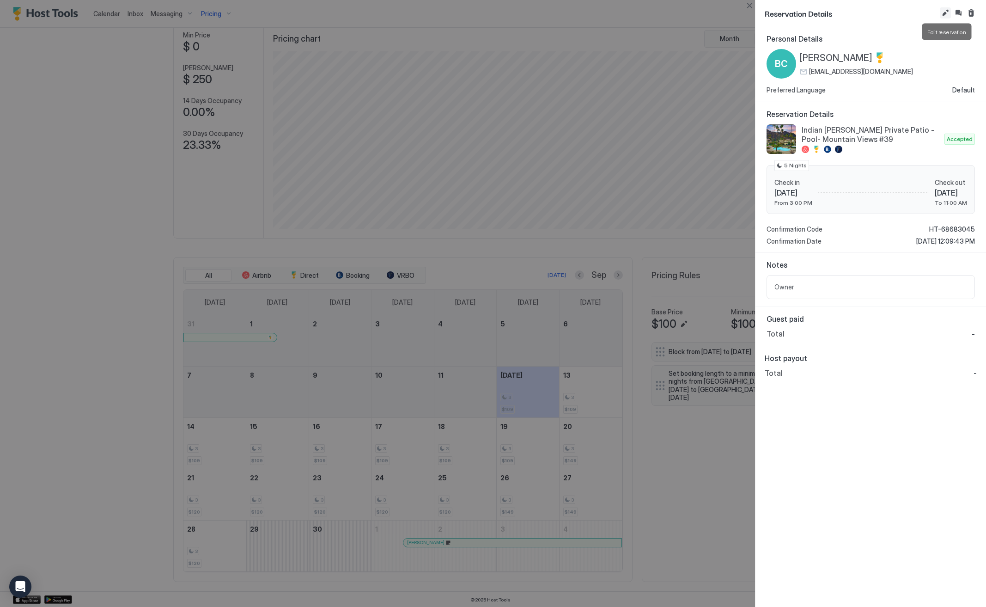
click at [945, 12] on button "Edit reservation" at bounding box center [945, 12] width 11 height 11
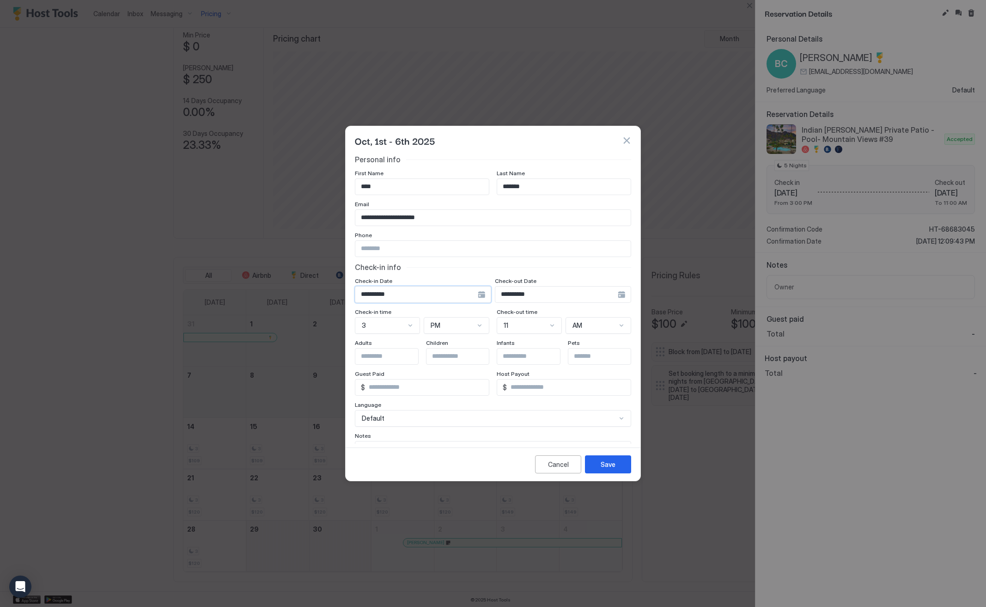
click at [418, 292] on input "**********" at bounding box center [416, 294] width 122 height 16
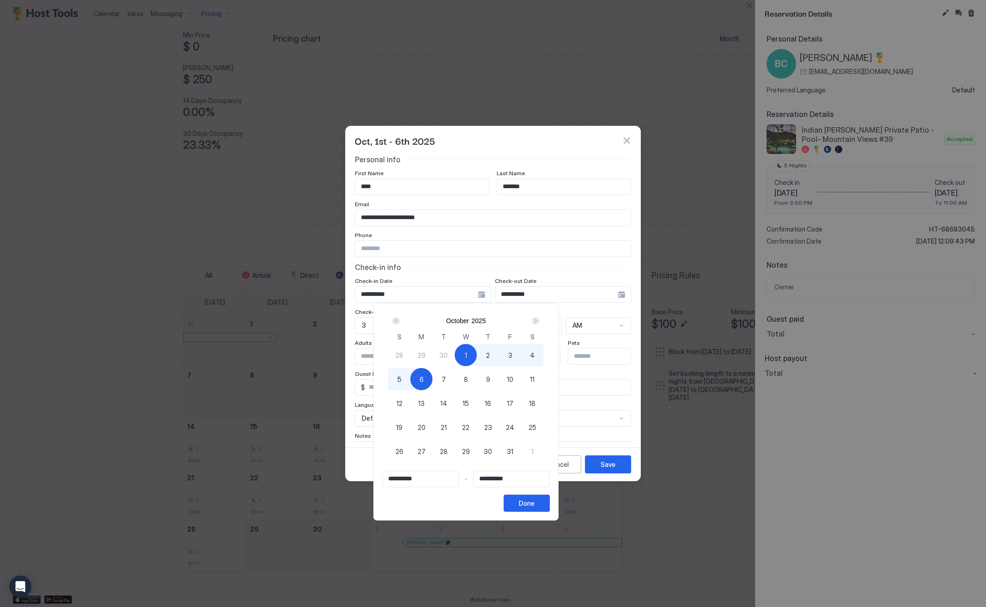
click at [402, 324] on div "Prev" at bounding box center [395, 320] width 11 height 11
click at [426, 449] on span "29" at bounding box center [422, 451] width 8 height 10
type input "**********"
click at [550, 500] on button "Done" at bounding box center [527, 502] width 46 height 17
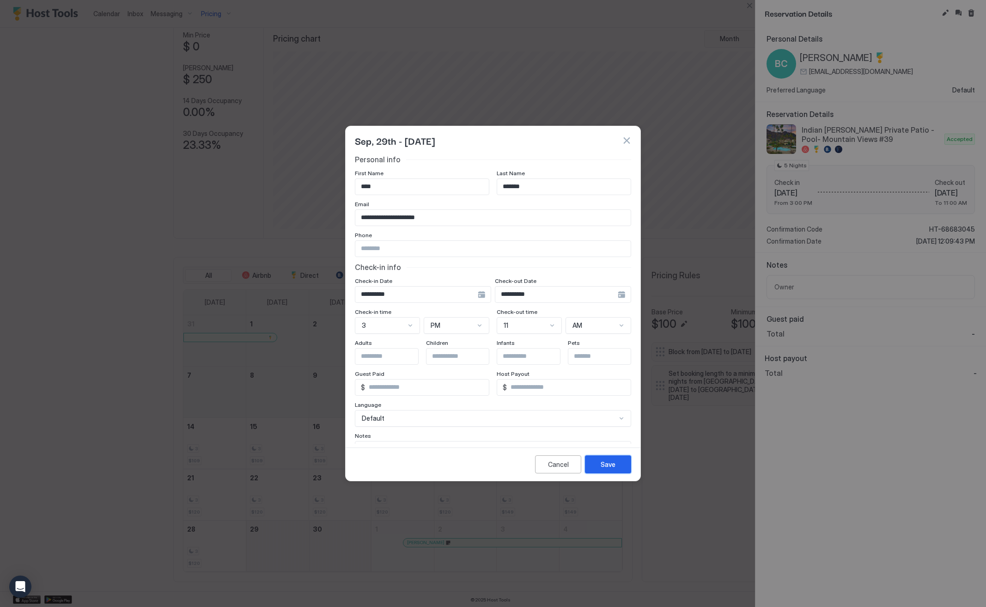
click at [606, 465] on div "Save" at bounding box center [608, 464] width 15 height 10
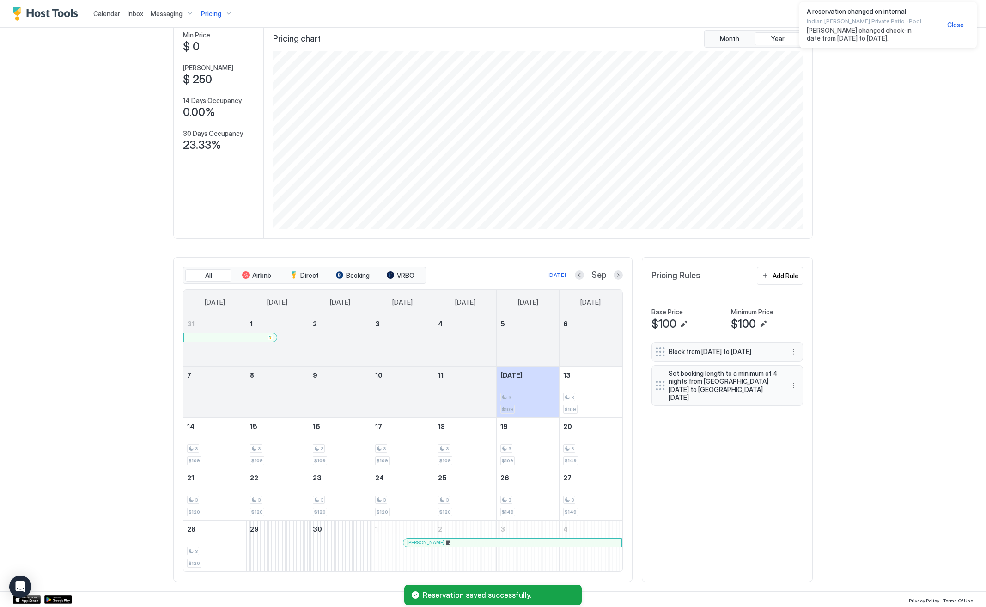
click at [459, 543] on div at bounding box center [459, 542] width 7 height 7
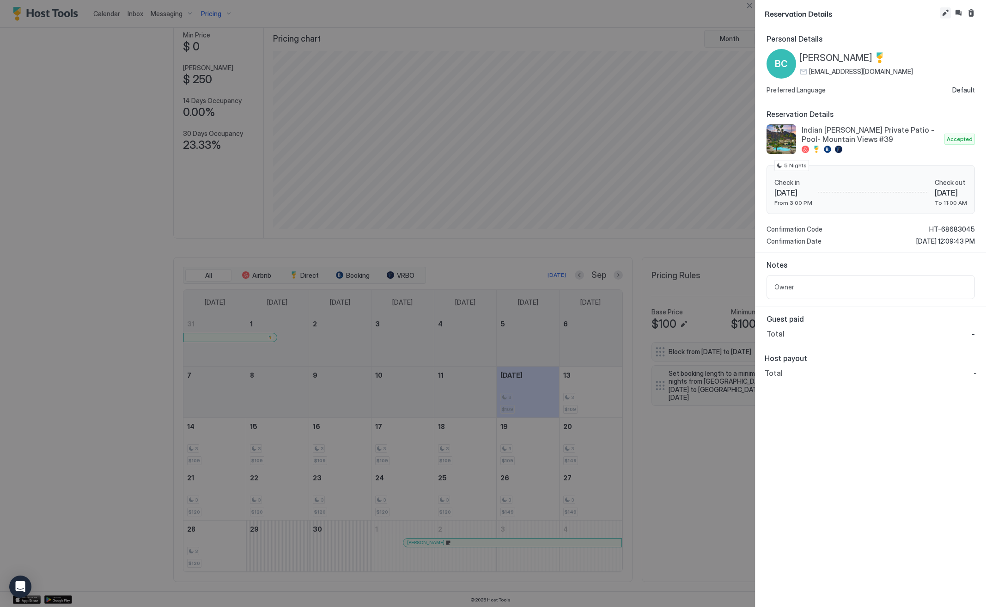
click at [945, 12] on button "Edit reservation" at bounding box center [945, 12] width 11 height 11
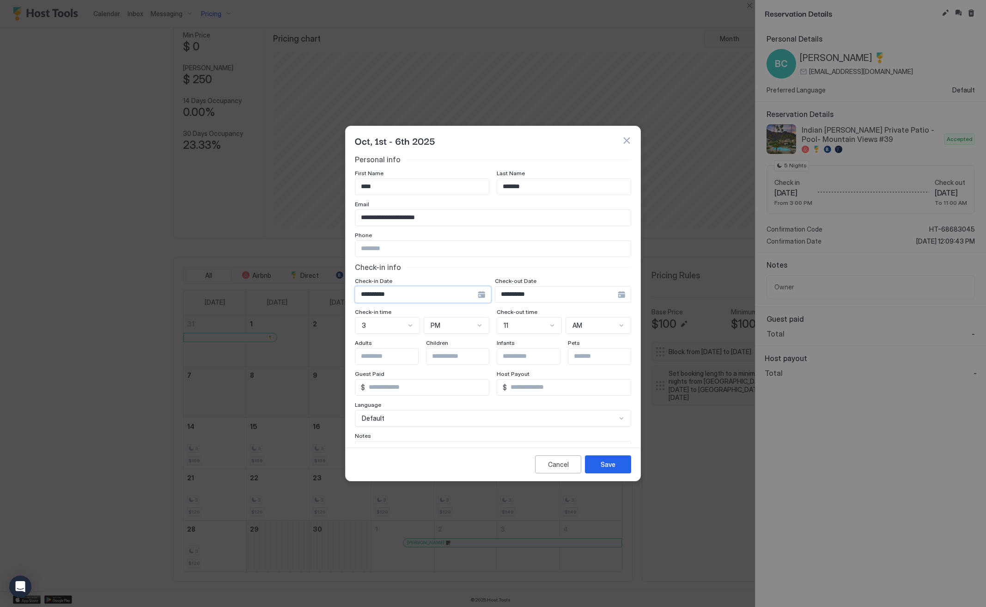
click at [383, 296] on input "**********" at bounding box center [416, 294] width 122 height 16
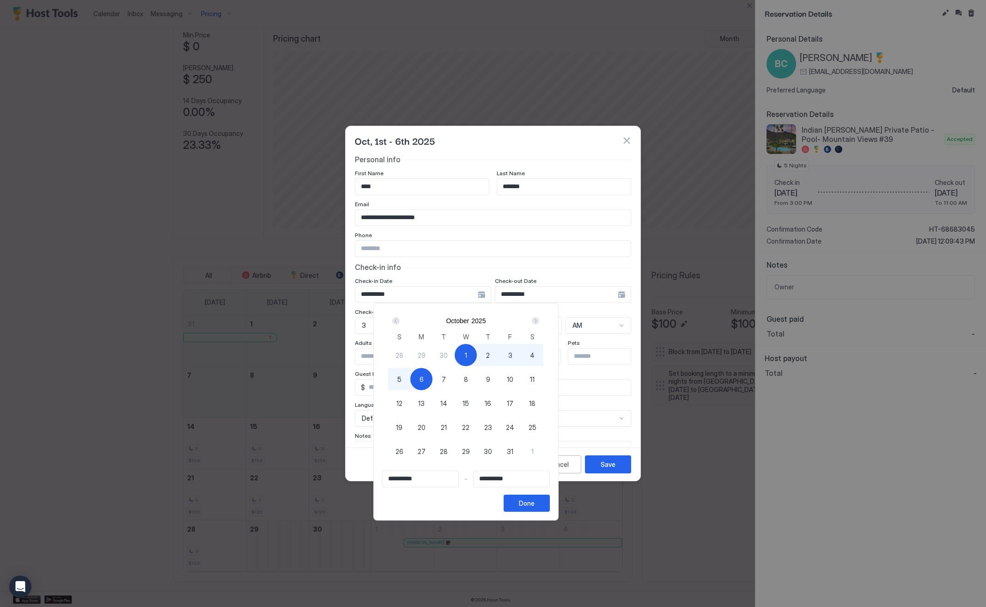
click at [402, 325] on div "Prev" at bounding box center [395, 320] width 11 height 11
click at [432, 445] on div "29" at bounding box center [421, 451] width 22 height 22
type input "**********"
click at [539, 323] on div "Next" at bounding box center [535, 320] width 7 height 7
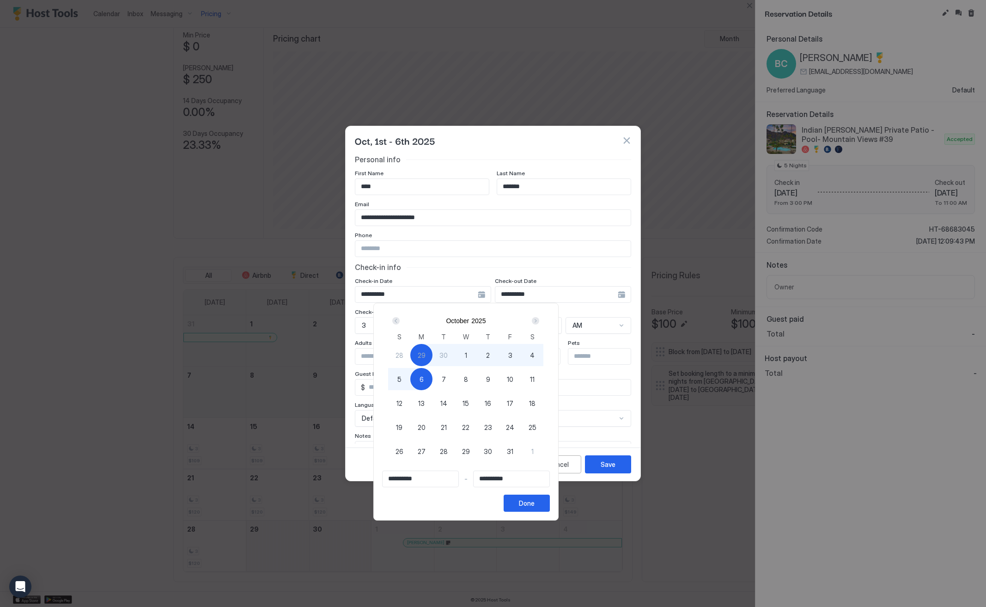
click at [424, 381] on span "6" at bounding box center [422, 379] width 4 height 10
click at [550, 506] on button "Done" at bounding box center [527, 502] width 46 height 17
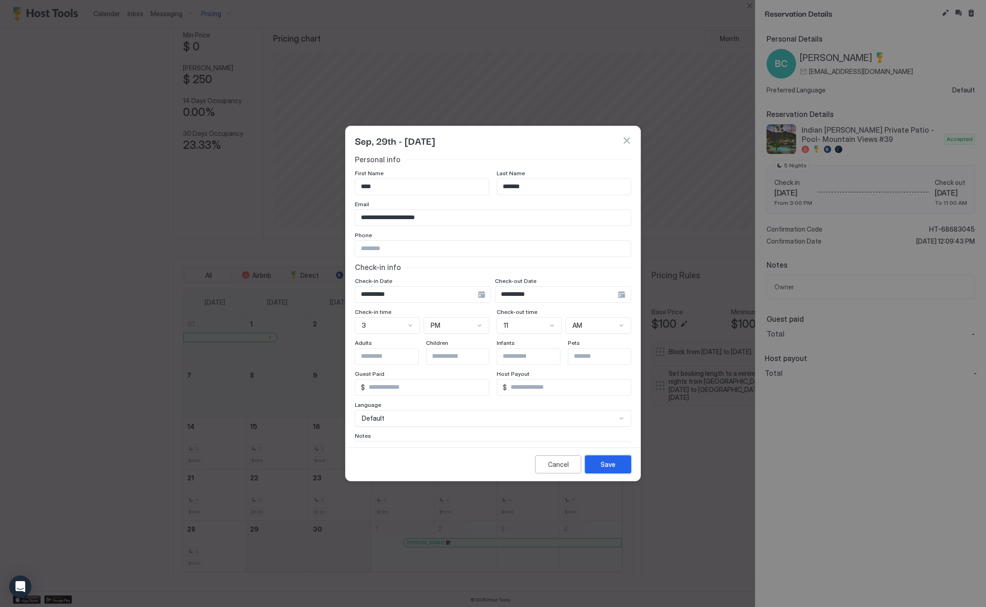
click at [610, 468] on div "Save" at bounding box center [608, 464] width 15 height 10
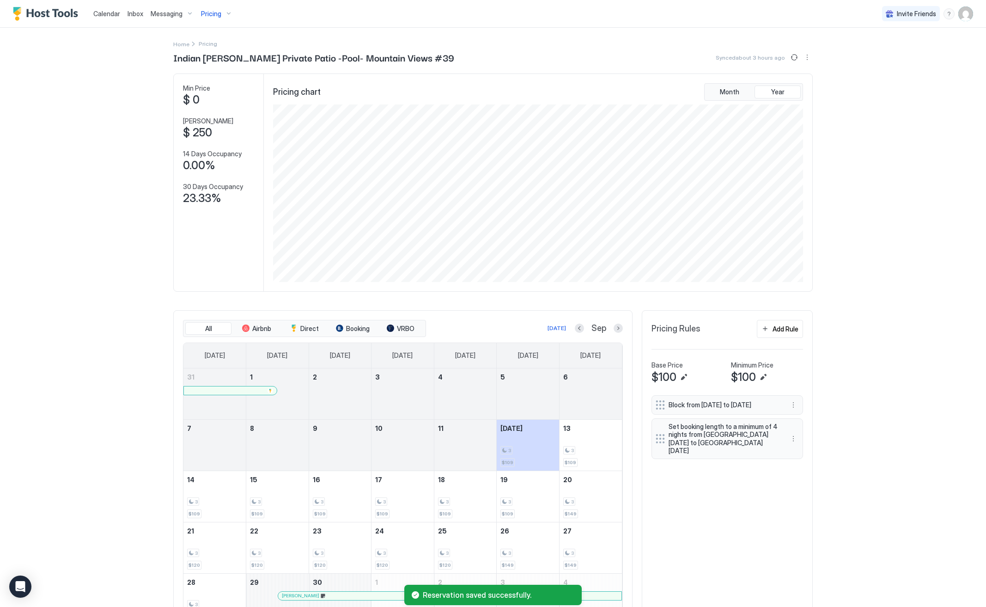
scroll to position [0, 0]
click at [108, 19] on div "Calendar" at bounding box center [107, 13] width 34 height 17
click at [106, 10] on span "Calendar" at bounding box center [106, 14] width 27 height 8
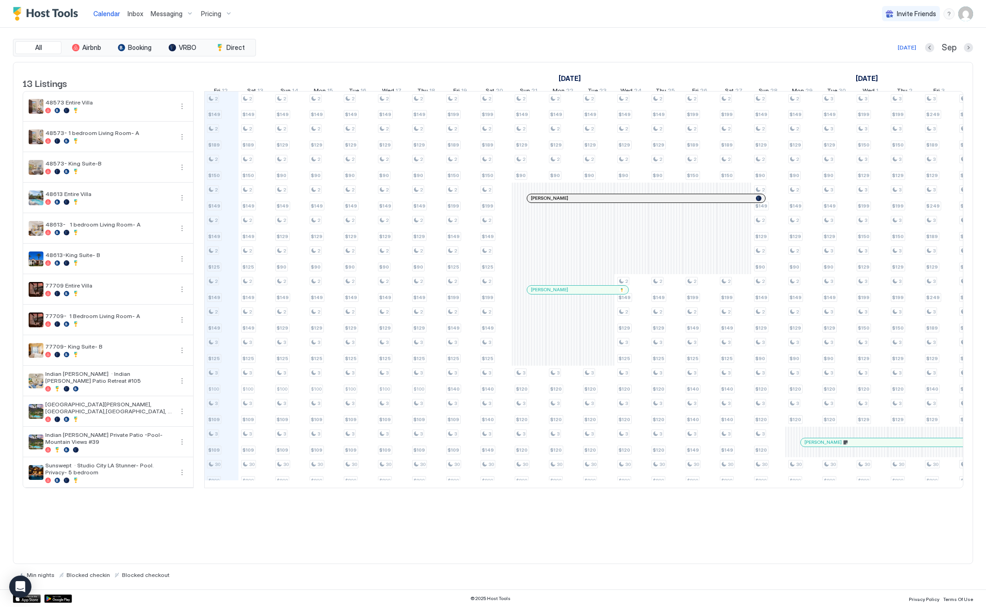
scroll to position [0, 514]
